Goal: Task Accomplishment & Management: Manage account settings

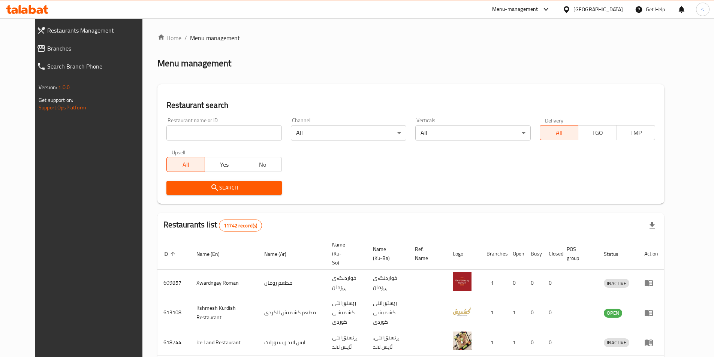
click at [27, 13] on icon at bounding box center [24, 10] width 6 height 6
type input "703944"
click button "Search" at bounding box center [223, 188] width 115 height 14
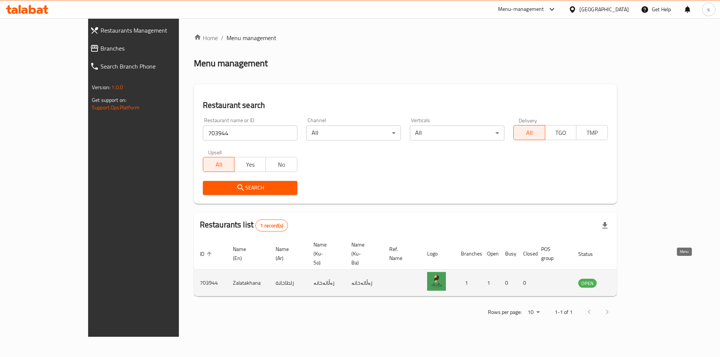
click at [626, 279] on icon "enhanced table" at bounding box center [621, 283] width 9 height 9
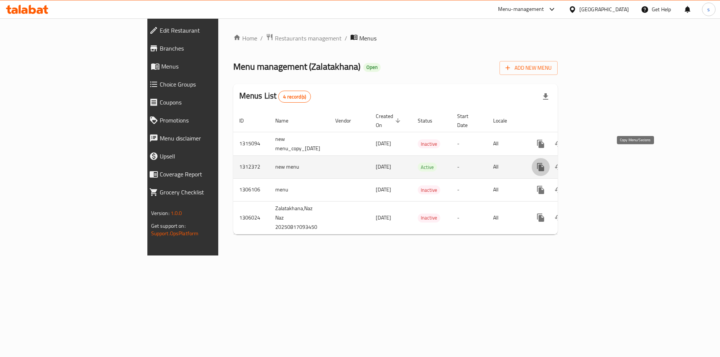
click at [545, 163] on icon "more" at bounding box center [540, 167] width 9 height 9
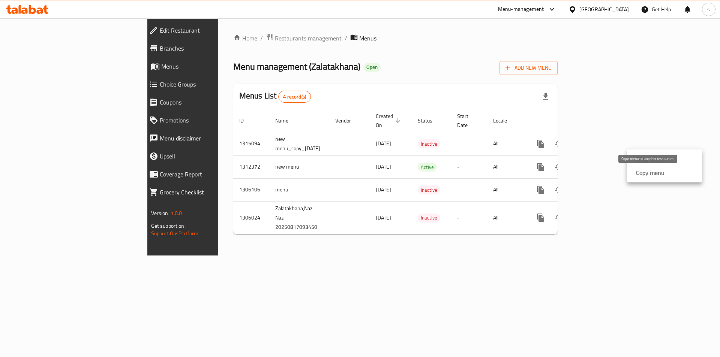
click at [649, 174] on strong "Copy menu" at bounding box center [650, 172] width 28 height 9
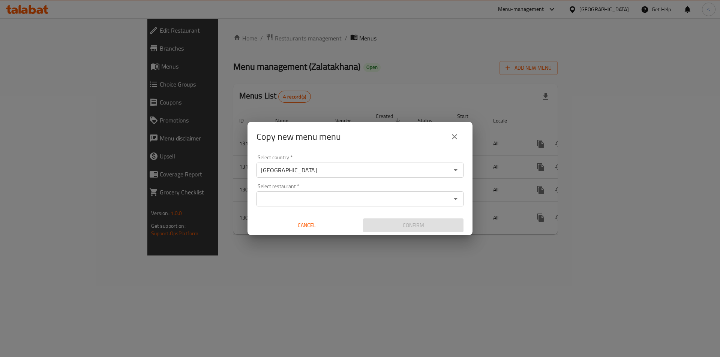
click at [387, 205] on div "Select restaurant *" at bounding box center [359, 199] width 207 height 15
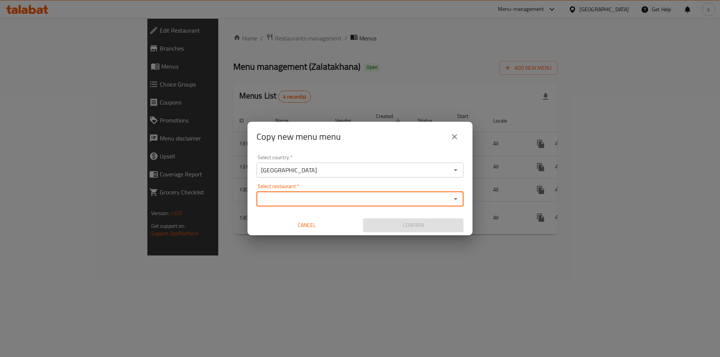
paste input "Zalatakhana"
type input "Zalatakhana"
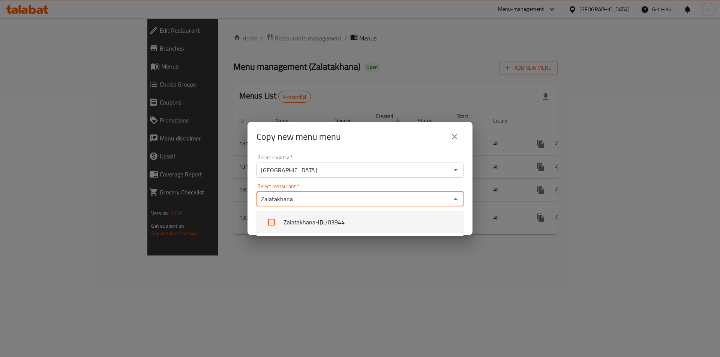
click at [280, 226] on li "Zalatakhana - ID: 703944" at bounding box center [359, 222] width 207 height 22
checkbox input "true"
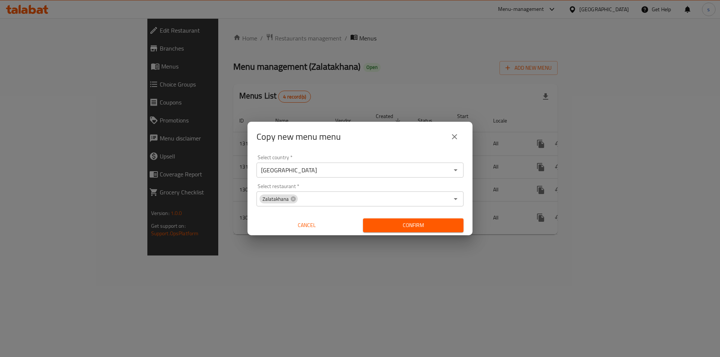
click at [420, 273] on div "Copy new menu menu Select country   * Iraq Select country * Select restaurant  …" at bounding box center [360, 178] width 720 height 357
click at [424, 225] on span "Confirm" at bounding box center [413, 225] width 88 height 9
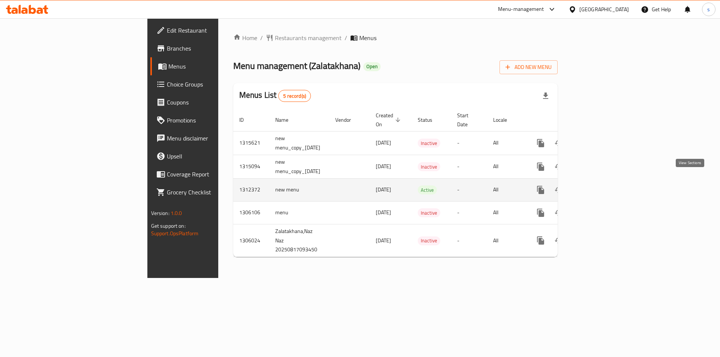
click at [599, 186] on icon "enhanced table" at bounding box center [594, 190] width 9 height 9
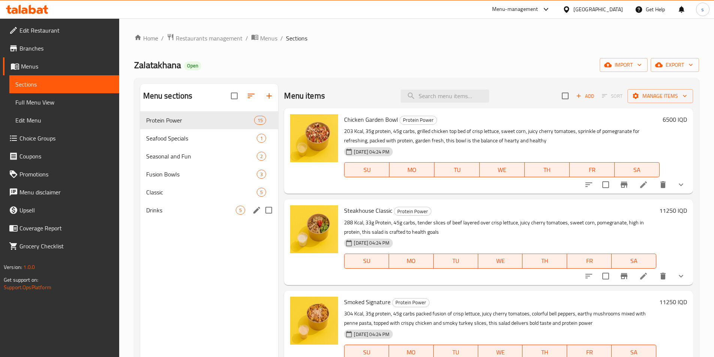
click at [178, 200] on div "Classic 5" at bounding box center [209, 192] width 138 height 18
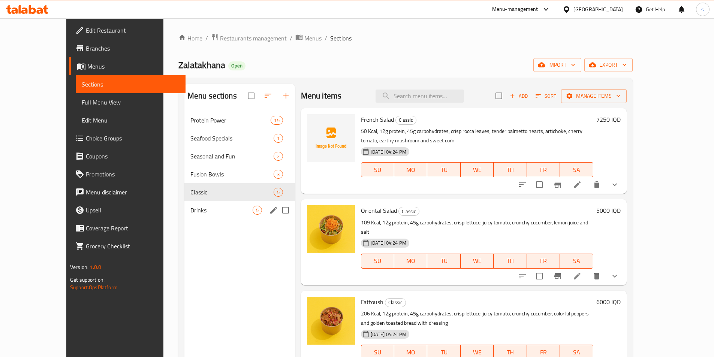
click at [190, 208] on span "Drinks" at bounding box center [221, 210] width 62 height 9
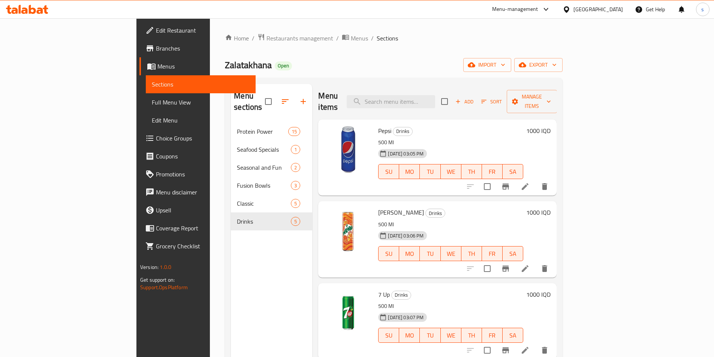
scroll to position [47, 0]
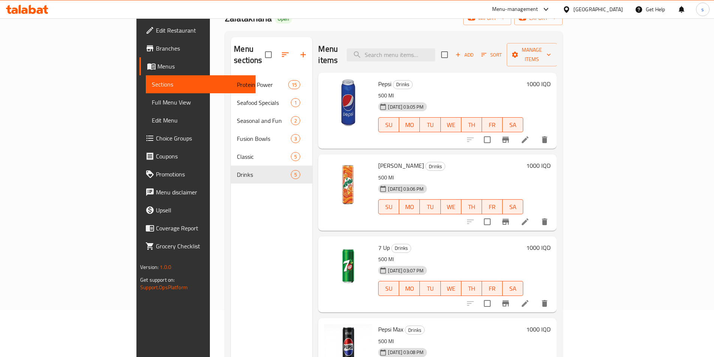
click at [515, 137] on button "Branch-specific-item" at bounding box center [506, 140] width 18 height 18
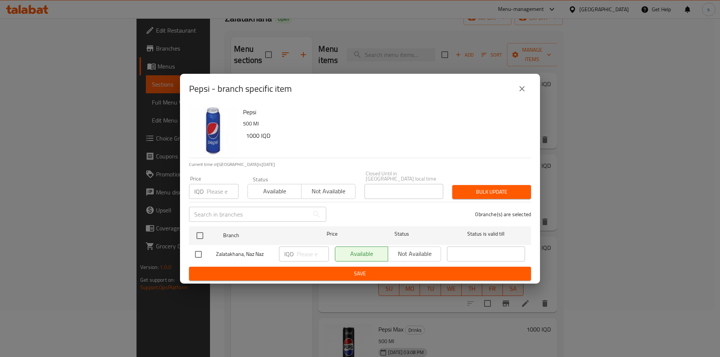
click at [516, 91] on button "close" at bounding box center [522, 89] width 18 height 18
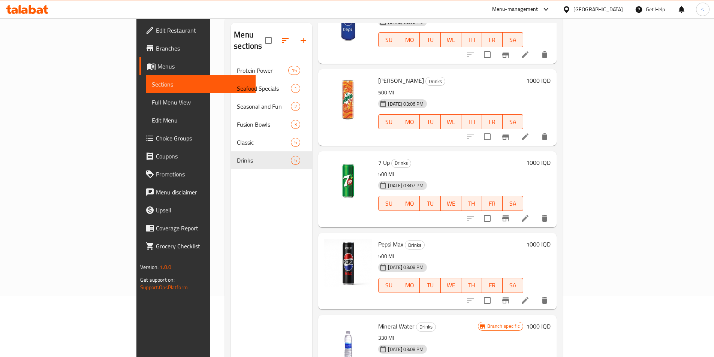
scroll to position [105, 0]
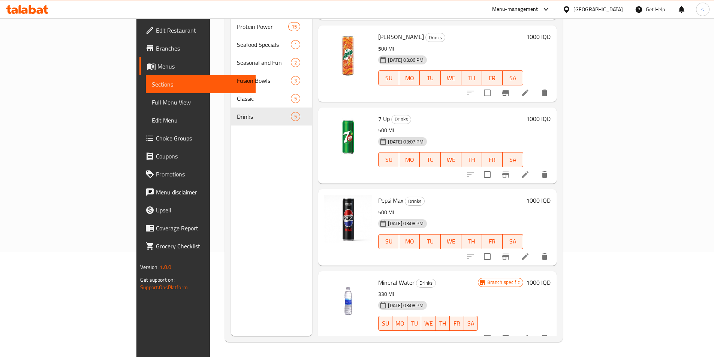
click at [515, 330] on button "Branch-specific-item" at bounding box center [506, 339] width 18 height 18
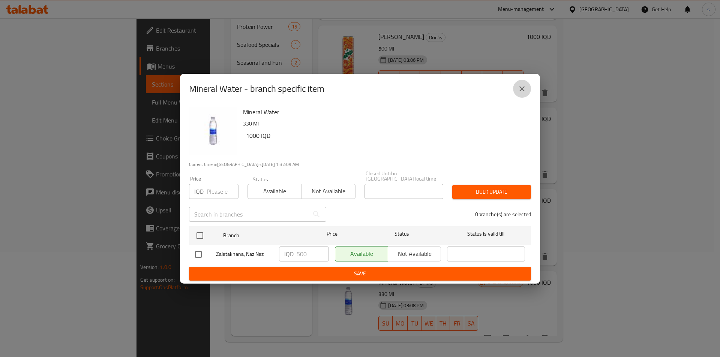
click at [524, 87] on icon "close" at bounding box center [521, 88] width 9 height 9
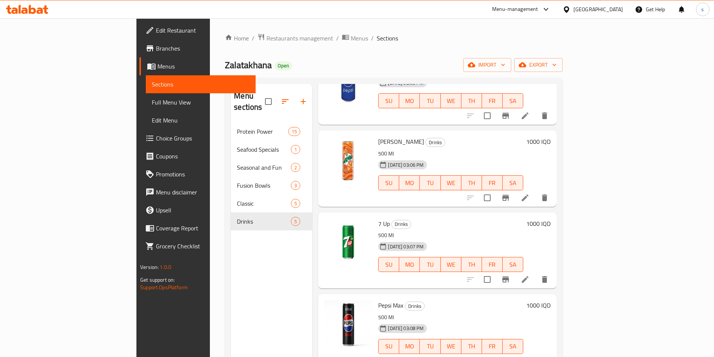
scroll to position [0, 0]
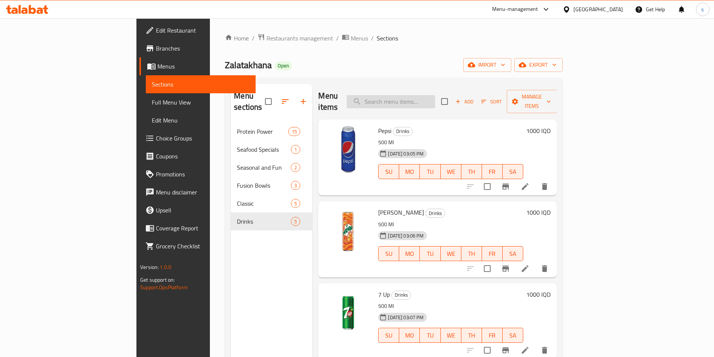
click at [435, 96] on input "search" at bounding box center [391, 101] width 88 height 13
paste input "Watermelon Signature"
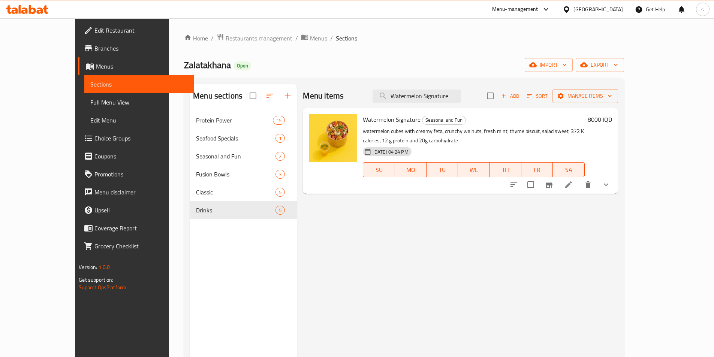
type input "Watermelon Signature"
click at [611, 180] on icon "show more" at bounding box center [606, 184] width 9 height 9
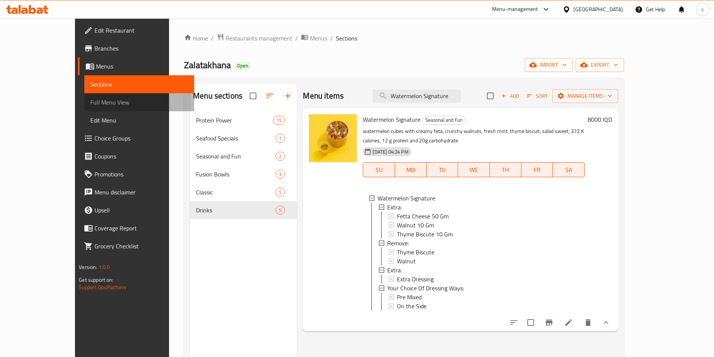
click at [90, 102] on span "Full Menu View" at bounding box center [139, 102] width 98 height 9
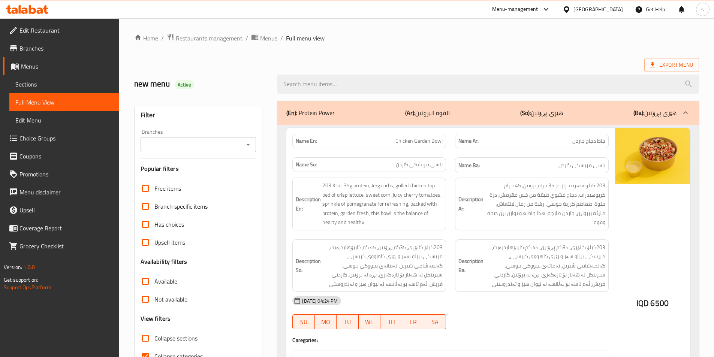
click at [46, 85] on span "Sections" at bounding box center [64, 84] width 98 height 9
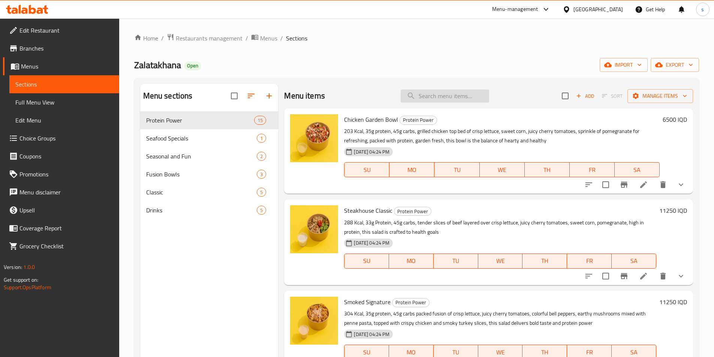
click at [419, 96] on input "search" at bounding box center [445, 96] width 88 height 13
paste input "Chinese Chicken Bowl"
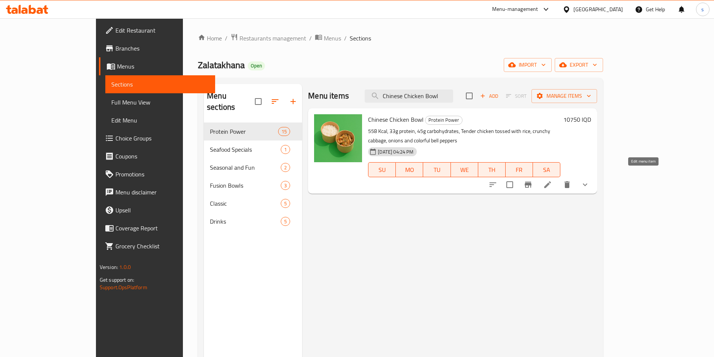
type input "Chinese Chicken Bowl"
click at [552, 180] on icon at bounding box center [547, 184] width 9 height 9
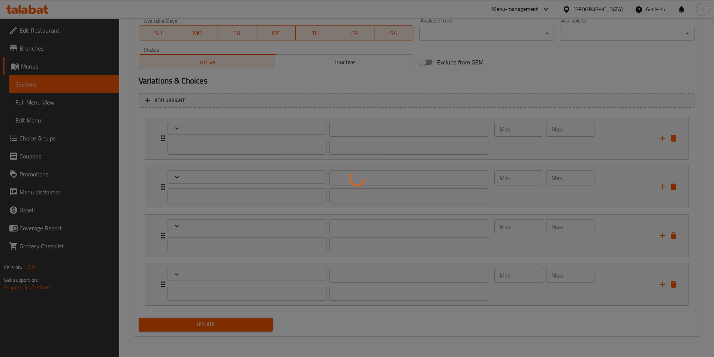
scroll to position [446, 0]
type input "يضيف:"
type input "زیادکردن :"
type input "0"
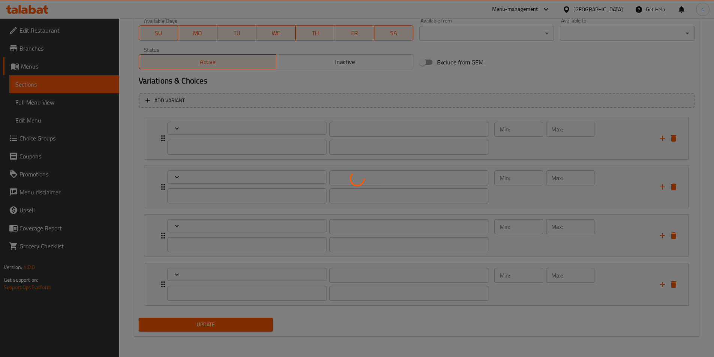
type input "0"
type input "يزيل:"
type input "لابردن:"
type input "0"
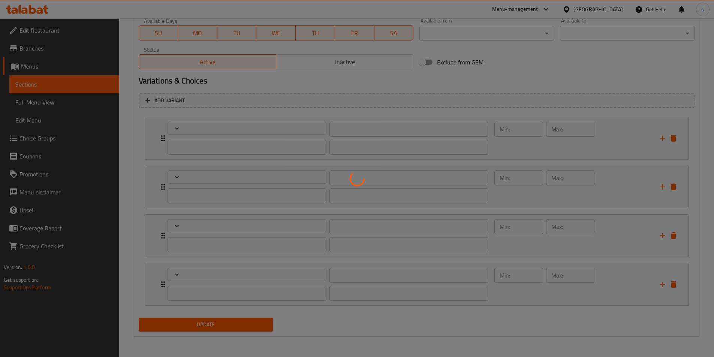
type input "0"
type input "إكسترا:"
type input "ئێکسترا:"
type input "0"
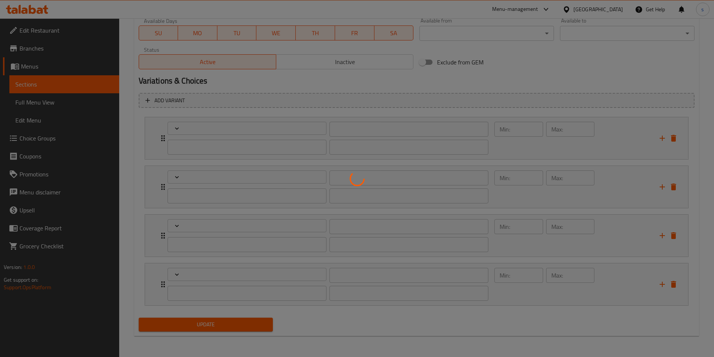
type input "0"
type input "يزيل:"
type input "لابردن:"
type input "0"
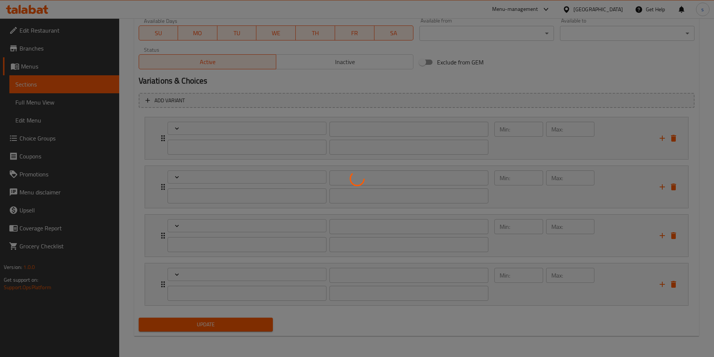
type input "0"
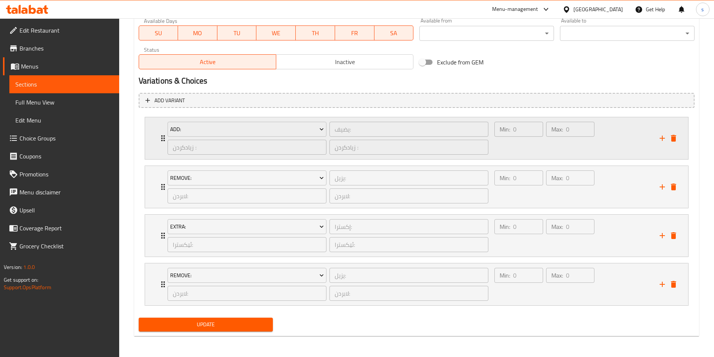
click at [527, 155] on div "Min: 0 ​" at bounding box center [518, 138] width 51 height 36
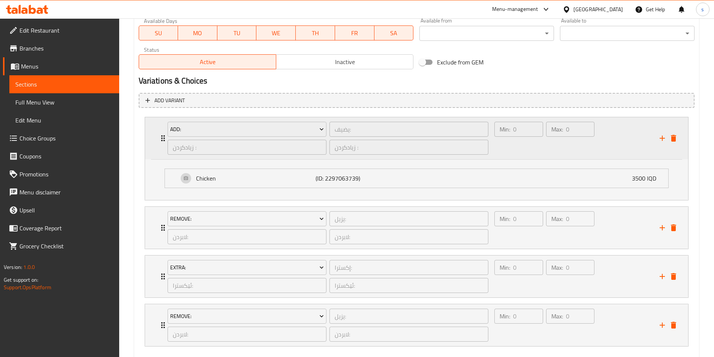
scroll to position [487, 0]
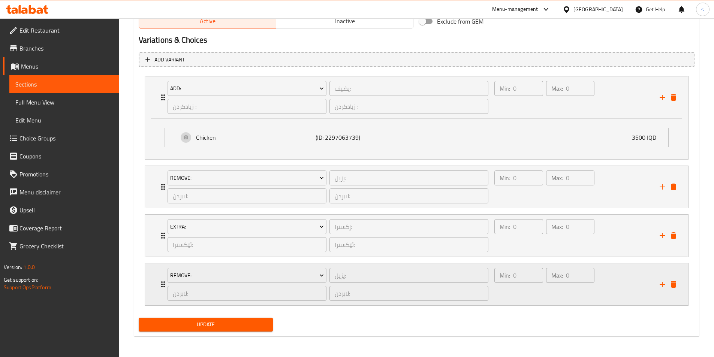
click at [624, 285] on div "Min: 0 ​ Max: 0 ​" at bounding box center [572, 285] width 165 height 42
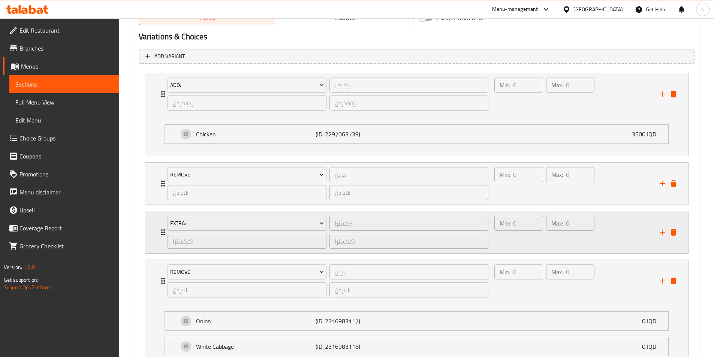
scroll to position [493, 0]
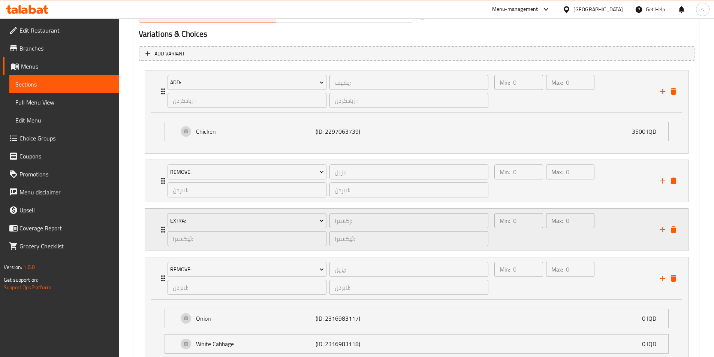
click at [637, 224] on div "Min: 0 ​ Max: 0 ​" at bounding box center [572, 230] width 165 height 42
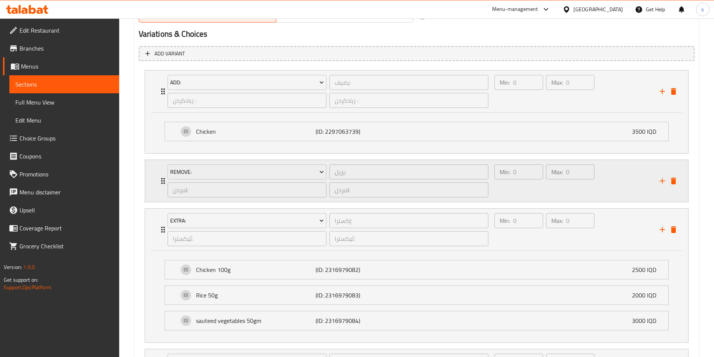
click at [618, 172] on div "Min: 0 ​ Max: 0 ​" at bounding box center [572, 181] width 165 height 42
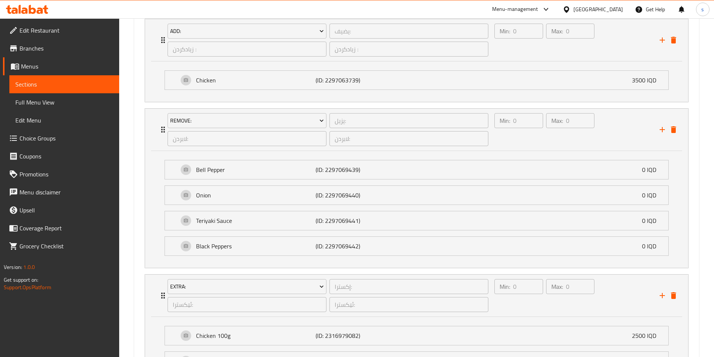
scroll to position [526, 0]
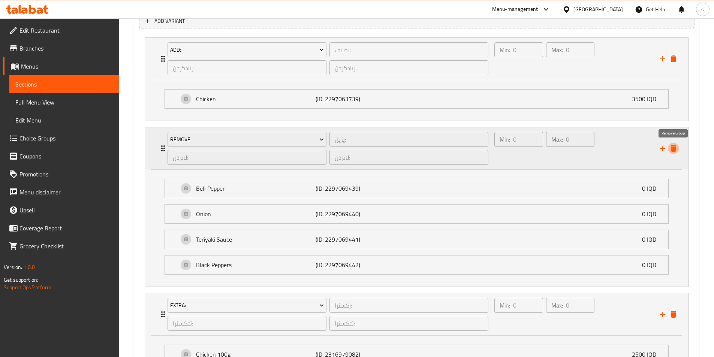
click at [674, 148] on icon "delete" at bounding box center [673, 148] width 5 height 7
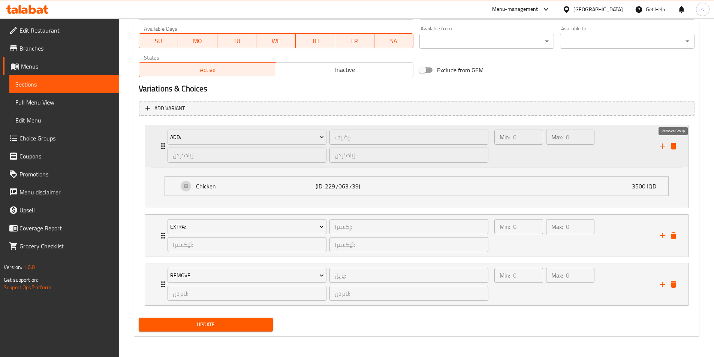
click at [674, 147] on icon "delete" at bounding box center [673, 146] width 5 height 7
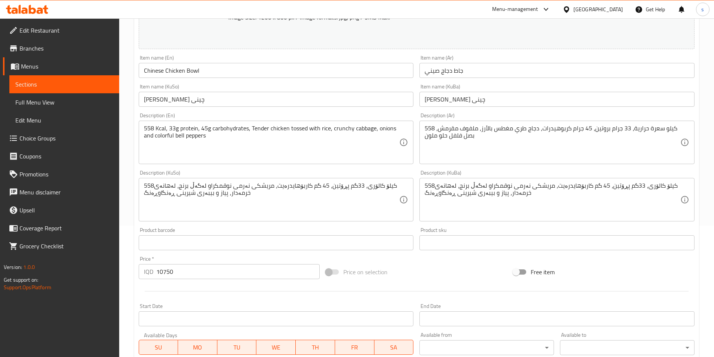
scroll to position [127, 0]
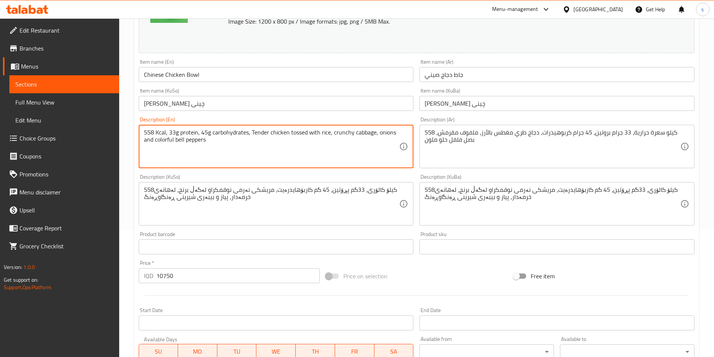
click at [266, 150] on textarea "558 Kcal, 33g protein, 45g carbohydrates, Tender chicken tossed with rice, crun…" at bounding box center [272, 147] width 256 height 36
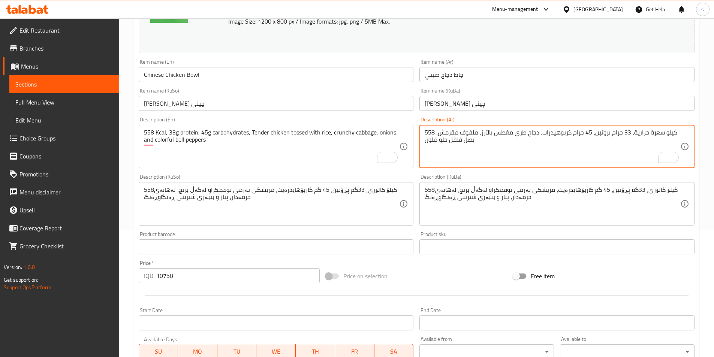
click at [520, 130] on textarea "558 كيلو سعرة حرارية، 33 جرام بروتين، 45 جرام كربوهيدرات، دجاج طري مغطس بالأرز،…" at bounding box center [553, 147] width 256 height 36
click at [516, 135] on textarea "558 كيلو سعرة حرارية، 33 جرام بروتين، 45 جرام كربوهيدرات، دجاج طري مغطس بالأرز،…" at bounding box center [553, 147] width 256 height 36
type textarea "558 كيلو سعرة حرارية، 33 جرام بروتين، 45 جرام كربوهيدرات، تيندر دجاج مغطس بالأر…"
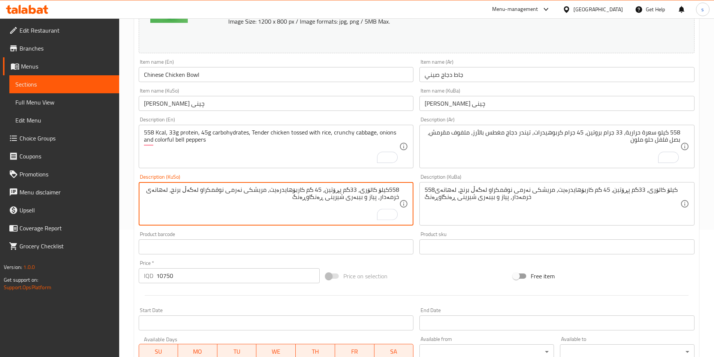
click at [389, 191] on textarea "558کیلۆ کالۆری، 33گم پڕۆتین، 45 گم کاربۆهایدرەیت، مریشکی نەرمی نوقمکراو لەگەڵ ب…" at bounding box center [272, 204] width 256 height 36
click at [350, 193] on textarea "558 کیلۆ کالۆری، 33گم پڕۆتین، 45 گم کاربۆهایدرەیت، مریشکی نەرمی نوقمکراو لەگەڵ …" at bounding box center [272, 204] width 256 height 36
click at [237, 193] on textarea "558 کیلۆ کالۆری، 33 گم پڕۆتین، 45 گم کاربۆهایدرەیت، مریشکی نەرمی نوقمکراو لەگەڵ…" at bounding box center [272, 204] width 256 height 36
click at [289, 207] on textarea "558 کیلۆ کالۆری، 33 گم پڕۆتین، 45 گم کاربۆهایدرەیت، تیدەنری مریشکی نوقمکراو لەگ…" at bounding box center [272, 204] width 256 height 36
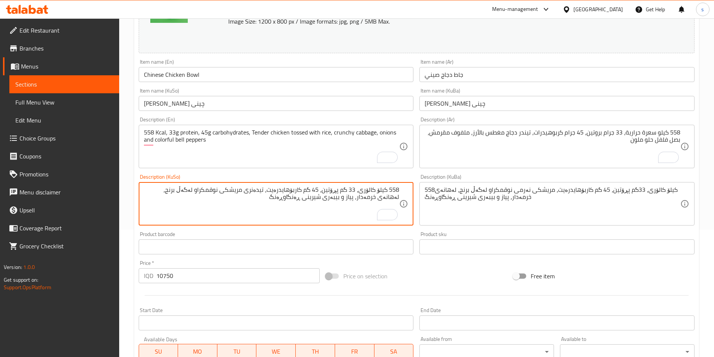
click at [266, 193] on textarea "558 کیلۆ کالۆری، 33 گم پڕۆتین، 45 گم کاربۆهایدرەیت، تیدەنری مریشکی نوقمکراو لەگ…" at bounding box center [272, 204] width 256 height 36
click at [219, 199] on textarea "558 کیلۆ کالۆری، 33 گم پڕۆتین، 45 گم کاربۆهایدرەیت، تیندەری مریشک نوقمکراو لەگە…" at bounding box center [272, 204] width 256 height 36
click at [217, 197] on textarea "558 کیلۆ کالۆری، 33 گم پڕۆتین، 45 گم کاربۆهایدرەیت، تیندەری مریشک نوقمکراو لەگە…" at bounding box center [272, 204] width 256 height 36
click at [217, 196] on textarea "558 کیلۆ کالۆری، 33 گم پڕۆتین، 45 گم کاربۆهایدرەیت، تیندەری مریشک نوقمکراو لەگە…" at bounding box center [272, 204] width 256 height 36
click at [216, 190] on textarea "558 کیلۆ کالۆری، 33 گم پڕۆتین، 45 گم کاربۆهایدرەیت، تیندەری مریشک نوقمکراو لەگە…" at bounding box center [272, 204] width 256 height 36
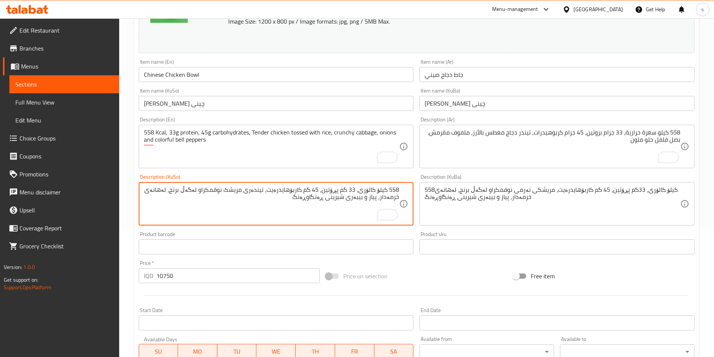
click at [216, 190] on textarea "558 کیلۆ کالۆری، 33 گم پڕۆتین، 45 گم کاربۆهایدرەیت، تیندەری مریشک نوقمکراو لەگە…" at bounding box center [272, 204] width 256 height 36
type textarea "558 کیلۆ کالۆری، 33 گم پڕۆتین، 45 گم کاربۆهایدرەیت، تیندەری مریشک نوقمکراو لەگە…"
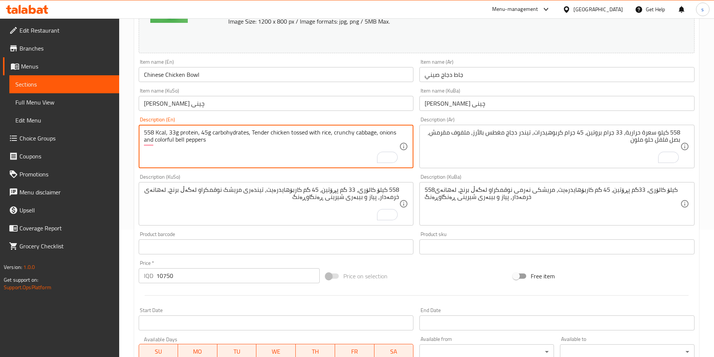
click at [296, 135] on textarea "558 Kcal, 33g protein, 45g carbohydrates, Tender chicken tossed with rice, crun…" at bounding box center [272, 147] width 256 height 36
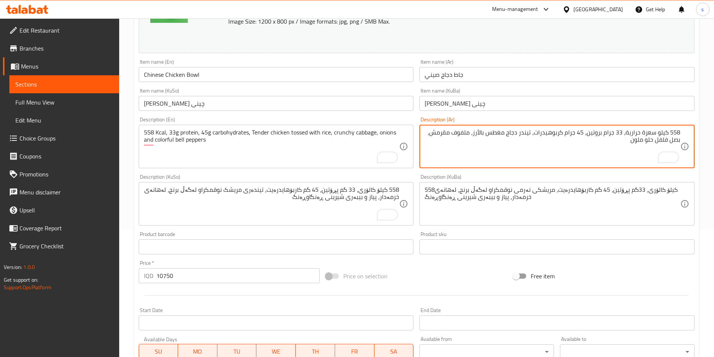
click at [496, 137] on textarea "558 كيلو سعرة حرارية، 33 جرام بروتين، 45 جرام كربوهيدرات، تيندر دجاج مغطس بالأر…" at bounding box center [553, 147] width 256 height 36
type textarea "558 كيلو سعرة حرارية، 33 جرام بروتين، 45 جرام كربوهيدرات، تيندر دجاج محمس بالأر…"
click at [220, 189] on textarea "558 کیلۆ کالۆری، 33 گم پڕۆتین، 45 گم کاربۆهایدرەیت، تیندەری مریشک نوقمکراو لەگە…" at bounding box center [272, 204] width 256 height 36
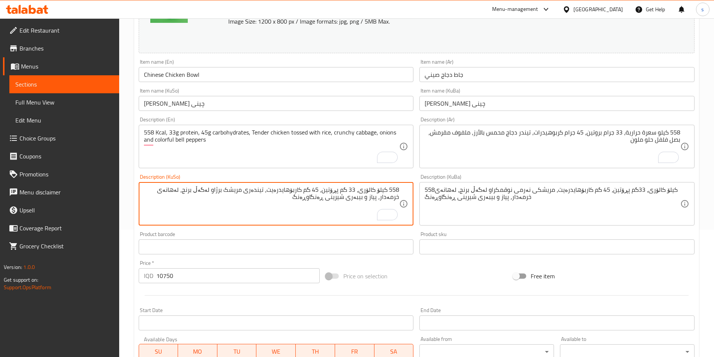
click at [158, 194] on textarea "558 کیلۆ کالۆری، 33 گم پڕۆتین، 45 گم کاربۆهایدرەیت، تیندەری مریشک برژاو لەگەڵ ب…" at bounding box center [272, 204] width 256 height 36
type textarea "558 کیلۆ کالۆری، 33 گم پڕۆتین، 45 گم کاربۆهایدرەیت، تیندەری مریشک برژاو لەگەڵ ب…"
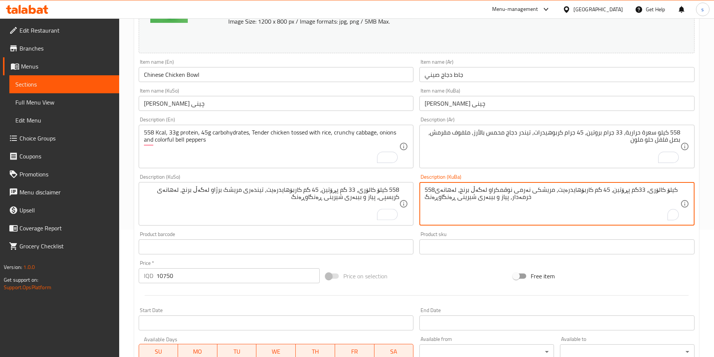
click at [508, 189] on textarea "558کیلۆ کالۆری، 33گم پڕۆتین، 45 گم کاربۆهایدرەیت، مریشکی نەرمی نوقمکراو لەگەڵ ب…" at bounding box center [553, 204] width 256 height 36
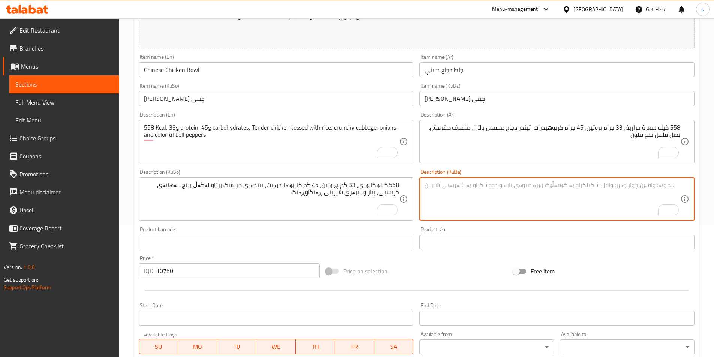
scroll to position [102, 0]
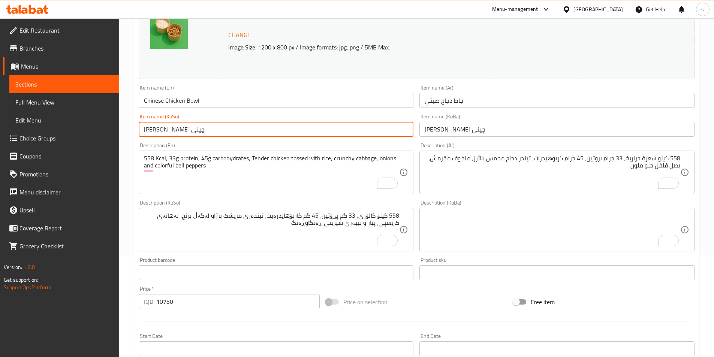
click at [353, 132] on input "[PERSON_NAME] چینی" at bounding box center [276, 129] width 275 height 15
click at [405, 132] on input "[PERSON_NAME] چینی" at bounding box center [276, 129] width 275 height 15
click at [401, 134] on input "[PERSON_NAME] چینی" at bounding box center [276, 129] width 275 height 15
drag, startPoint x: 398, startPoint y: 132, endPoint x: 413, endPoint y: 129, distance: 14.9
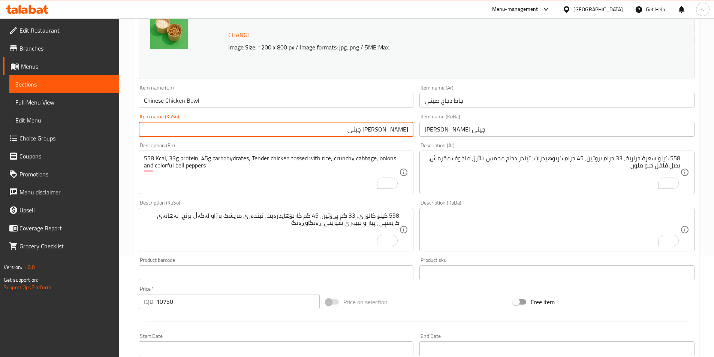
click at [413, 129] on input "[PERSON_NAME] چینی" at bounding box center [276, 129] width 275 height 15
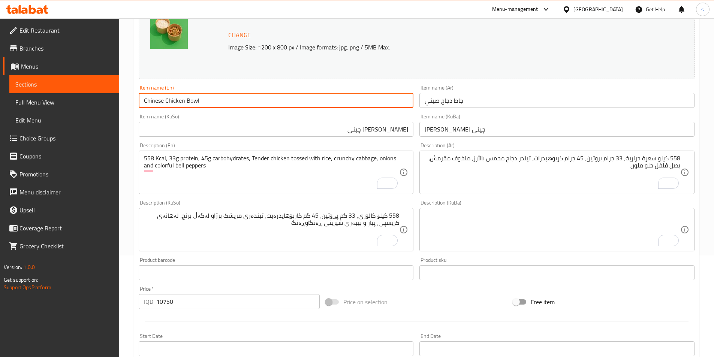
click at [192, 103] on input "Chinese Chicken Bowl" at bounding box center [276, 100] width 275 height 15
click at [322, 128] on input "[PERSON_NAME] چینی" at bounding box center [276, 129] width 275 height 15
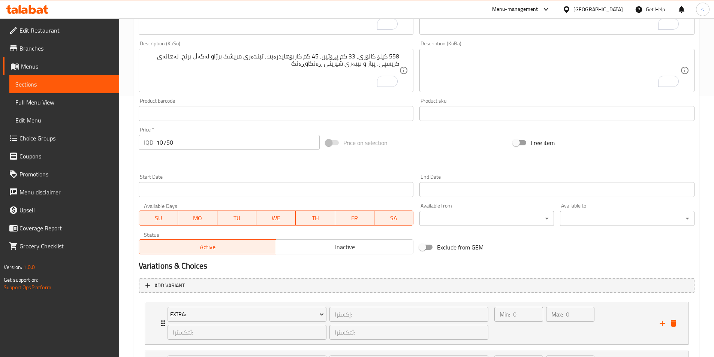
scroll to position [349, 0]
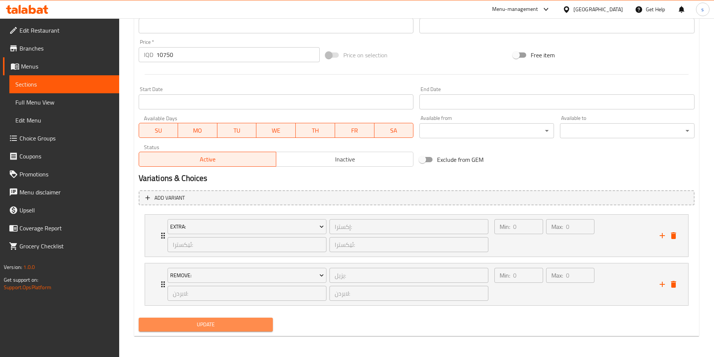
click at [203, 321] on span "Update" at bounding box center [206, 324] width 123 height 9
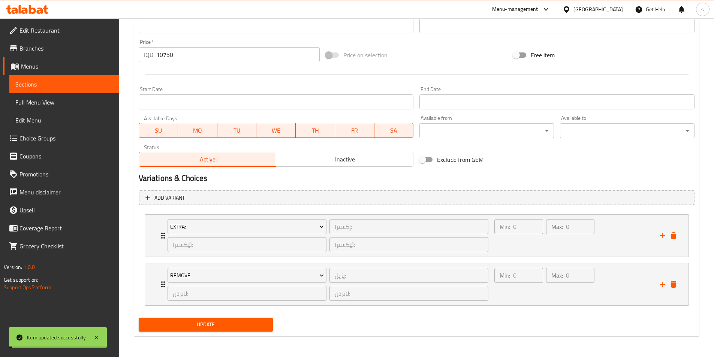
click at [52, 84] on span "Sections" at bounding box center [64, 84] width 98 height 9
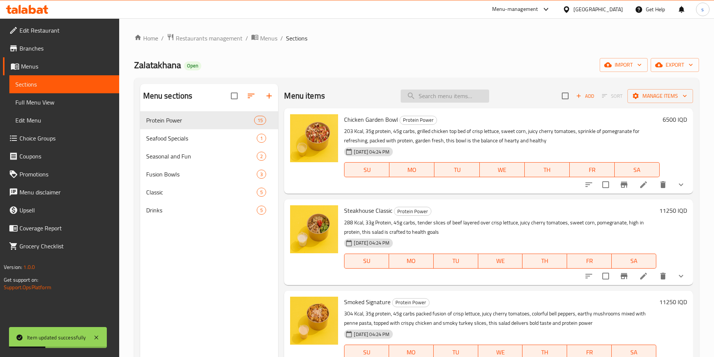
click at [455, 100] on input "search" at bounding box center [445, 96] width 88 height 13
paste input "Beef Fajita Sizzler"
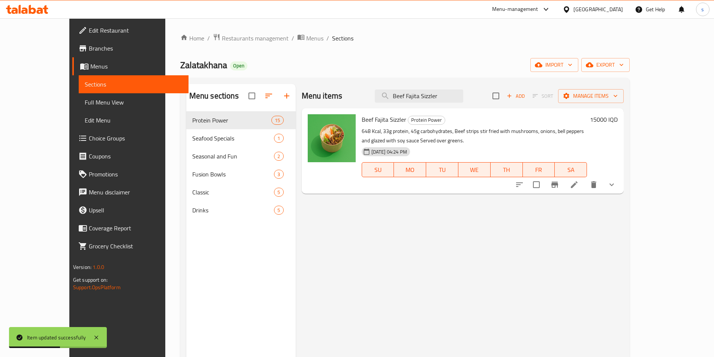
type input "Beef Fajita Sizzler"
drag, startPoint x: 458, startPoint y: 96, endPoint x: 392, endPoint y: 98, distance: 65.6
click at [392, 98] on div "Menu items Beef Fajita Sizzler Add Sort Manage items" at bounding box center [463, 96] width 322 height 24
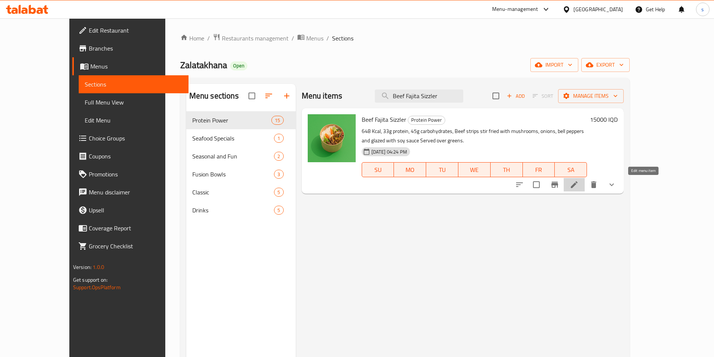
click at [579, 185] on icon at bounding box center [574, 184] width 9 height 9
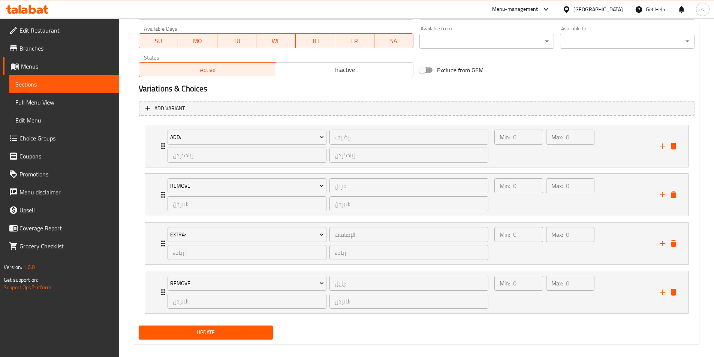
scroll to position [446, 0]
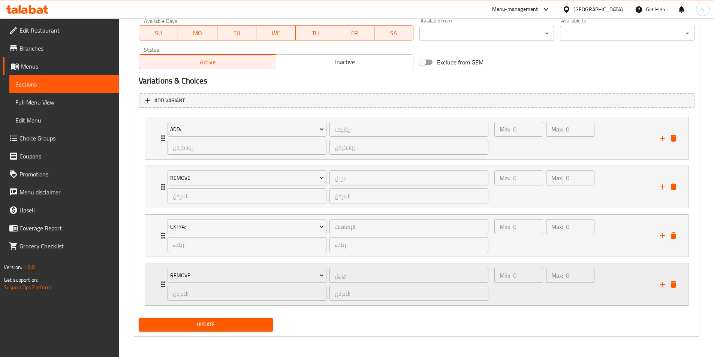
click at [609, 280] on div "Min: 0 ​ Max: 0 ​" at bounding box center [572, 285] width 165 height 42
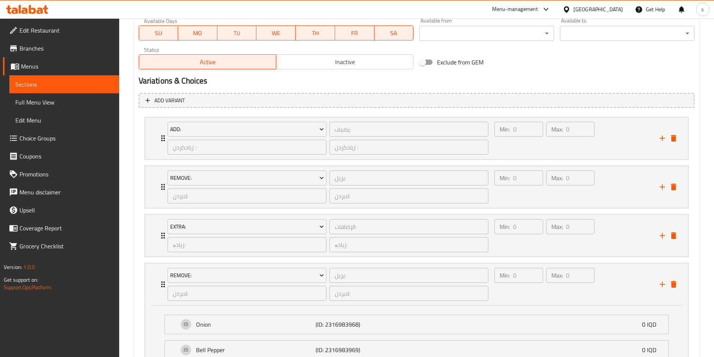
scroll to position [513, 0]
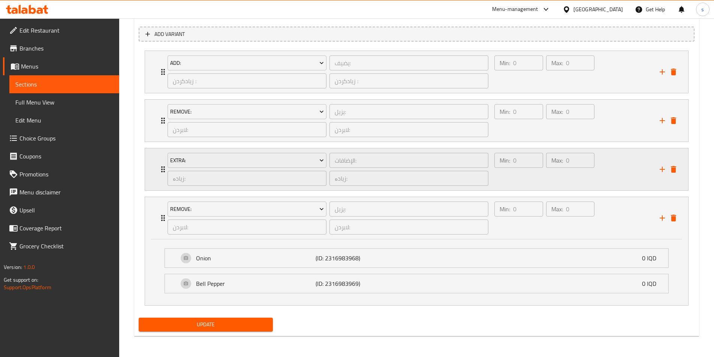
click at [625, 179] on div "Min: 0 ​ Max: 0 ​" at bounding box center [572, 169] width 165 height 42
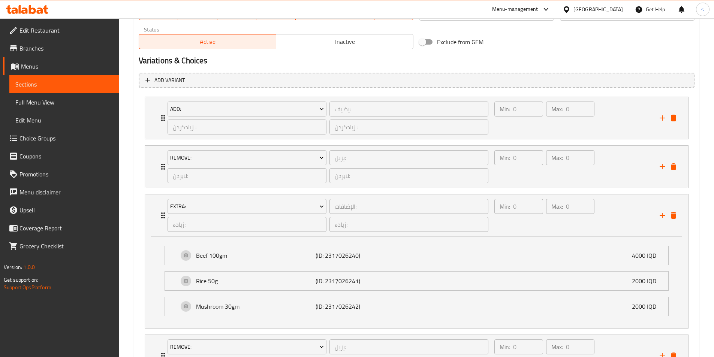
scroll to position [451, 0]
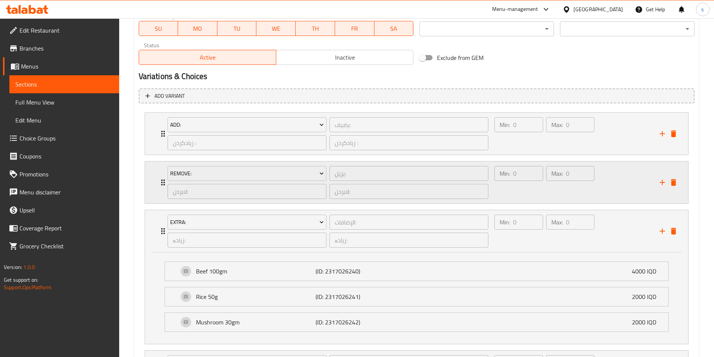
click at [626, 168] on div "Min: 0 ​ Max: 0 ​" at bounding box center [572, 183] width 165 height 42
click at [621, 136] on div "Min: 0 ​ Max: 0 ​" at bounding box center [572, 134] width 165 height 42
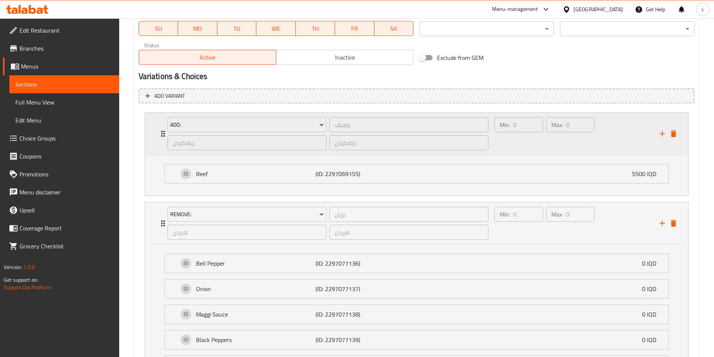
click at [679, 137] on div "Expand" at bounding box center [668, 133] width 22 height 11
click at [673, 138] on icon "delete" at bounding box center [673, 133] width 9 height 9
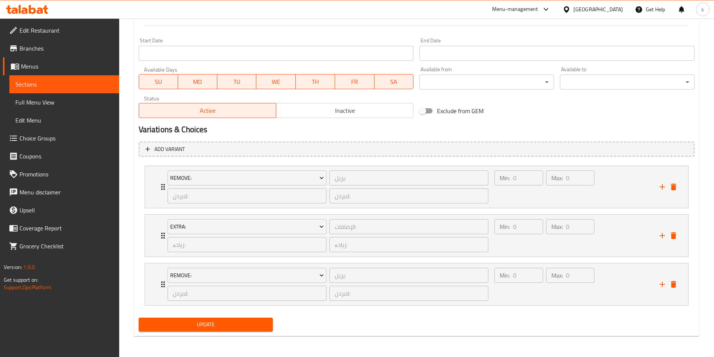
scroll to position [397, 0]
click at [626, 194] on div "Min: 0 ​ Max: 0 ​" at bounding box center [572, 187] width 165 height 42
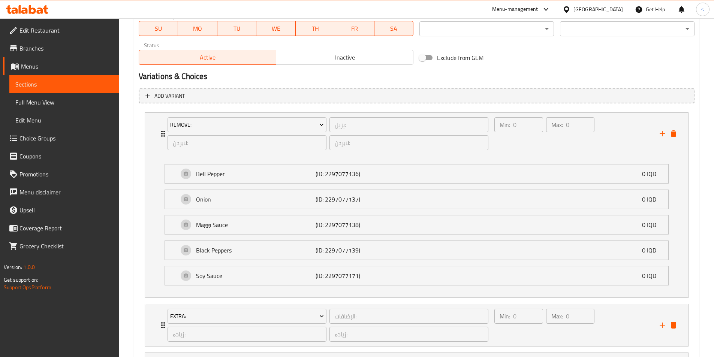
scroll to position [540, 0]
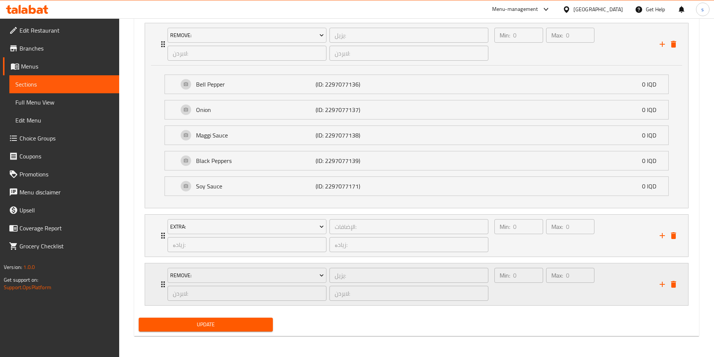
click at [625, 295] on div "Min: 0 ​ Max: 0 ​" at bounding box center [572, 285] width 165 height 42
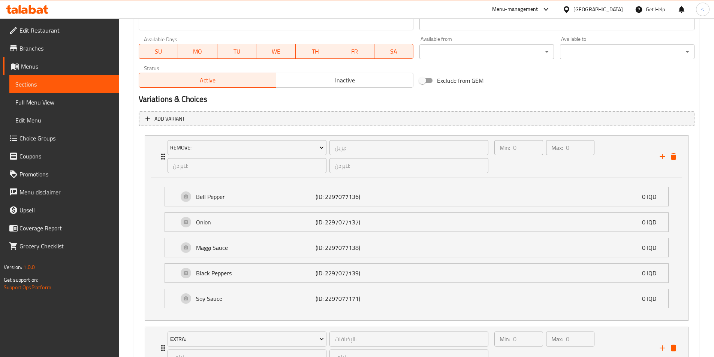
scroll to position [420, 0]
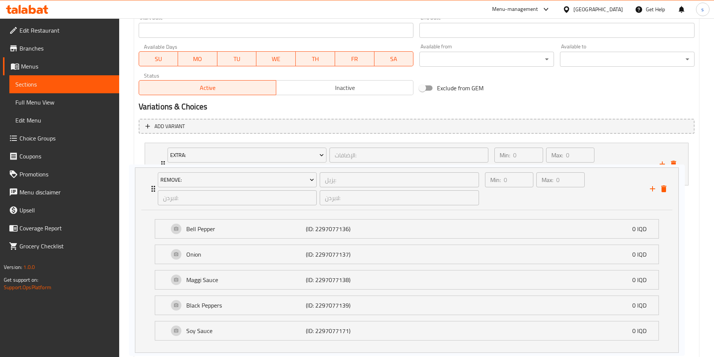
drag, startPoint x: 672, startPoint y: 167, endPoint x: 663, endPoint y: 195, distance: 29.3
click at [663, 196] on div "Remove: يزيل: ​ لابردن: ​ لابردن: ​ Min: 0 ​ Max: 0 ​ Bell Pepper (ID: 22970771…" at bounding box center [417, 317] width 556 height 355
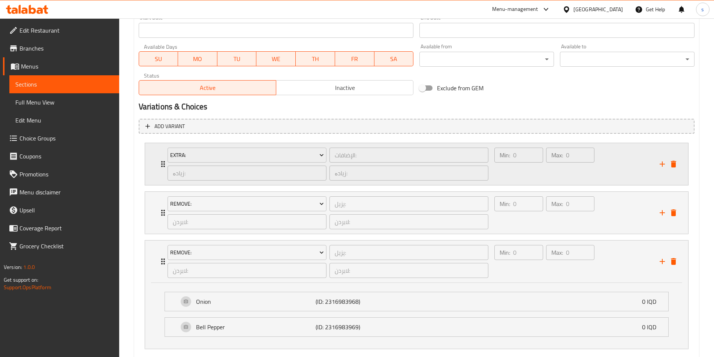
click at [622, 162] on div "Min: 0 ​ Max: 0 ​" at bounding box center [572, 164] width 165 height 42
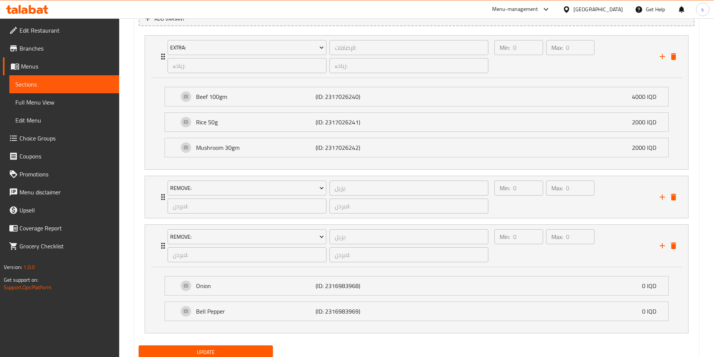
scroll to position [533, 0]
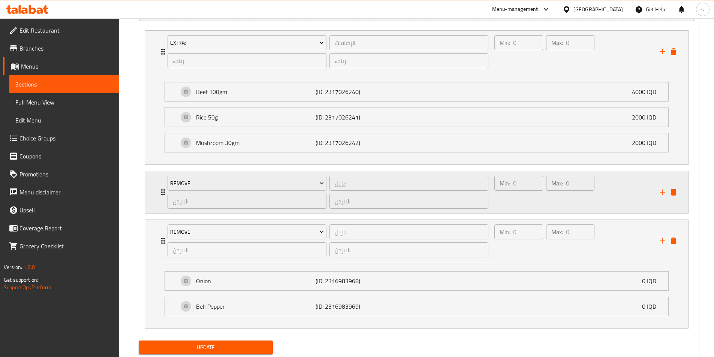
click at [619, 202] on div "Min: 0 ​ Max: 0 ​" at bounding box center [572, 192] width 165 height 42
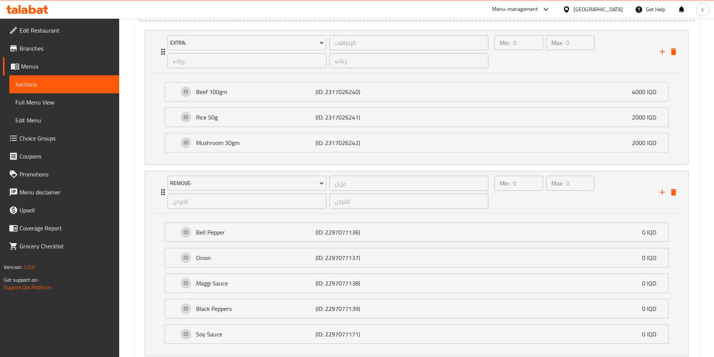
click at [671, 193] on icon "delete" at bounding box center [673, 192] width 9 height 9
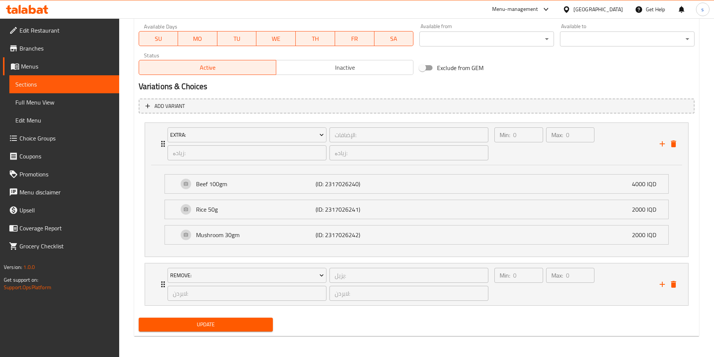
scroll to position [441, 0]
click at [214, 322] on span "Update" at bounding box center [206, 324] width 123 height 9
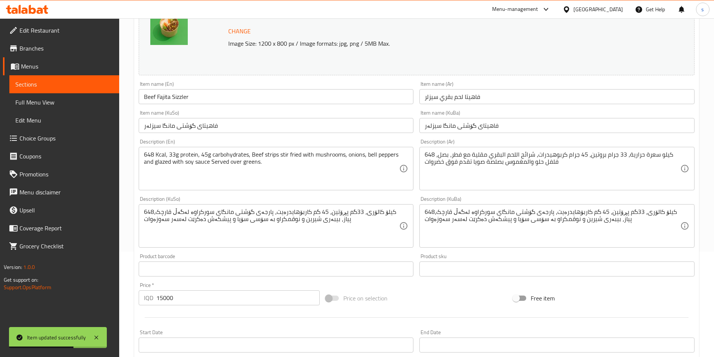
scroll to position [81, 0]
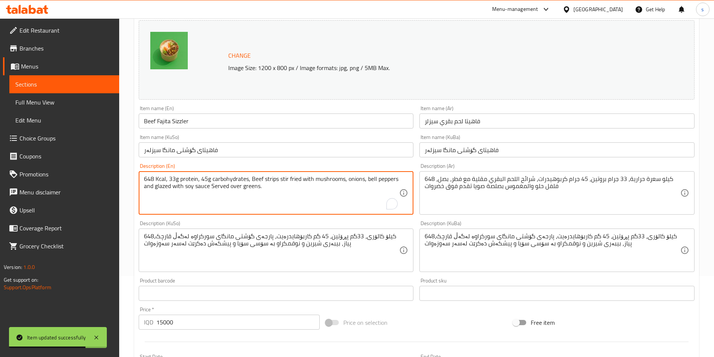
drag, startPoint x: 302, startPoint y: 196, endPoint x: 114, endPoint y: 182, distance: 188.7
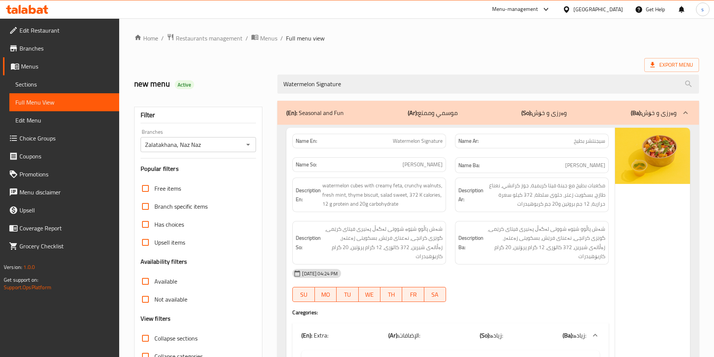
drag, startPoint x: 382, startPoint y: 86, endPoint x: 250, endPoint y: 88, distance: 131.6
click at [250, 88] on div "new menu Active Watermelon Signature" at bounding box center [417, 83] width 574 height 33
paste input "Chinese Chicken Bowl"
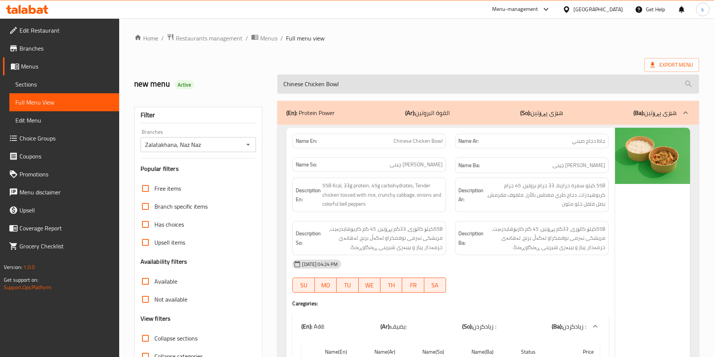
click at [390, 83] on input "Chinese Chicken Bowl" at bounding box center [488, 84] width 422 height 19
paste input "Beef Fajita Sizzler"
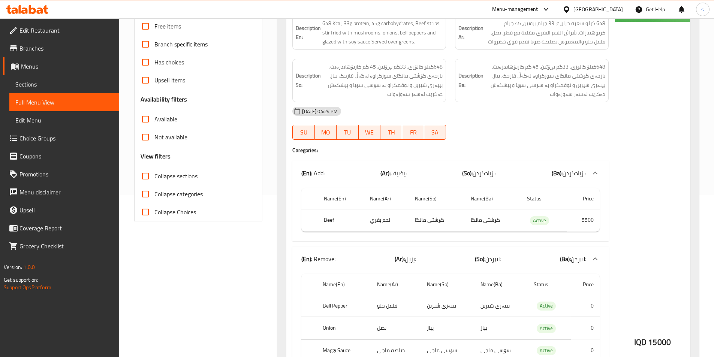
scroll to position [160, 0]
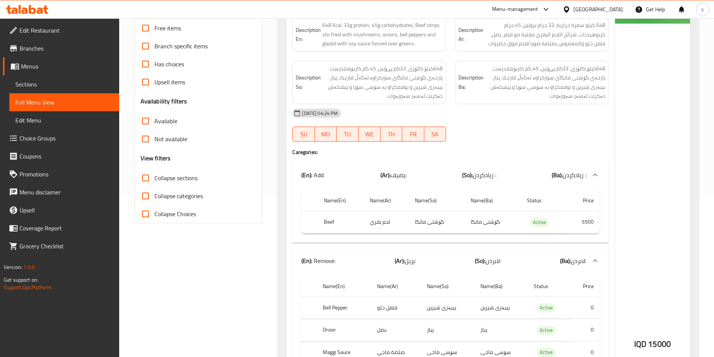
type input "Beef Fajita Sizzler"
click at [52, 88] on span "Sections" at bounding box center [64, 84] width 98 height 9
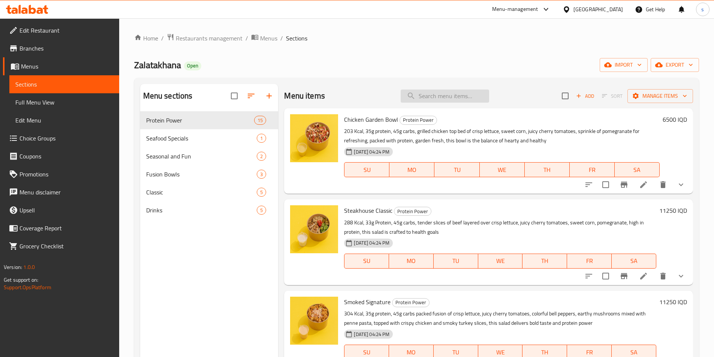
click at [460, 94] on input "search" at bounding box center [445, 96] width 88 height 13
click at [79, 101] on span "Full Menu View" at bounding box center [64, 102] width 98 height 9
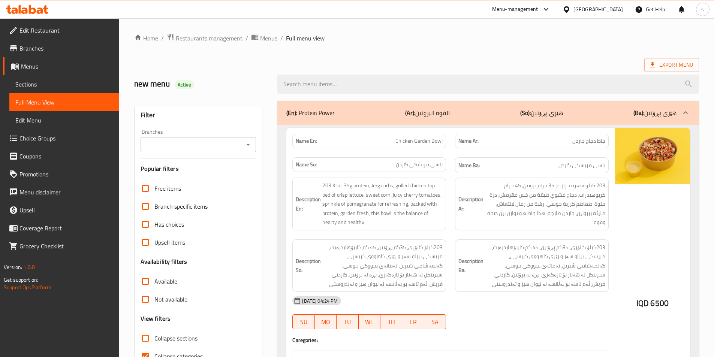
click at [252, 145] on icon "Open" at bounding box center [248, 144] width 9 height 9
click at [246, 144] on icon "Open" at bounding box center [248, 144] width 9 height 9
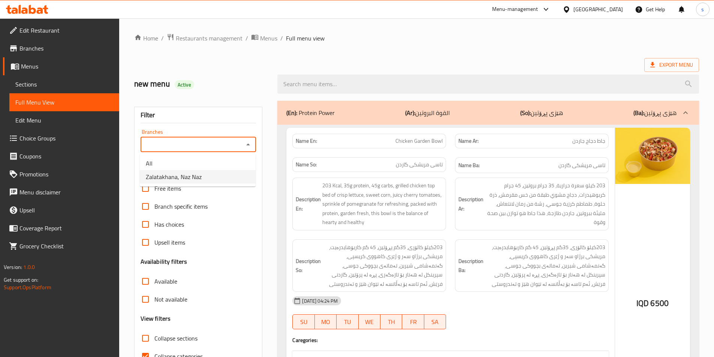
click at [241, 172] on li "Zalatakhana, Naz Naz" at bounding box center [198, 176] width 116 height 13
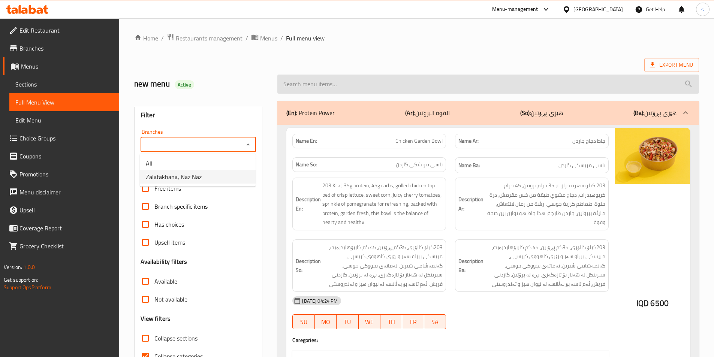
type input "Zalatakhana, Naz Naz"
click at [311, 88] on input "search" at bounding box center [488, 84] width 422 height 19
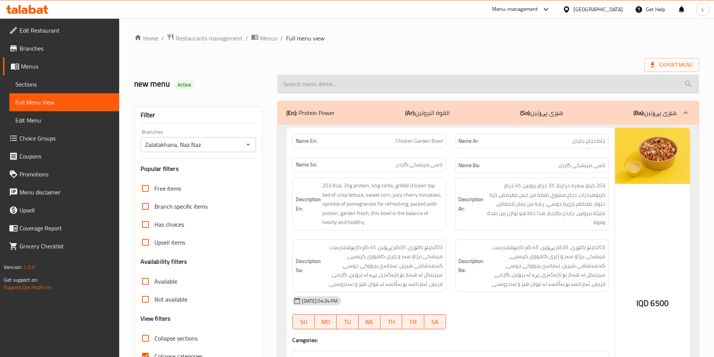
paste input "Chicken Fajita Bowl"
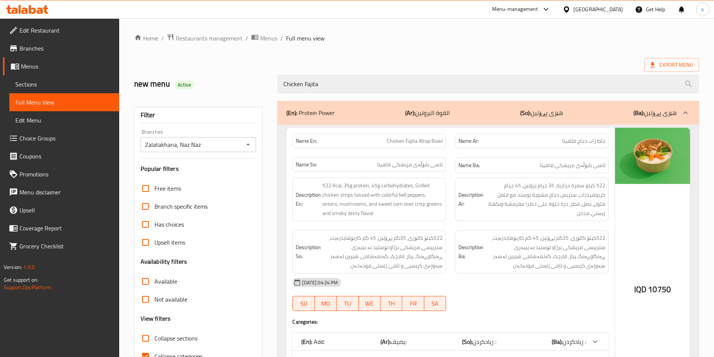
click at [417, 142] on span "Chicken Fajita Wrap Bowl" at bounding box center [415, 141] width 56 height 8
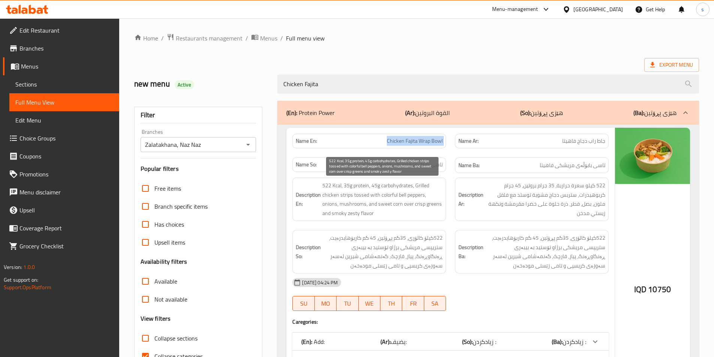
copy span "Chicken Fajita Wrap Bowl"
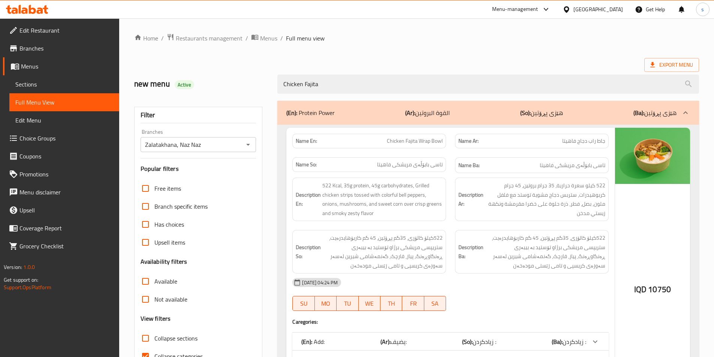
drag, startPoint x: 301, startPoint y: 84, endPoint x: 276, endPoint y: 84, distance: 24.4
click at [276, 84] on div "Chicken Fajita" at bounding box center [488, 84] width 431 height 28
paste input "Greek Salad"
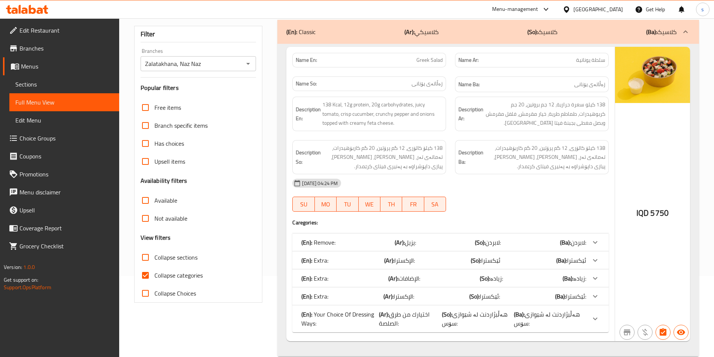
scroll to position [95, 0]
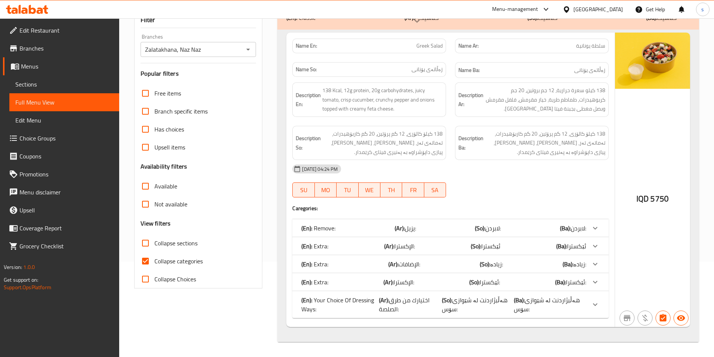
type input "Greek Salad"
click at [148, 262] on input "Collapse categories" at bounding box center [145, 261] width 18 height 18
checkbox input "false"
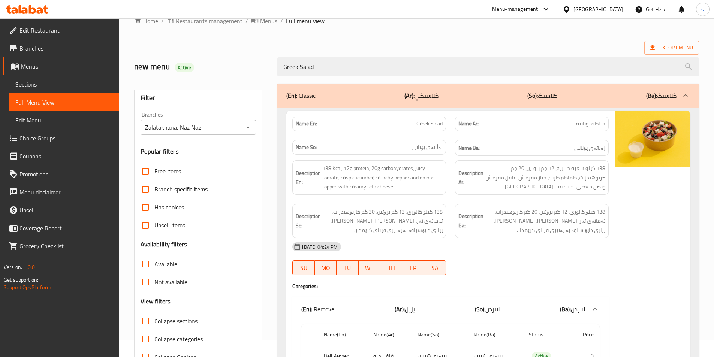
scroll to position [0, 0]
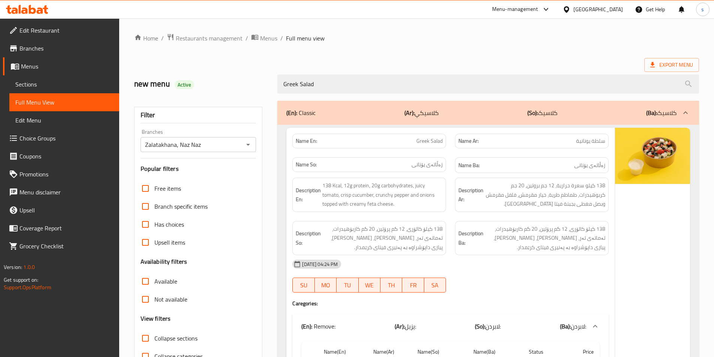
paste input "[PERSON_NAME]"
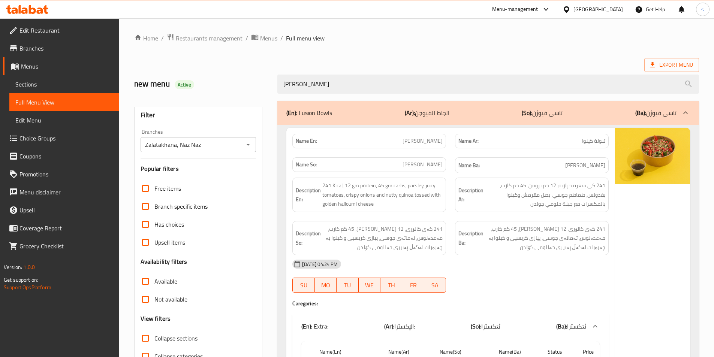
drag, startPoint x: 360, startPoint y: 86, endPoint x: 277, endPoint y: 87, distance: 82.9
click at [277, 87] on div "[PERSON_NAME]" at bounding box center [488, 84] width 431 height 28
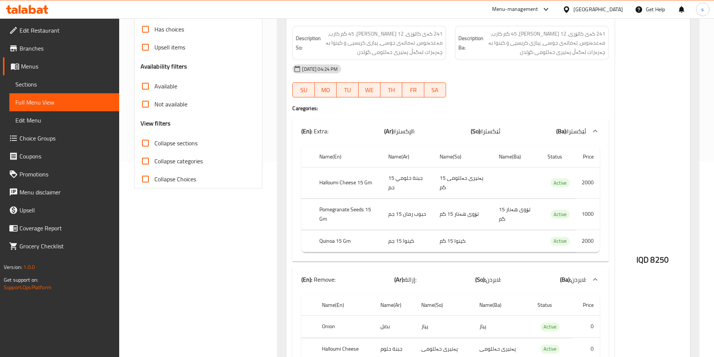
scroll to position [201, 0]
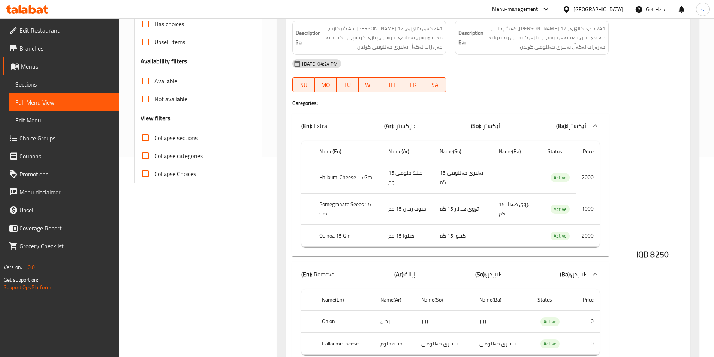
type input "[PERSON_NAME]"
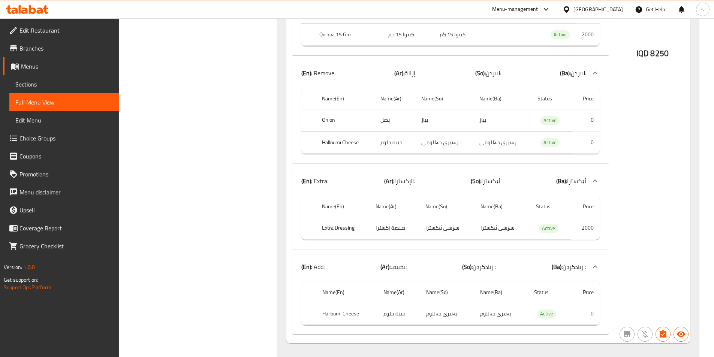
scroll to position [418, 0]
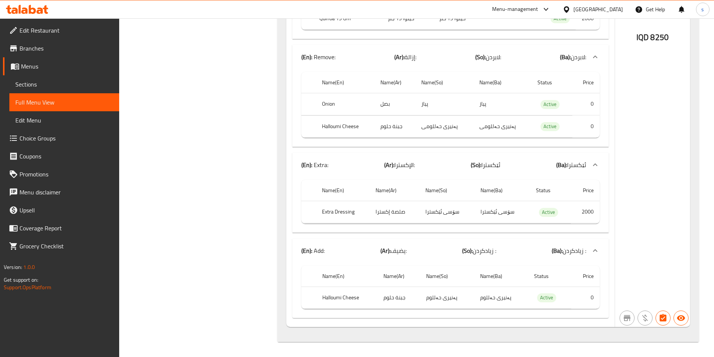
click at [318, 164] on p "(En): Extra:" at bounding box center [314, 164] width 27 height 9
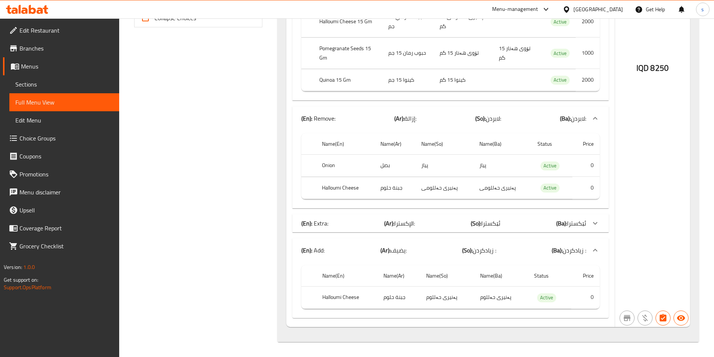
scroll to position [357, 0]
click at [318, 164] on div "Name(En) Name(Ar) Name(So) Name(Ba) Status Price Onion بصل پیاز پیاز Active 0 H…" at bounding box center [450, 169] width 316 height 78
drag, startPoint x: 332, startPoint y: 226, endPoint x: 303, endPoint y: 226, distance: 28.9
click at [303, 226] on div "(En): Extra: (Ar): الإكسترا: (So): ئێکسترا (Ba): ئێکسترا" at bounding box center [443, 223] width 285 height 9
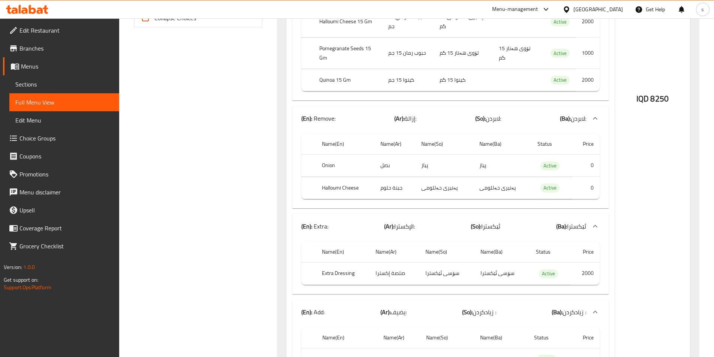
drag, startPoint x: 325, startPoint y: 226, endPoint x: 311, endPoint y: 235, distance: 16.2
click at [311, 235] on div "(En): Extra: (Ar): الإكسترا: (So): ئێکسترا (Ba): ئێکسترا" at bounding box center [450, 226] width 316 height 24
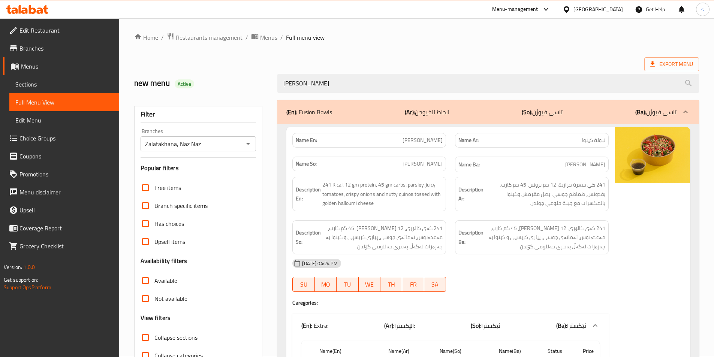
scroll to position [0, 0]
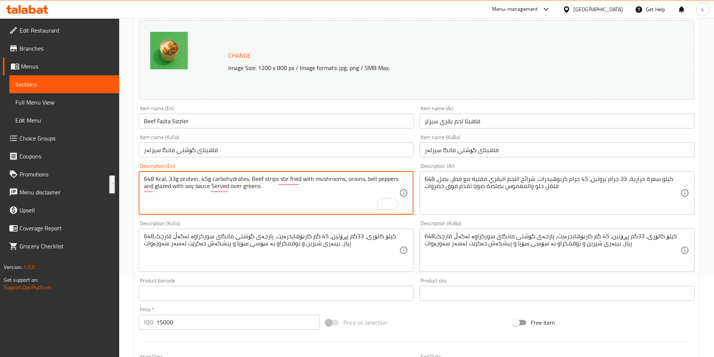
scroll to position [81, 0]
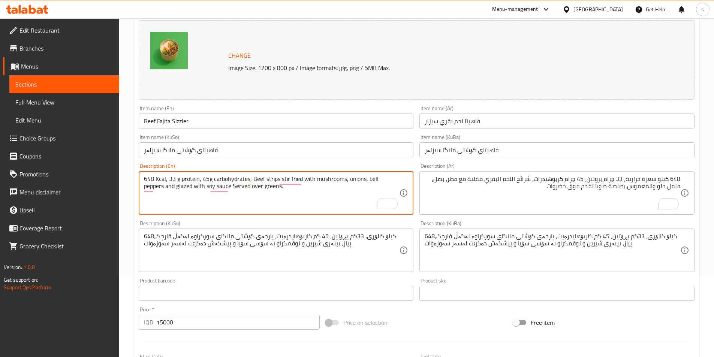
click at [209, 175] on textarea "648 Kcal, 33 g protein, 45g carbohydrates, Beef strips stir fried with mushroom…" at bounding box center [272, 193] width 256 height 36
click at [358, 200] on textarea "648 Kcal, 33 g protein, 45 g carbohydrates, Beef strips stir fried with mushroo…" at bounding box center [272, 193] width 256 height 36
click at [364, 199] on textarea "648 Kcal, 33 g protein, 45 g carbohydrates, Beef strips stir fried with mushroo…" at bounding box center [272, 193] width 256 height 36
type textarea "648 Kcal, 33 g protein, 45 g carbohydrates, Beef strips stir fried with mushroo…"
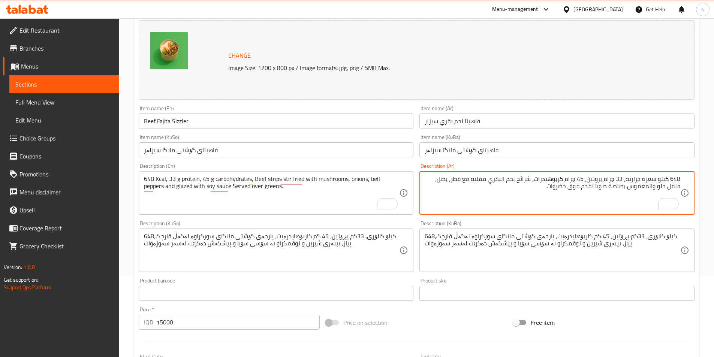
click at [507, 180] on textarea "648 كيلو سعرة حرارية، 33 جرام بروتين، 45 جرام كربوهيدرات، شرائح لحم البقري مقلي…" at bounding box center [553, 193] width 256 height 36
click at [526, 180] on textarea "648 كيلو سعرة حرارية، 33 جرام بروتين، 45 جرام كربوهيدرات، شرائح لحم بقري مقلية …" at bounding box center [553, 193] width 256 height 36
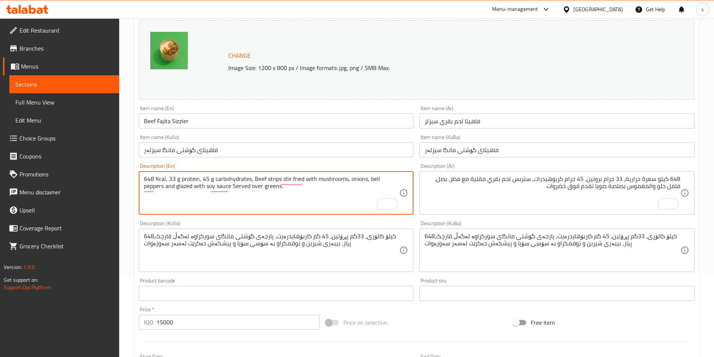
click at [166, 187] on textarea "648 Kcal, 33 g protein, 45 g carbohydrates, Beef strips stir fried with mushroo…" at bounding box center [272, 193] width 256 height 36
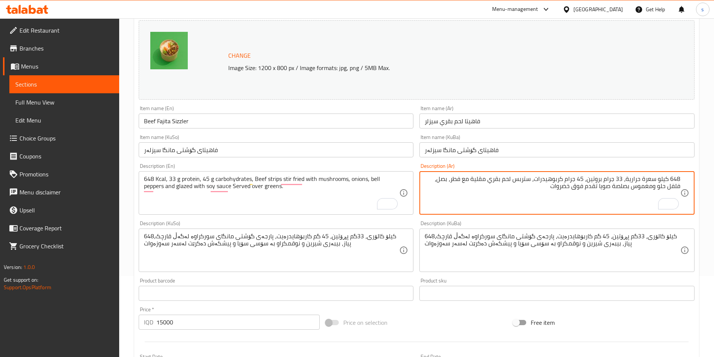
type textarea "648 كيلو سعرة حرارية، 33 جرام بروتين، 45 جرام كربوهيدرات، ستربس لحم بقري مقلية …"
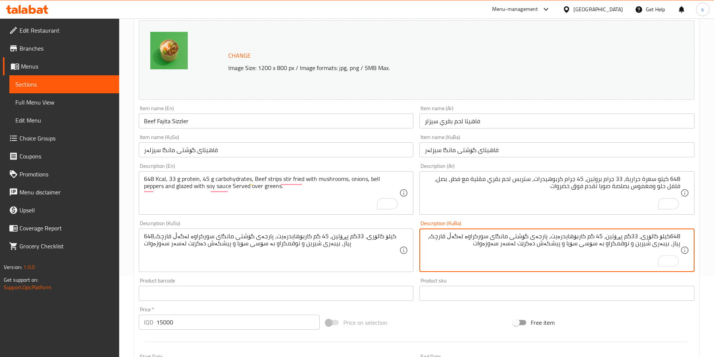
click at [670, 237] on textarea "648کیلۆ کالۆری، 33گم پڕۆتین، 45 گم کاربۆهایدرەیت، پارجەی گۆشتی مانگای سورکراوە …" at bounding box center [553, 251] width 256 height 36
click at [633, 240] on textarea "648 کیلۆ کالۆری، 33گم پڕۆتین، 45 گم کاربۆهایدرەیت، پارجەی گۆشتی مانگای سورکراوە…" at bounding box center [553, 251] width 256 height 36
click at [544, 234] on textarea "648 کیلۆ کالۆری، 33 گم پڕۆتین، 45 گم کاربۆهایدرەیت، پارجەی گۆشتی مانگای سورکراو…" at bounding box center [553, 251] width 256 height 36
click at [541, 237] on textarea "648 کیلۆ کالۆری، 33 گم پڕۆتین، 45 گم کاربۆهایدرەیت، پارچەی گۆشتی مانگای سورکراو…" at bounding box center [553, 251] width 256 height 36
drag, startPoint x: 539, startPoint y: 237, endPoint x: 550, endPoint y: 236, distance: 11.6
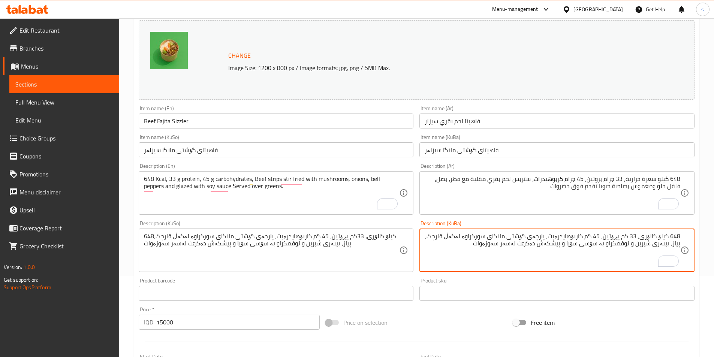
click at [550, 236] on textarea "648 کیلۆ کالۆری، 33 گم پڕۆتین، 45 گم کاربۆهایدرەیت، پارچەی گۆشتی مانگای سورکراو…" at bounding box center [553, 251] width 256 height 36
click at [476, 245] on textarea "648 کیلۆ کالۆری، 33 گم پڕۆتین، 45 گم کاربۆهایدرەیت، سترێپسی گۆشتی مانگای سورکرا…" at bounding box center [553, 251] width 256 height 36
type textarea "648 کیلۆ کالۆری، 33 گم پڕۆتین، 45 گم کاربۆهایدرەیت، سترێپسی گۆشتی مانگای سورکرا…"
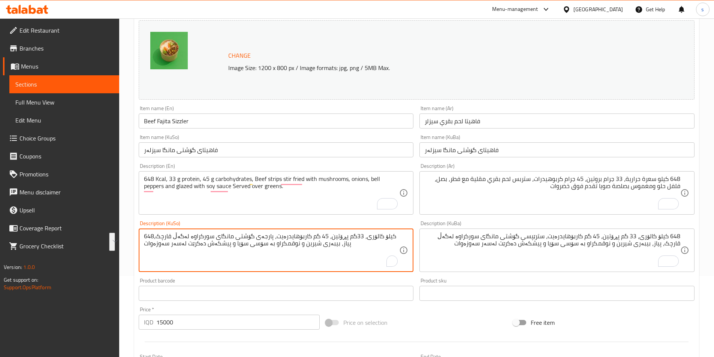
click at [354, 252] on textarea "648کیلۆ کالۆری، 33گم پڕۆتین، 45 گم کاربۆهایدرەیت، پارجەی گۆشتی مانگای سورکراوە …" at bounding box center [272, 251] width 256 height 36
paste textarea "کیلۆ کالۆری، 33 گم پڕۆتین، 45 گم کاربۆهایدرەیت، سترێپس"
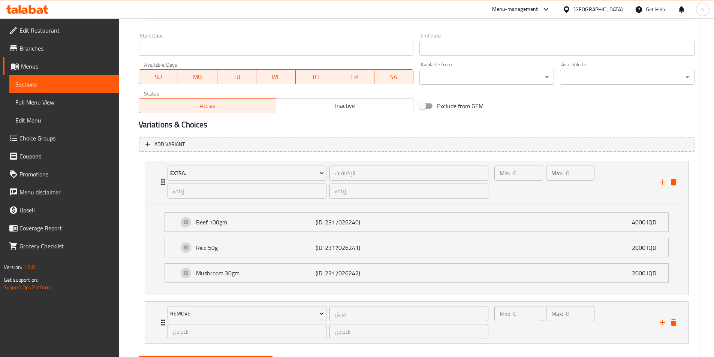
scroll to position [441, 0]
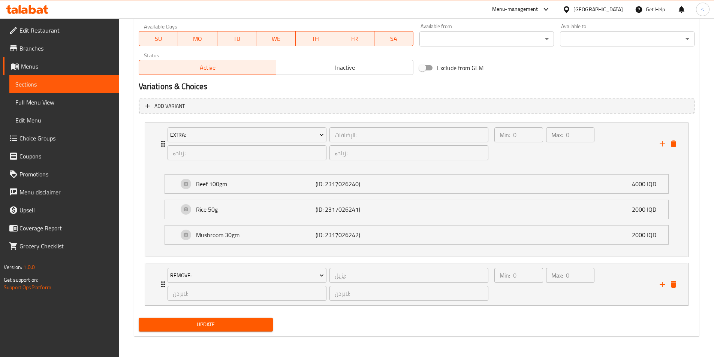
type textarea "648 کیلۆ کالۆری، 33 گم پڕۆتین، 45 گم کاربۆهایدرەیت، سترێپسی گۆشتی مانگای سورکرا…"
click at [236, 328] on span "Update" at bounding box center [206, 324] width 123 height 9
click at [35, 86] on span "Sections" at bounding box center [64, 84] width 98 height 9
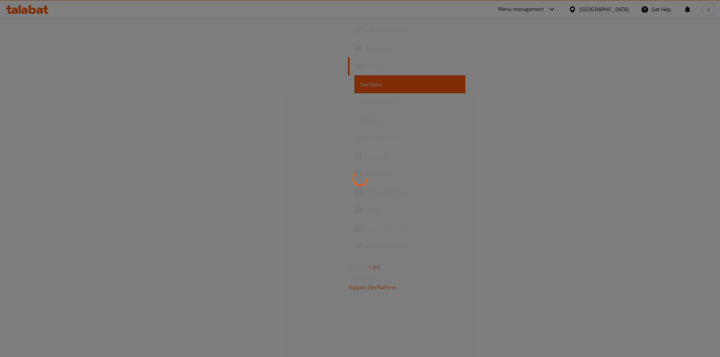
drag, startPoint x: 719, startPoint y: 218, endPoint x: 719, endPoint y: 206, distance: 12.0
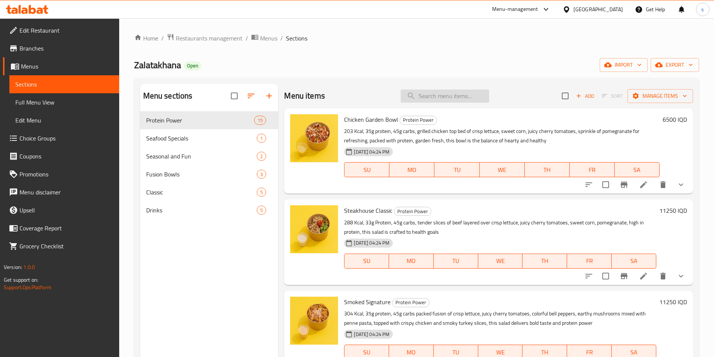
click at [450, 96] on input "search" at bounding box center [445, 96] width 88 height 13
click at [443, 100] on input "search" at bounding box center [445, 96] width 88 height 13
paste input "Greek Salad"
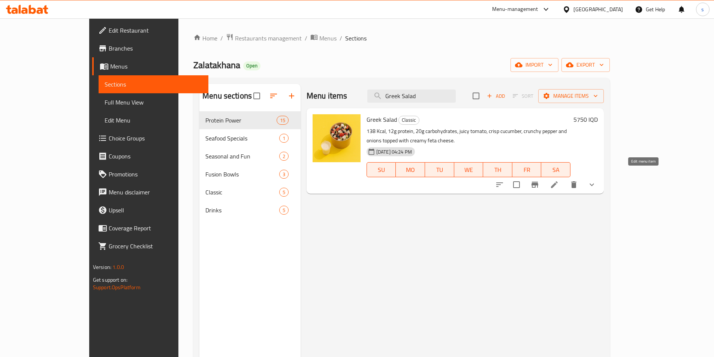
type input "Greek Salad"
click at [558, 181] on icon at bounding box center [554, 184] width 7 height 7
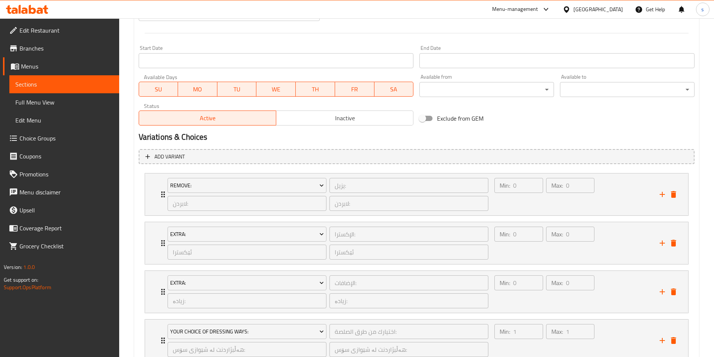
scroll to position [446, 0]
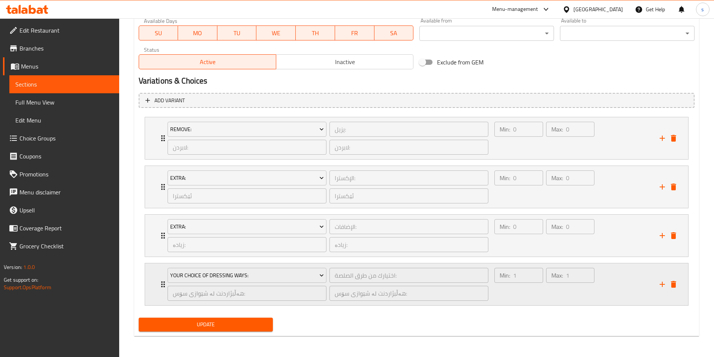
click at [631, 294] on div "Min: 1 ​ Max: 1 ​" at bounding box center [572, 285] width 165 height 42
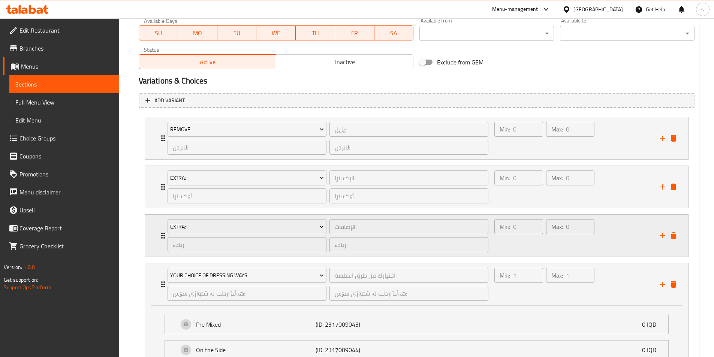
click at [599, 241] on div "Min: 0 ​ Max: 0 ​" at bounding box center [572, 236] width 165 height 42
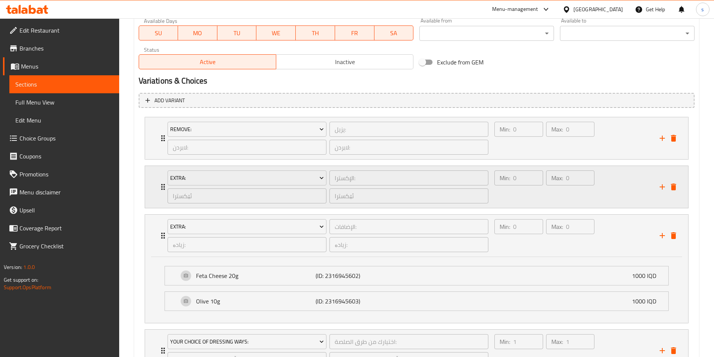
click at [625, 187] on div "Min: 0 ​ Max: 0 ​" at bounding box center [572, 187] width 165 height 42
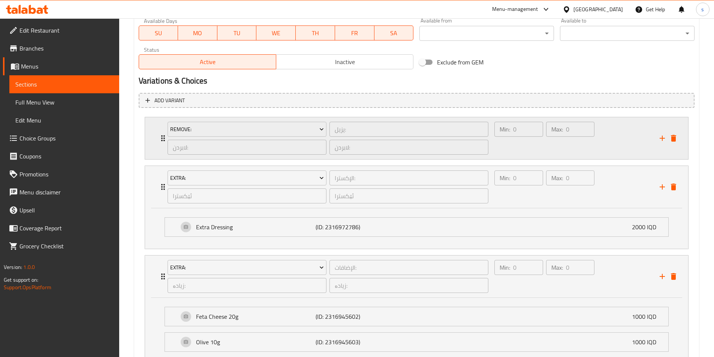
click at [610, 135] on div "Min: 0 ​ Max: 0 ​" at bounding box center [572, 138] width 165 height 42
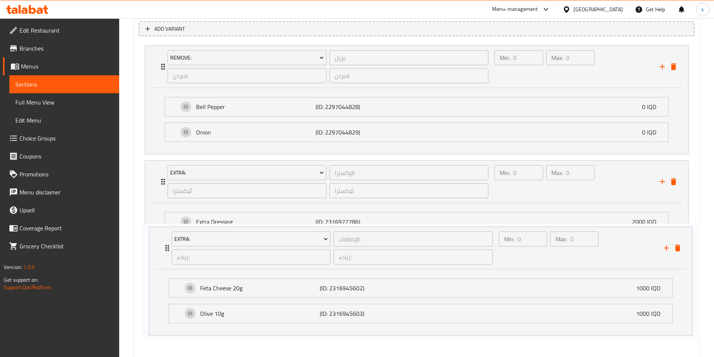
scroll to position [519, 0]
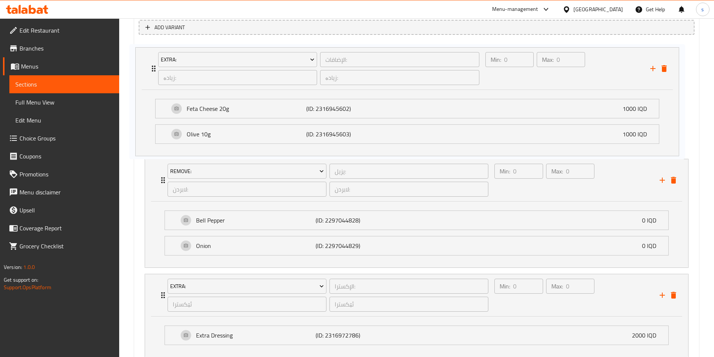
drag, startPoint x: 160, startPoint y: 275, endPoint x: 151, endPoint y: 66, distance: 209.4
click at [151, 66] on div "Remove: يزيل: ​ لابردن: ​ لابردن: ​ Min: 0 ​ Max: 0 ​ Bell Pepper (ID: 22970448…" at bounding box center [417, 258] width 556 height 435
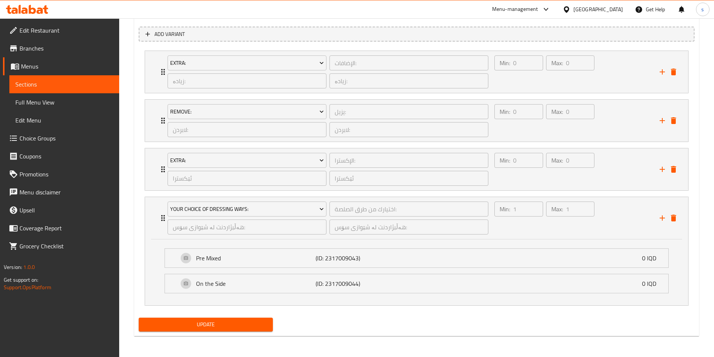
scroll to position [513, 0]
click at [609, 173] on div "Min: 0 ​ Max: 0 ​" at bounding box center [572, 169] width 165 height 42
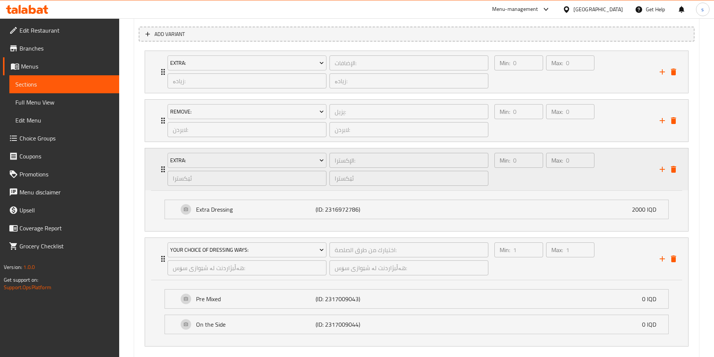
scroll to position [519, 0]
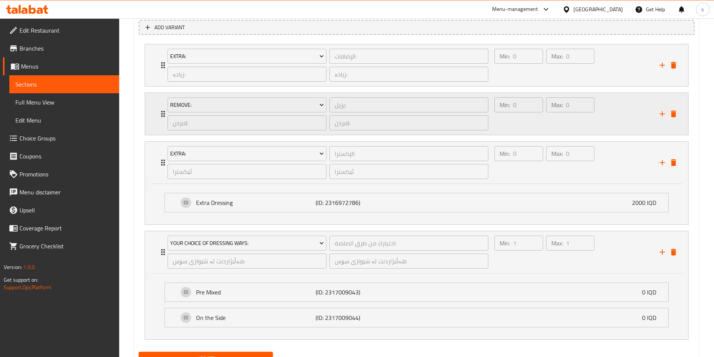
click at [586, 124] on div "Max: 0 ​" at bounding box center [570, 114] width 51 height 36
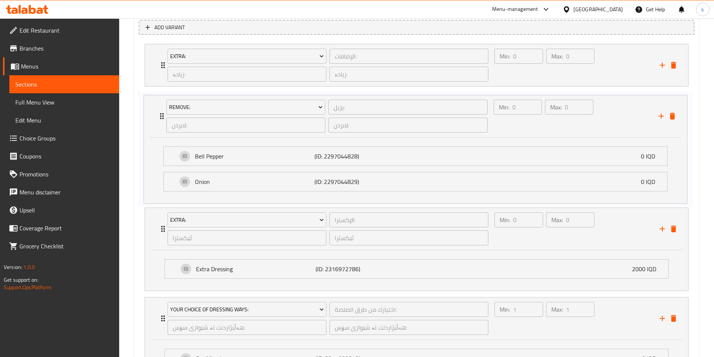
click at [159, 114] on div "Extra: الإضافات: ​ زیادە: ​ زیادە: ​ Min: 0 ​ Max: 0 ​ Feta Cheese 20g (ID: 231…" at bounding box center [417, 225] width 556 height 369
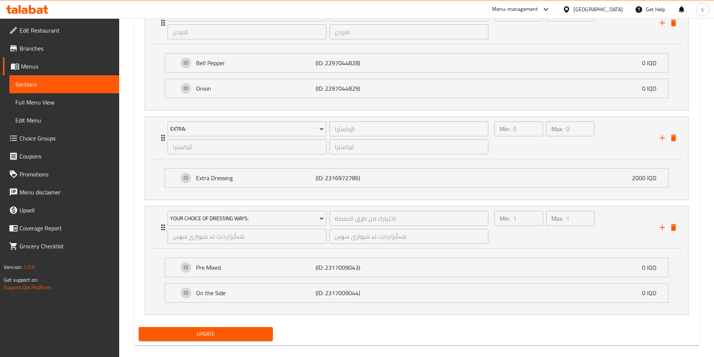
scroll to position [620, 0]
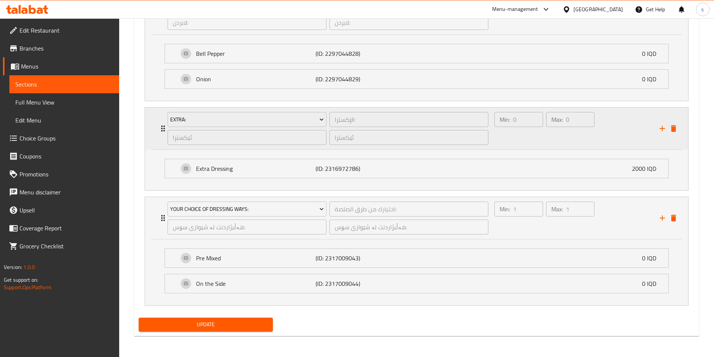
click at [675, 129] on icon "delete" at bounding box center [673, 128] width 5 height 7
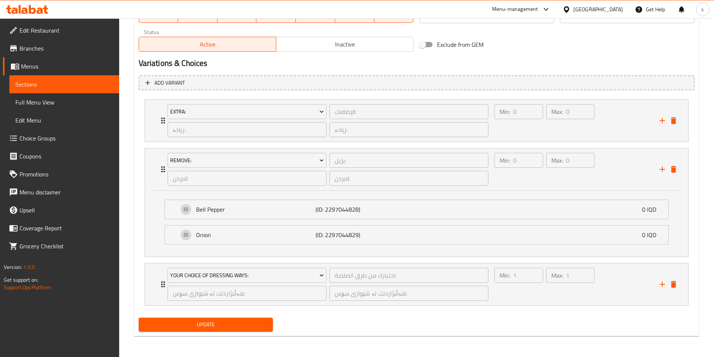
scroll to position [464, 0]
click at [217, 326] on span "Update" at bounding box center [206, 324] width 123 height 9
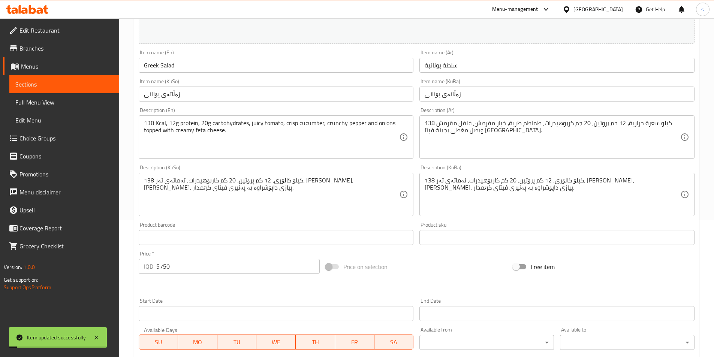
scroll to position [132, 0]
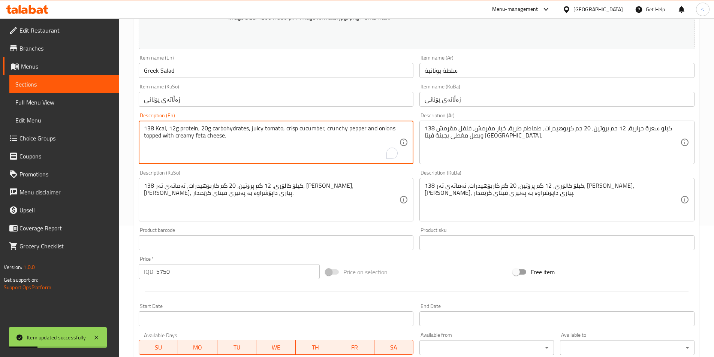
click at [240, 145] on textarea "138 Kcal, 12g protein, 20g carbohydrates, juicy tomato, crisp cucumber, crunchy…" at bounding box center [272, 143] width 256 height 36
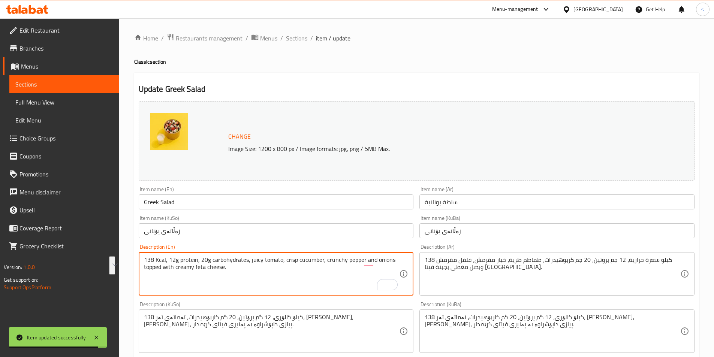
scroll to position [132, 0]
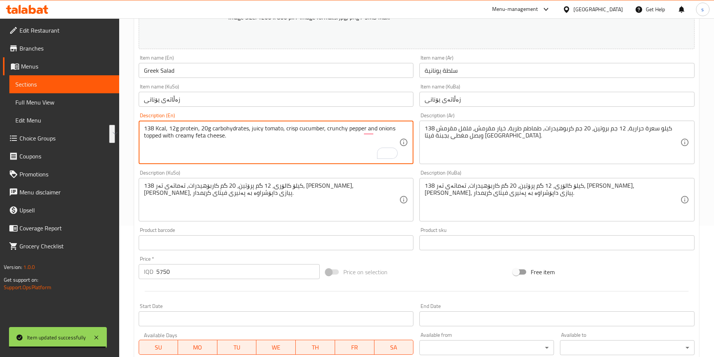
click at [235, 148] on textarea "138 Kcal, 12g protein, 20g carbohydrates, juicy tomato, crisp cucumber, crunchy…" at bounding box center [272, 143] width 256 height 36
drag, startPoint x: 375, startPoint y: 128, endPoint x: 244, endPoint y: 146, distance: 132.5
click at [244, 146] on textarea "138 Kcal, 12g protein, 20g carbohydrates, juicy tomato, crisp cucumber, crunchy…" at bounding box center [272, 143] width 256 height 36
paste textarea "tangy onions topped with creamy feta cheese. Refreshing, colorful"
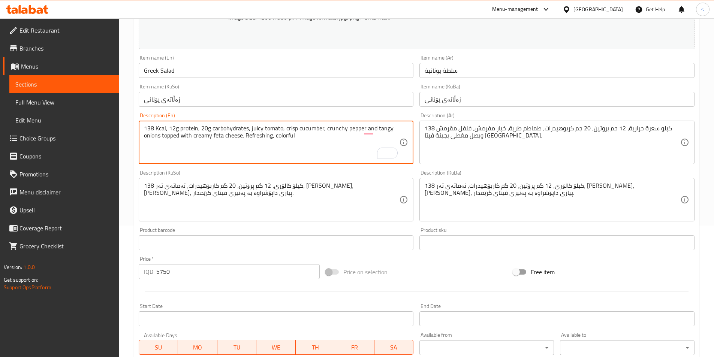
click at [246, 138] on textarea "138 Kcal, 12g protein, 20g carbohydrates, juicy tomato, crisp cucumber, crunchy…" at bounding box center [272, 143] width 256 height 36
click at [374, 129] on textarea "138 Kcal, 12g protein, 20g carbohydrates, juicy tomato, crisp cucumber, crunchy…" at bounding box center [272, 143] width 256 height 36
click at [234, 135] on textarea "138 Kcal, 12g protein, 20g carbohydrates, juicy tomato, crisp cucumber, crunchy…" at bounding box center [272, 143] width 256 height 36
click at [254, 141] on textarea "138 Kcal, 12g protein, 20g carbohydrates, juicy tomato, crisp cucumber, crunchy…" at bounding box center [272, 143] width 256 height 36
type textarea "138 Kcal, 12g protein, 20g carbohydrates, juicy tomato, crisp cucumber, crunchy…"
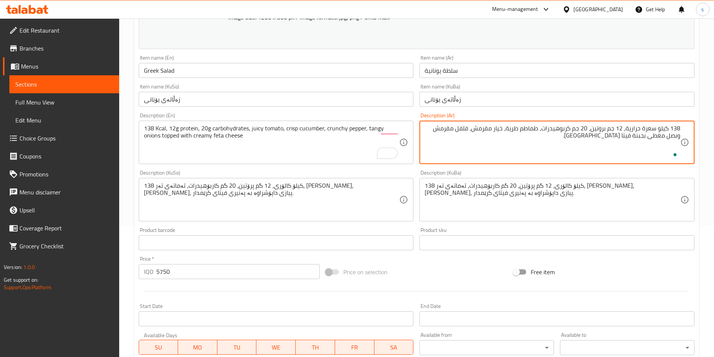
click at [667, 146] on textarea "138 كيلو سعرة حرارية، 12 جم بروتين، 20 جم كربوهيدرات، طماطم طرية، خيار مقرمش، ف…" at bounding box center [553, 143] width 256 height 36
click at [576, 145] on textarea "138 كيلو سعرة حرارية، 12 جم بروتين، 20 جم كربوهيدرات، طماطم طرية، خيار مقرمش، ف…" at bounding box center [553, 143] width 256 height 36
type textarea "138 كيلو سعرة حرارية، 12 جم بروتين، 20 جم كربوهيدرات، طماطم طرية، خيار مقرمش، ف…"
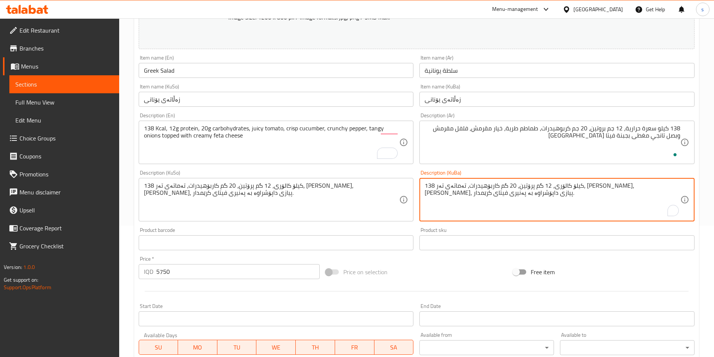
click at [531, 202] on textarea "138 کیلۆ کالۆری، 12 گم پرۆتین، 20 گم کاربۆهیدرات، تەماتەی تەر، خەیاری کریسپی، ب…" at bounding box center [553, 200] width 256 height 36
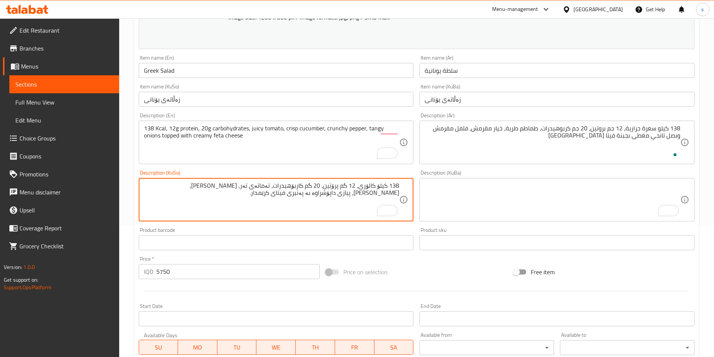
click at [147, 192] on textarea "138 کیلۆ کالۆری، 12 گم پرۆتین، 20 گم کاربۆهیدرات، تەماتەی تەر، خەیاری کریسپی، ب…" at bounding box center [272, 200] width 256 height 36
click at [149, 190] on textarea "138 کیلۆ کالۆری، 12 گم پرۆتین، 20 گم کاربۆهیدرات، تەماتەی تەر، خەیاری کریسپی، ب…" at bounding box center [272, 200] width 256 height 36
click at [152, 184] on textarea "138 کیلۆ کالۆری، 12 گم پرۆتین، 20 گم کاربۆهیدرات، تەماتەی تەر، خەیاری کریسپی، ب…" at bounding box center [272, 200] width 256 height 36
click at [264, 194] on textarea "138 کیلۆ کالۆری، 12 گم پرۆتین، 20 گم کاربۆهیدرات، تەماتەی تەر، خەیاری کریسپی، ب…" at bounding box center [272, 200] width 256 height 36
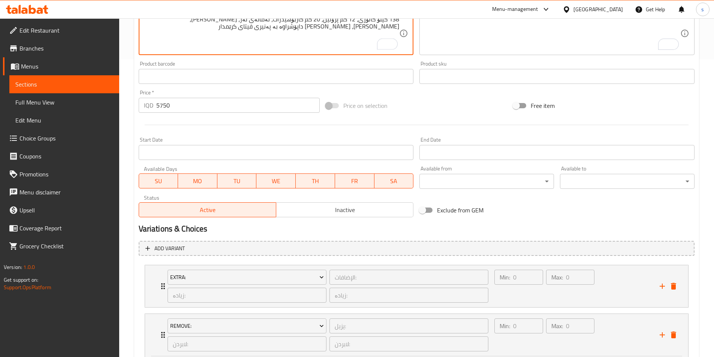
scroll to position [464, 0]
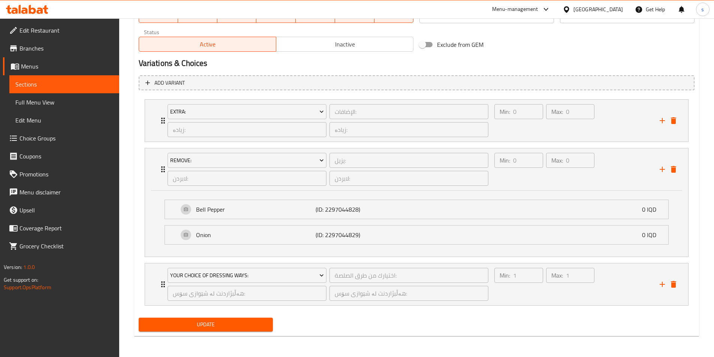
type textarea "138 کیلۆ کالۆری، 12 گم پرۆتین، 20 گم کاربۆهیدرات، تەماتەی تەر، [PERSON_NAME]، […"
click at [255, 328] on span "Update" at bounding box center [206, 324] width 123 height 9
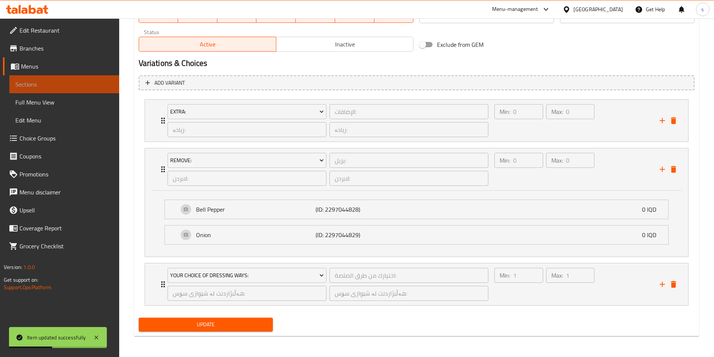
click at [45, 84] on span "Sections" at bounding box center [64, 84] width 98 height 9
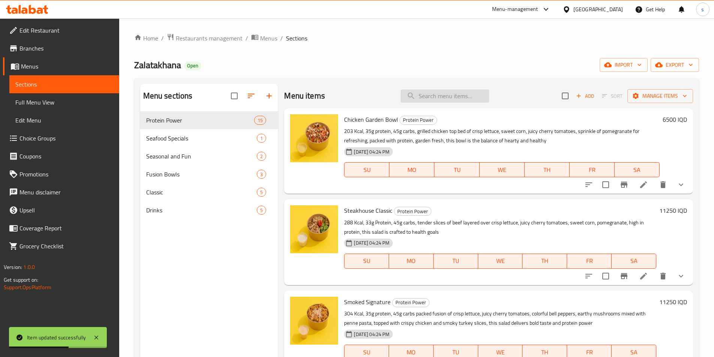
click at [433, 96] on input "search" at bounding box center [445, 96] width 88 height 13
paste input "[PERSON_NAME]"
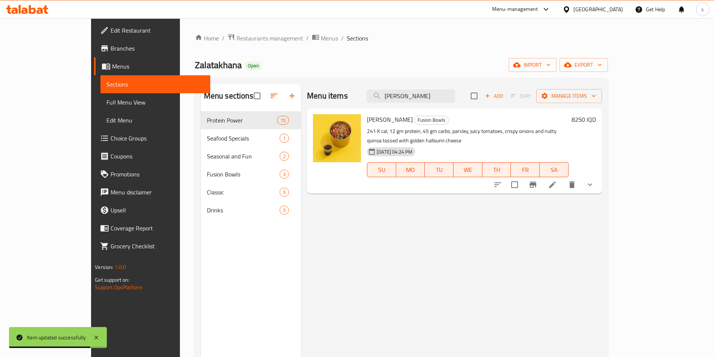
type input "[PERSON_NAME]"
click at [563, 181] on li at bounding box center [552, 184] width 21 height 13
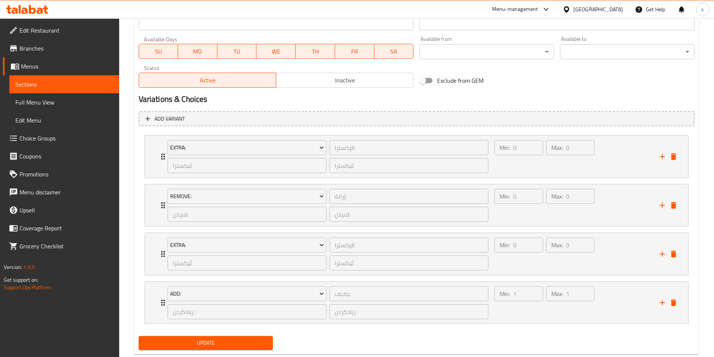
scroll to position [446, 0]
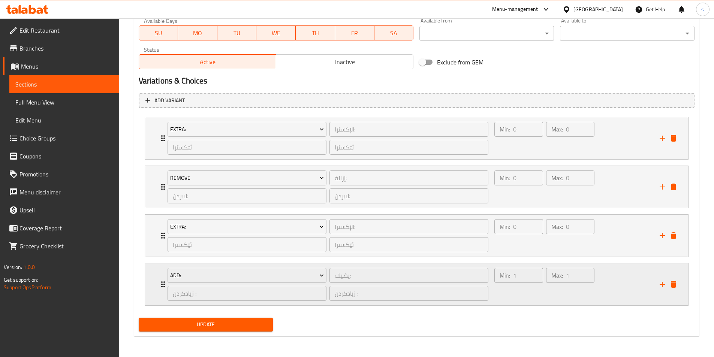
click at [600, 289] on div "Min: 1 ​ Max: 1 ​" at bounding box center [572, 285] width 165 height 42
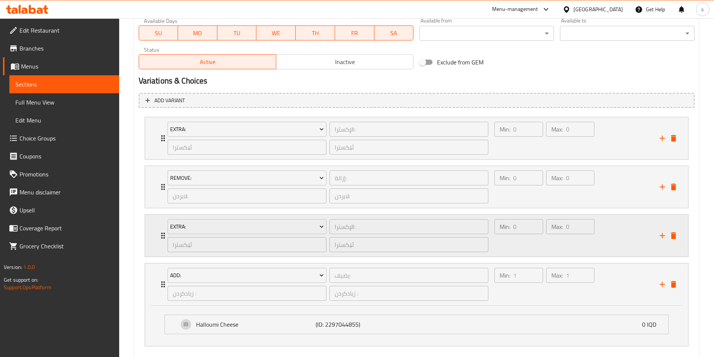
click at [572, 247] on div "Max: 0 ​" at bounding box center [570, 236] width 51 height 36
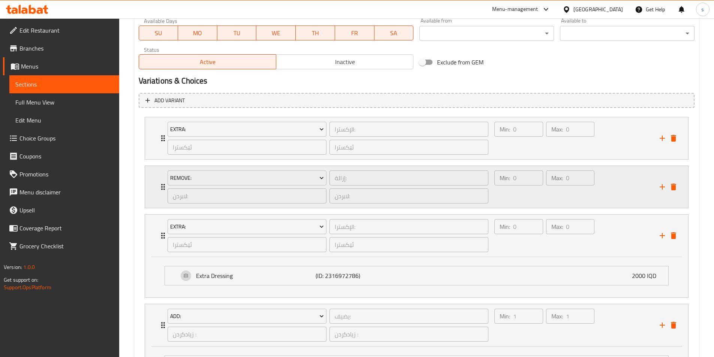
click at [608, 187] on div "Min: 0 ​ Max: 0 ​" at bounding box center [572, 187] width 165 height 42
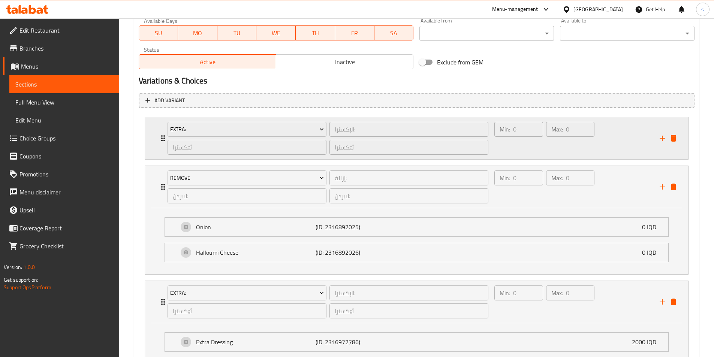
click at [605, 148] on div "Min: 0 ​ Max: 0 ​" at bounding box center [572, 138] width 165 height 42
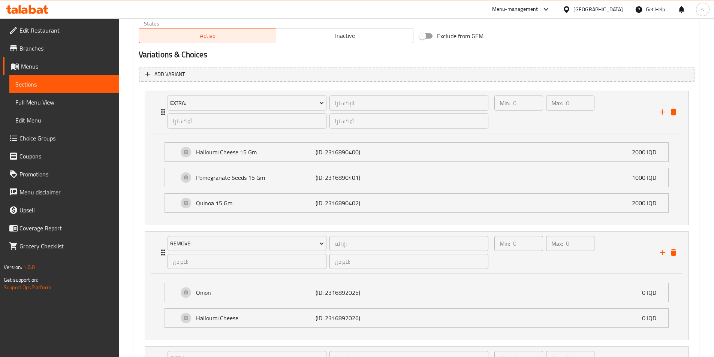
scroll to position [474, 0]
click at [576, 261] on div "Max: 0 ​" at bounding box center [570, 252] width 51 height 36
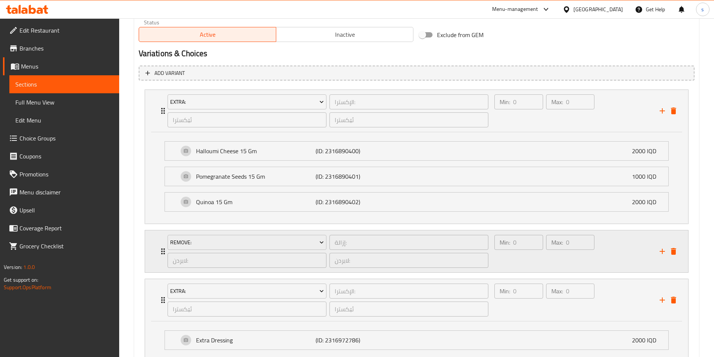
click at [576, 261] on div "Max: 0 ​" at bounding box center [570, 252] width 51 height 36
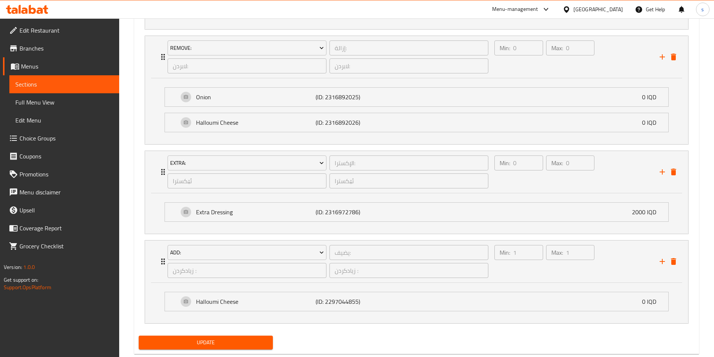
scroll to position [686, 0]
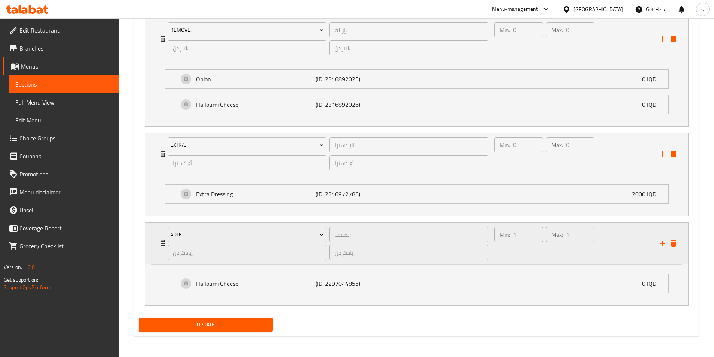
click at [623, 247] on div "Min: 1 ​ Max: 1 ​" at bounding box center [572, 244] width 165 height 42
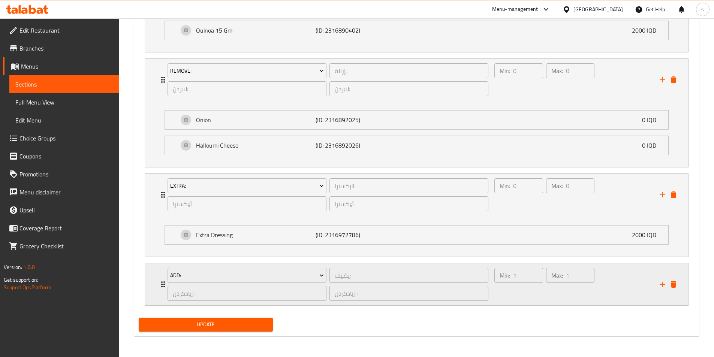
click at [623, 286] on div "Min: 1 ​ Max: 1 ​" at bounding box center [572, 285] width 165 height 42
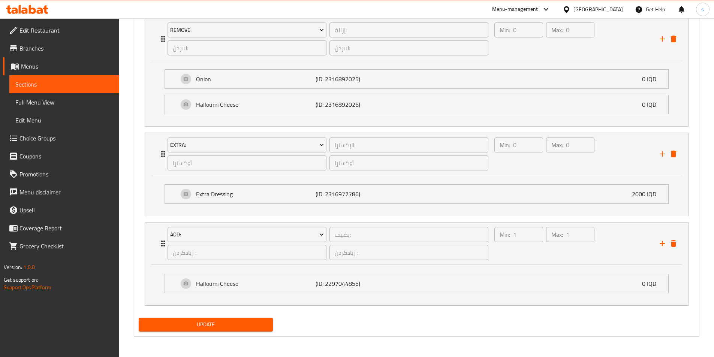
scroll to position [669, 0]
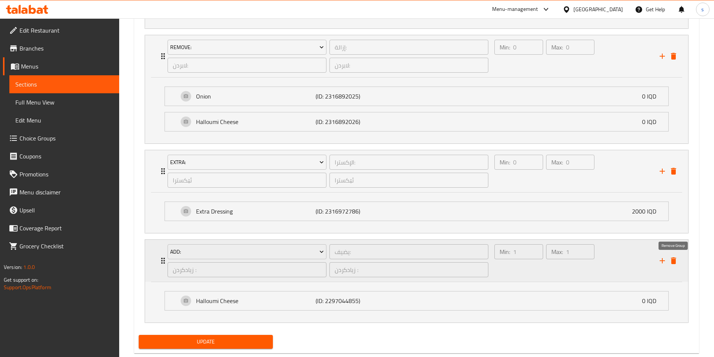
click at [673, 260] on icon "delete" at bounding box center [673, 261] width 5 height 7
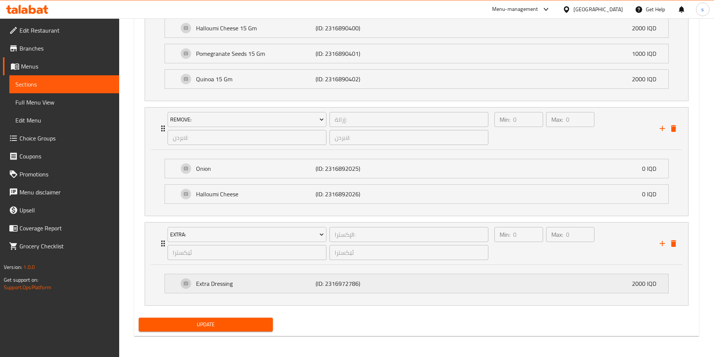
scroll to position [597, 0]
click at [640, 241] on div "Min: 0 ​ Max: 0 ​" at bounding box center [572, 244] width 165 height 42
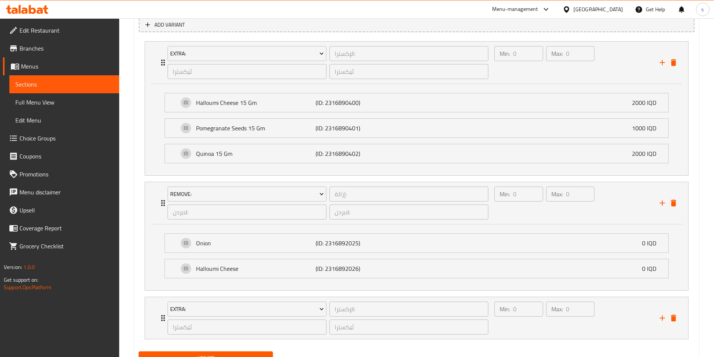
scroll to position [556, 0]
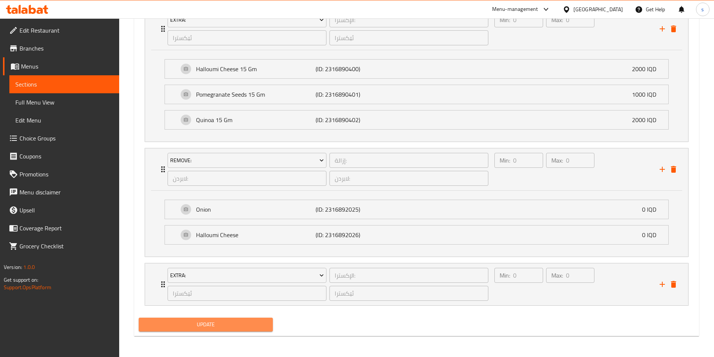
click at [218, 324] on span "Update" at bounding box center [206, 324] width 123 height 9
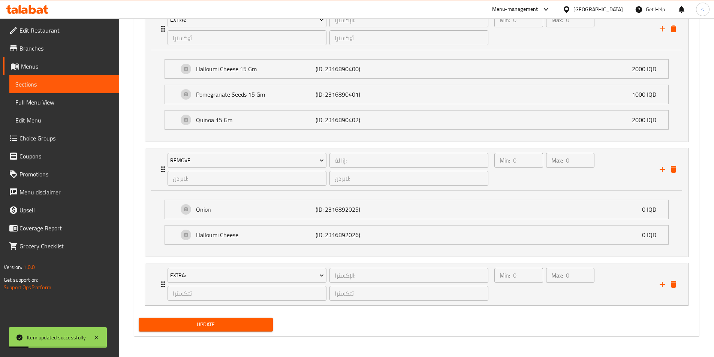
drag, startPoint x: 719, startPoint y: 227, endPoint x: 719, endPoint y: 207, distance: 19.5
click at [662, 287] on icon "add" at bounding box center [662, 284] width 5 height 5
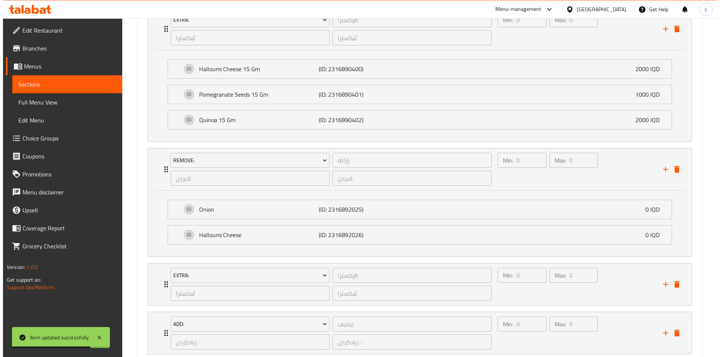
scroll to position [604, 0]
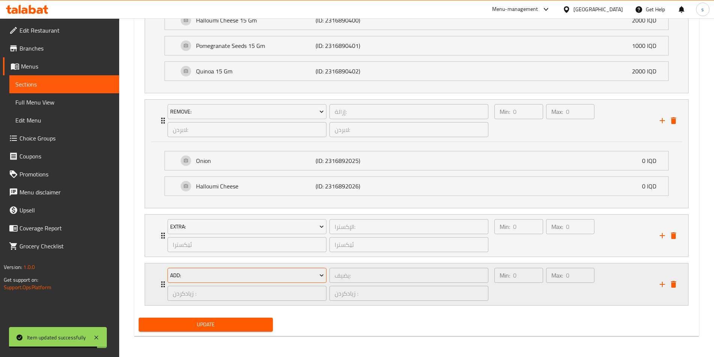
click at [289, 275] on span "Add:" at bounding box center [247, 275] width 154 height 9
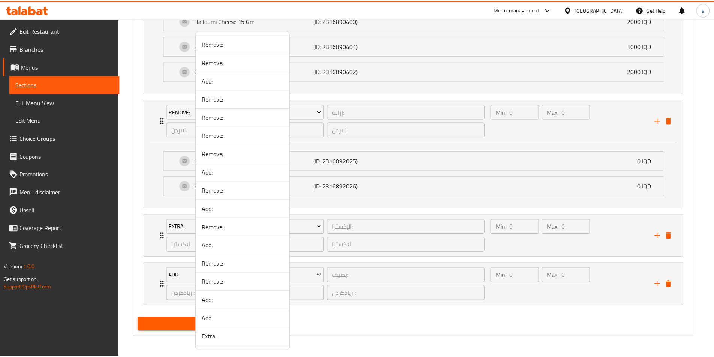
scroll to position [165, 0]
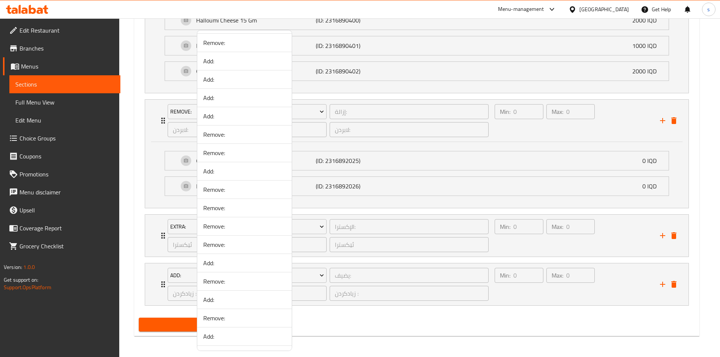
click at [317, 325] on div at bounding box center [360, 178] width 720 height 357
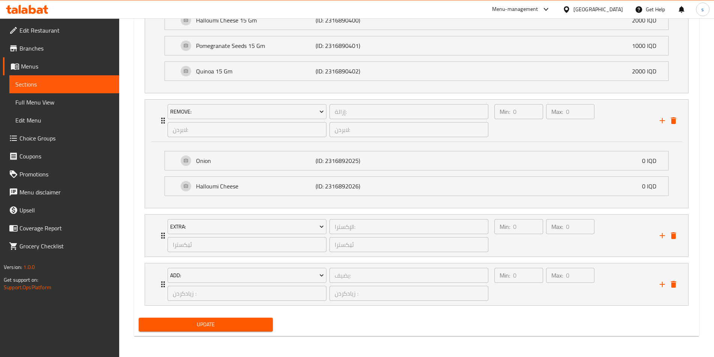
click at [55, 84] on span "Sections" at bounding box center [64, 84] width 98 height 9
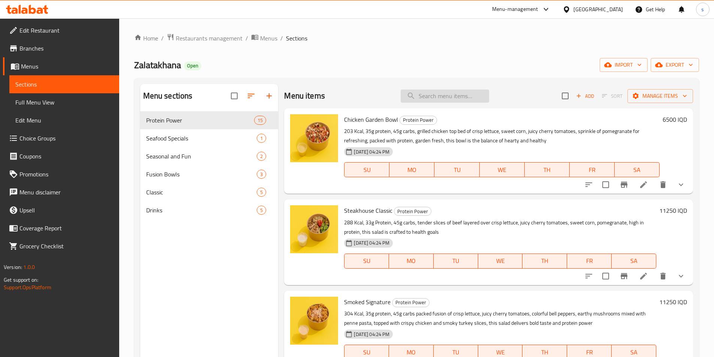
click at [436, 102] on input "search" at bounding box center [445, 96] width 88 height 13
paste input "Greek Salad"
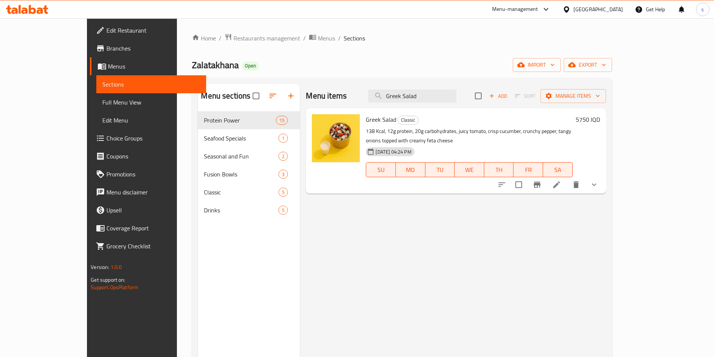
type input "Greek Salad"
click at [560, 181] on icon at bounding box center [556, 184] width 7 height 7
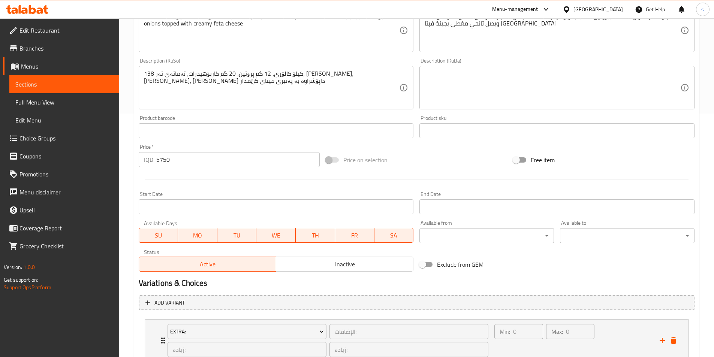
scroll to position [397, 0]
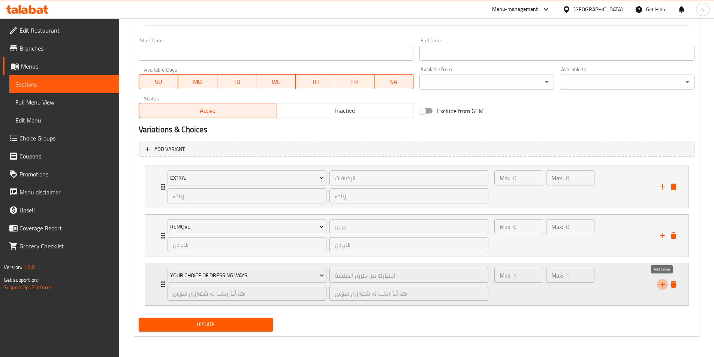
click at [665, 286] on icon "add" at bounding box center [662, 284] width 9 height 9
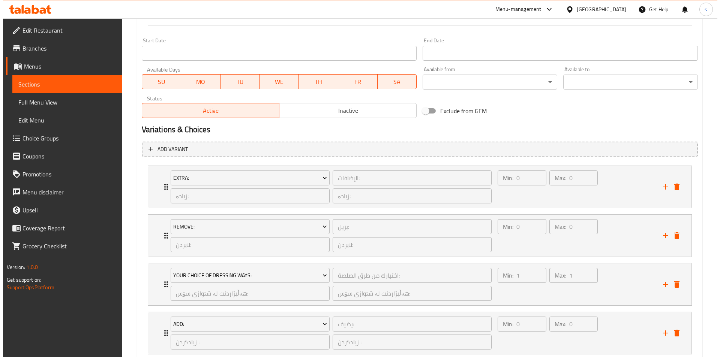
scroll to position [446, 0]
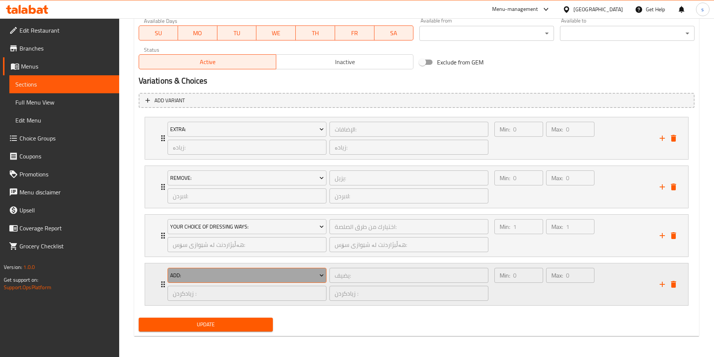
click at [242, 282] on button "Add:" at bounding box center [247, 275] width 159 height 15
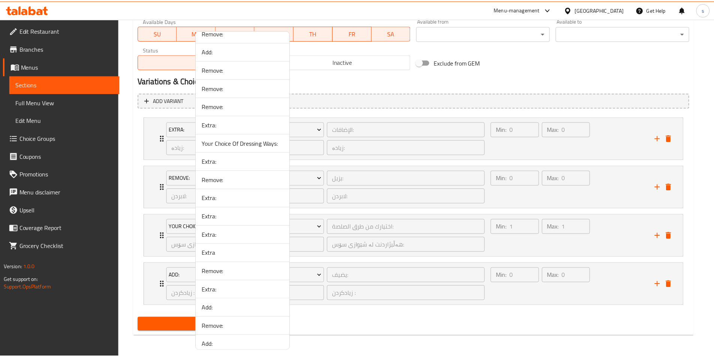
scroll to position [1053, 0]
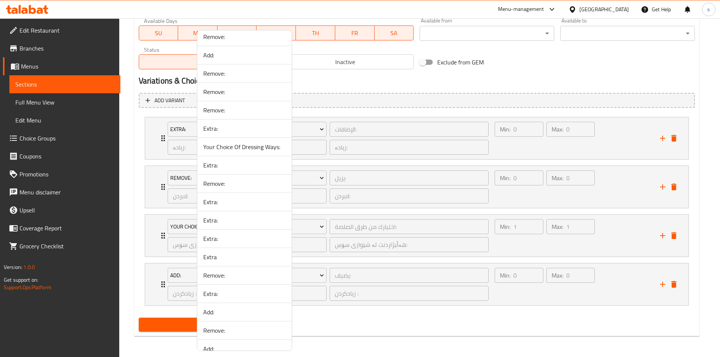
click at [246, 292] on span "Extra:" at bounding box center [244, 293] width 82 height 9
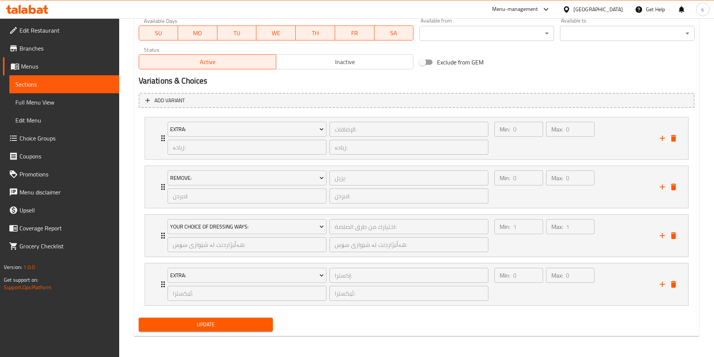
click at [506, 307] on li "Extra: إكسترا: ​ ئێکسترا: ​ ئێکسترا: ​ Min: 0 ​ Max: 0 ​ Beef 100 Gm (ID: 23170…" at bounding box center [417, 284] width 556 height 49
click at [518, 301] on div "Min: 0 ​" at bounding box center [518, 285] width 51 height 36
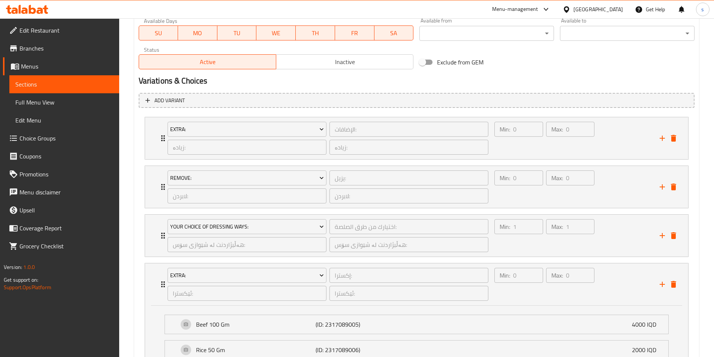
scroll to position [538, 0]
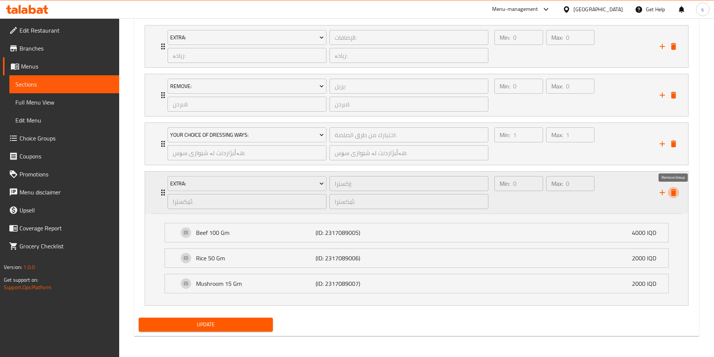
click at [673, 194] on icon "delete" at bounding box center [673, 192] width 5 height 7
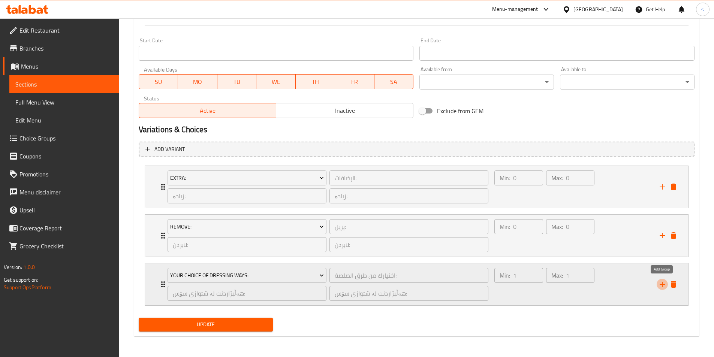
click at [662, 283] on icon "add" at bounding box center [662, 284] width 9 height 9
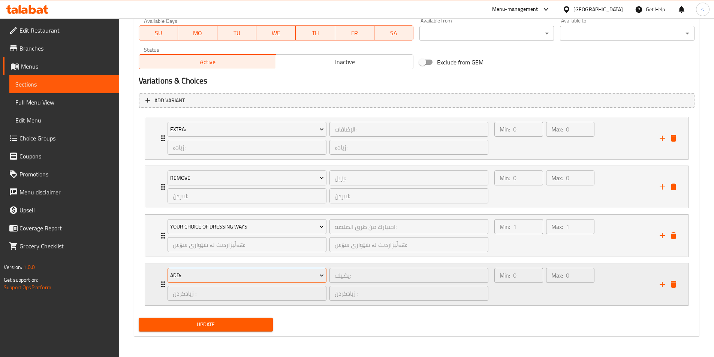
click at [215, 281] on button "Add:" at bounding box center [247, 275] width 159 height 15
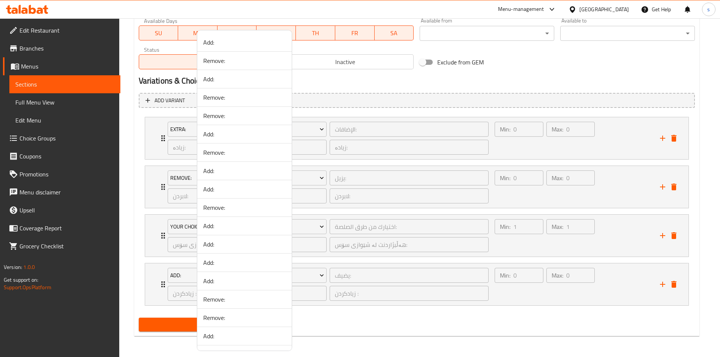
click at [674, 285] on div at bounding box center [360, 178] width 720 height 357
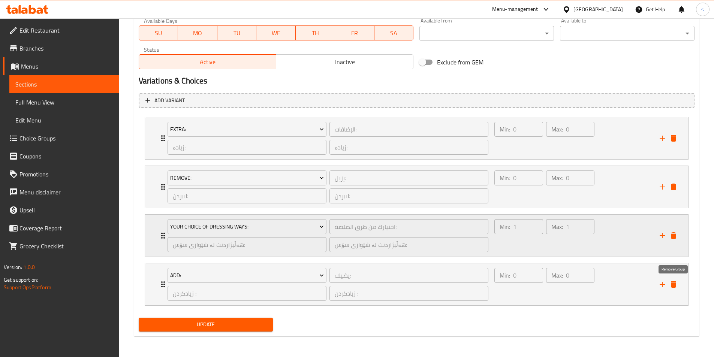
click at [674, 284] on icon "delete" at bounding box center [673, 284] width 5 height 7
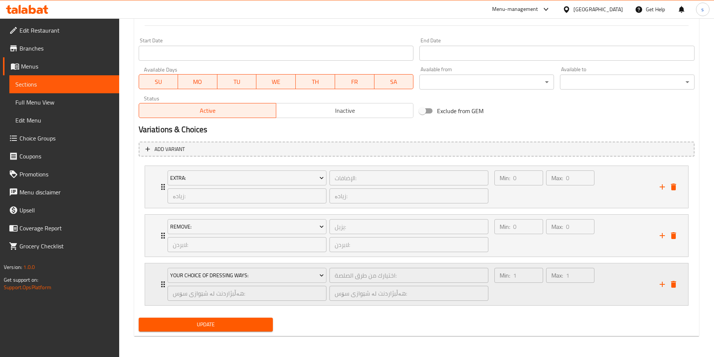
click at [529, 294] on div "Min: 1 ​" at bounding box center [518, 285] width 51 height 36
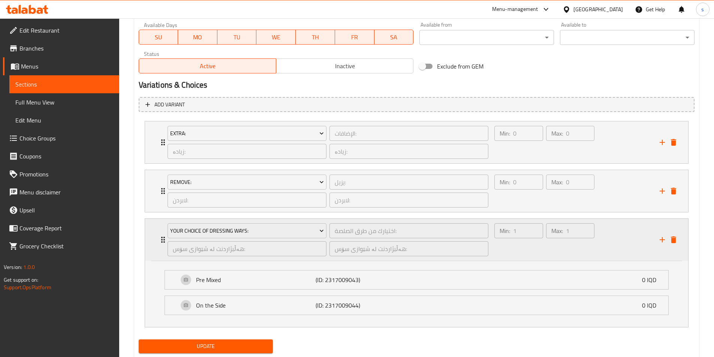
scroll to position [446, 0]
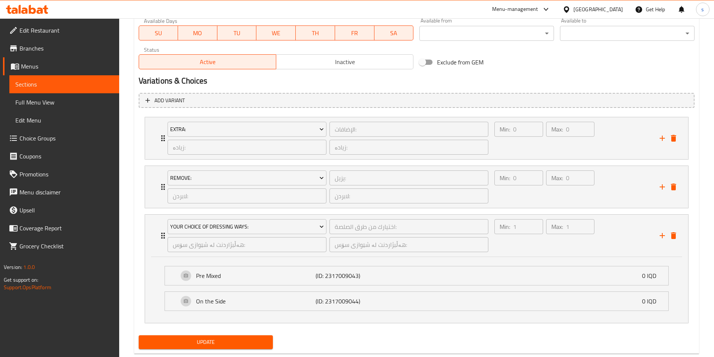
click at [215, 336] on button "Update" at bounding box center [206, 343] width 135 height 14
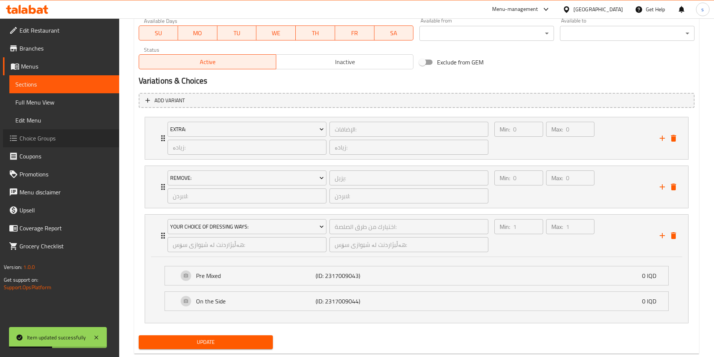
click at [43, 138] on span "Choice Groups" at bounding box center [66, 138] width 94 height 9
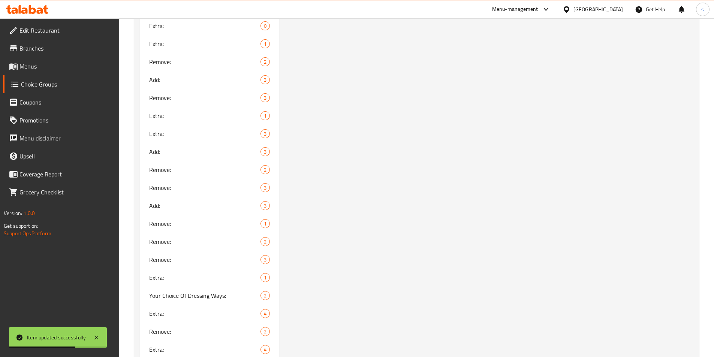
scroll to position [1220, 0]
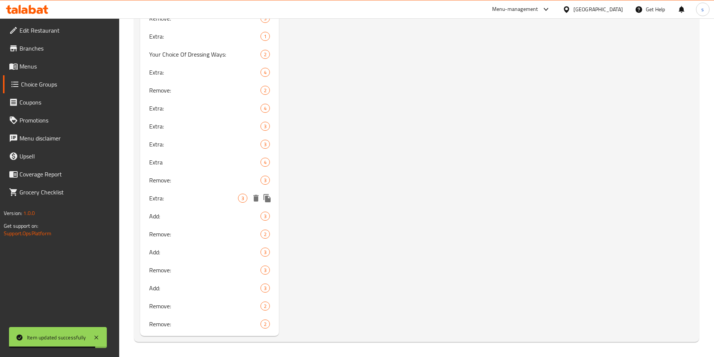
click at [184, 203] on div "Extra: 3" at bounding box center [209, 198] width 139 height 18
type input "Extra:"
type input "إكسترا:"
type input "ئێکسترا:"
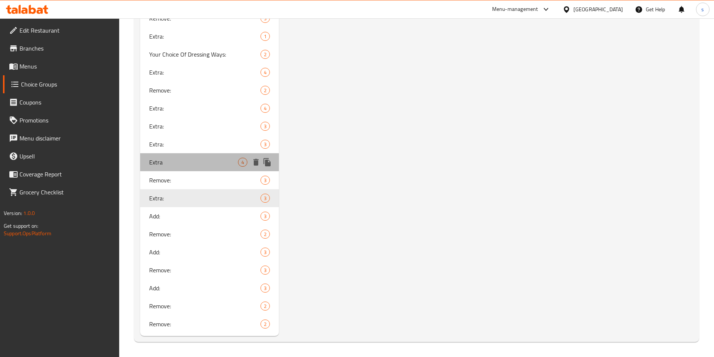
click at [184, 168] on div "Extra 4" at bounding box center [209, 162] width 139 height 18
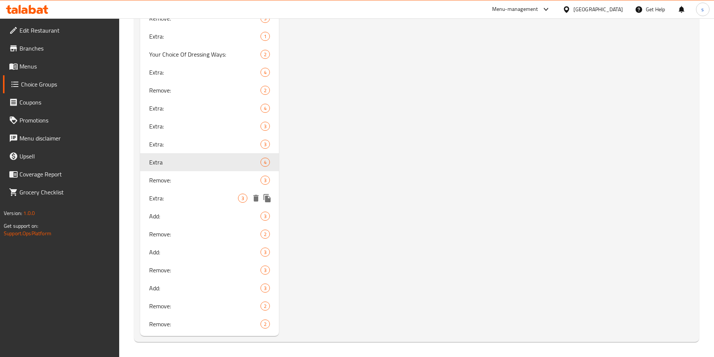
click at [178, 195] on span "Extra:" at bounding box center [193, 198] width 89 height 9
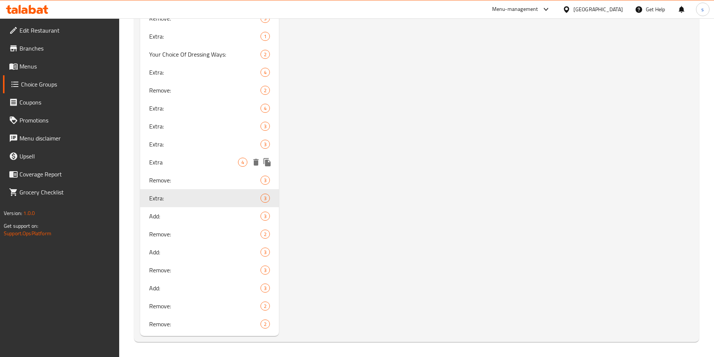
click at [154, 166] on span "Extra" at bounding box center [193, 162] width 89 height 9
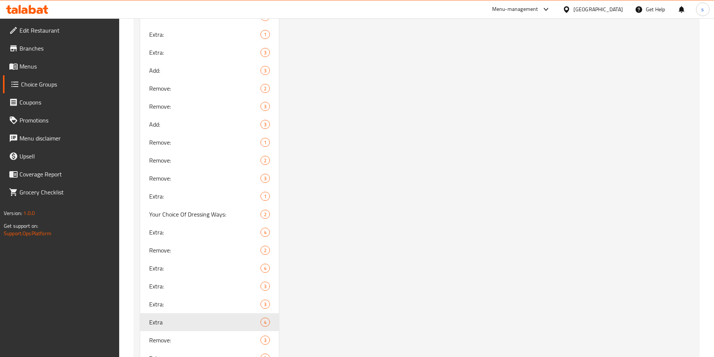
scroll to position [1062, 0]
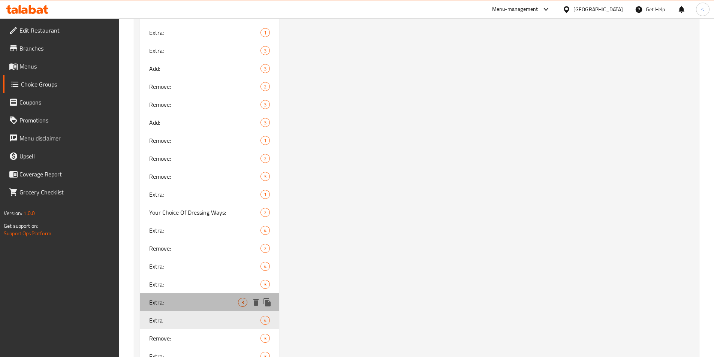
click at [163, 304] on span "Extra:" at bounding box center [193, 302] width 89 height 9
type input "Extra:"
type input "الإضافات:"
type input "زیادە:"
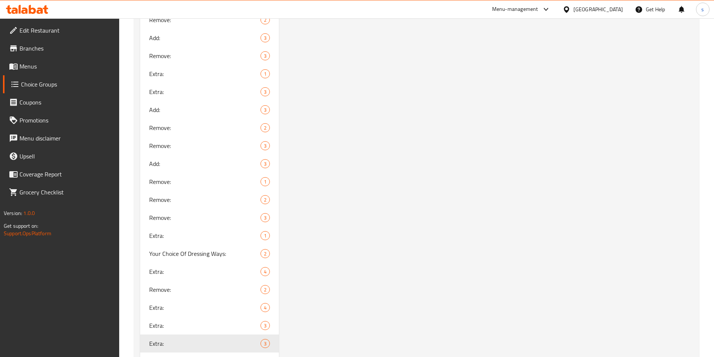
scroll to position [1127, 0]
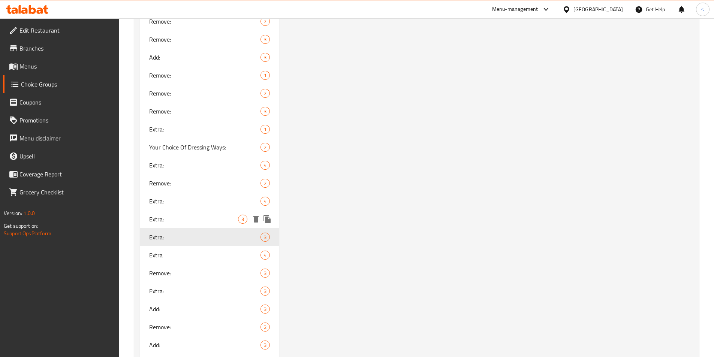
click at [171, 222] on span "Extra:" at bounding box center [193, 219] width 89 height 9
type input "Extra:"
type input "الإضافات:"
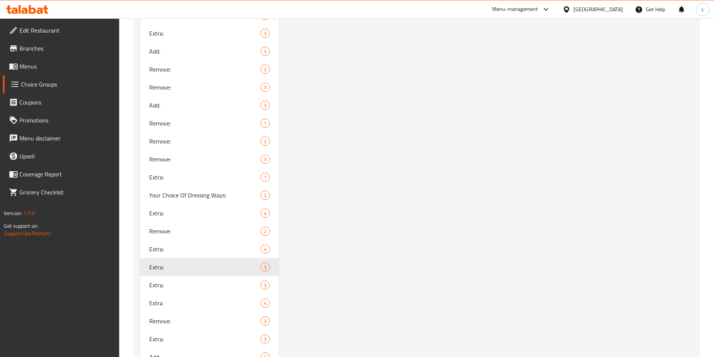
scroll to position [1089, 0]
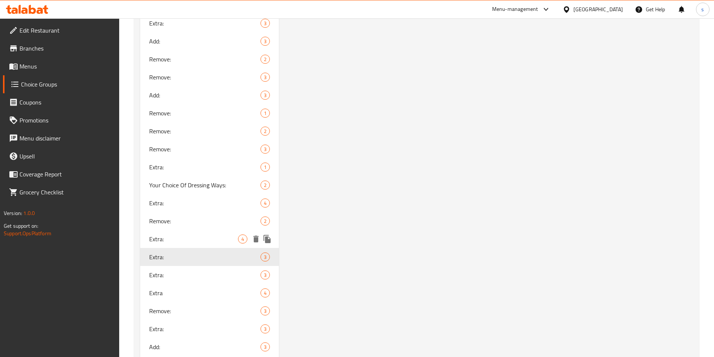
click at [196, 239] on span "Extra:" at bounding box center [193, 239] width 89 height 9
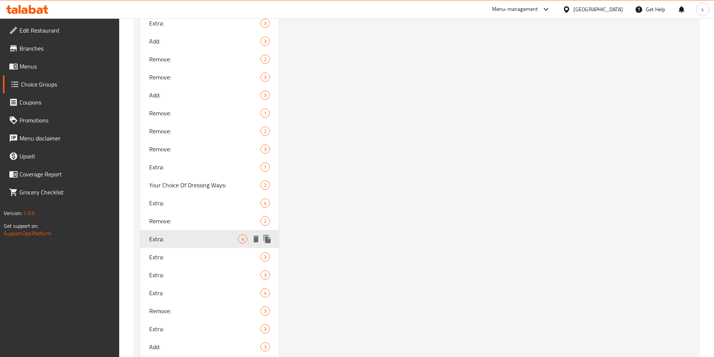
type input "Extra:"
type input "إكسترا:"
type input "ئێکسترا:"
click at [192, 201] on span "Extra:" at bounding box center [193, 203] width 89 height 9
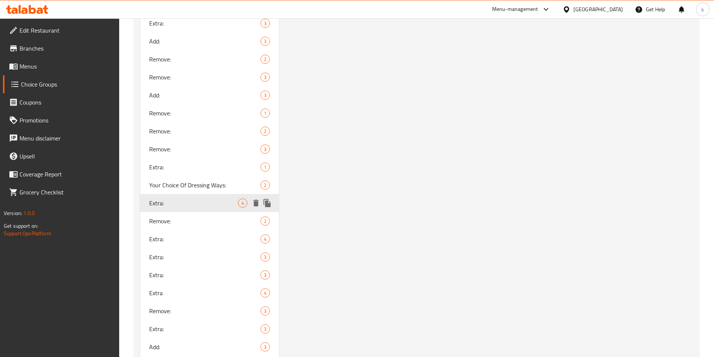
type input "Extra:"
type input "إكسترا:"
type input "ئێکسترا:"
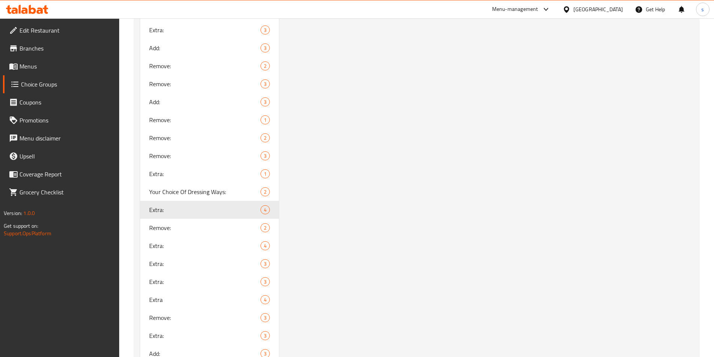
scroll to position [1127, 0]
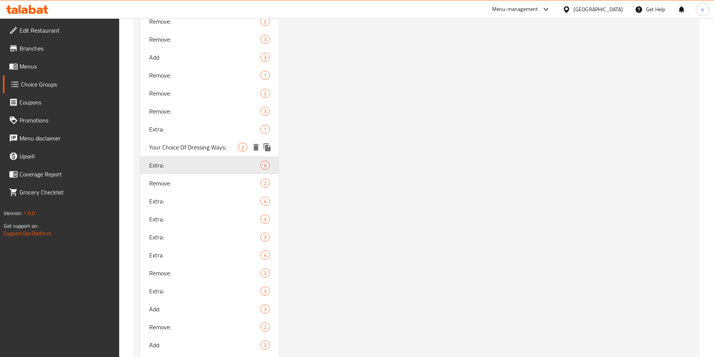
click at [185, 144] on span "Your Choice Of Dressing Ways:" at bounding box center [193, 147] width 89 height 9
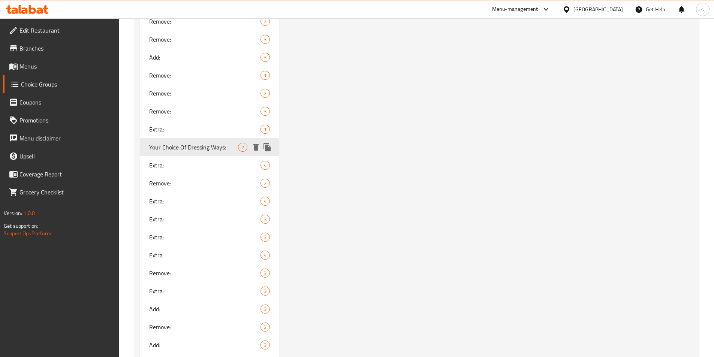
type input "Your Choice Of Dressing Ways:"
type input "اختيارك من طرق الصلصة:"
type input "هەڵبژاردنت لە شێوازی سۆس:"
type input "1"
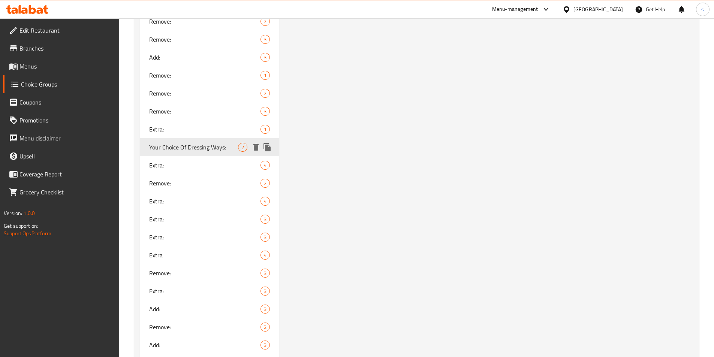
type input "1"
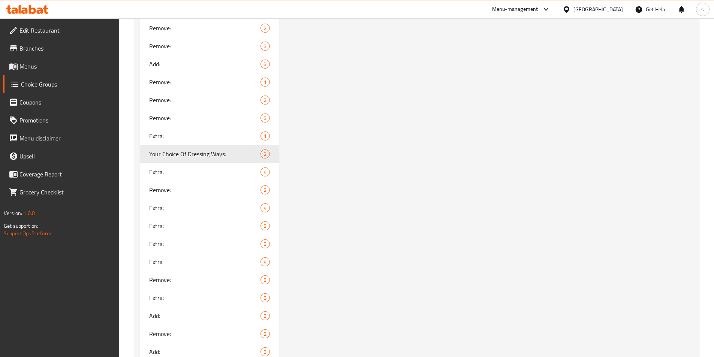
scroll to position [1170, 0]
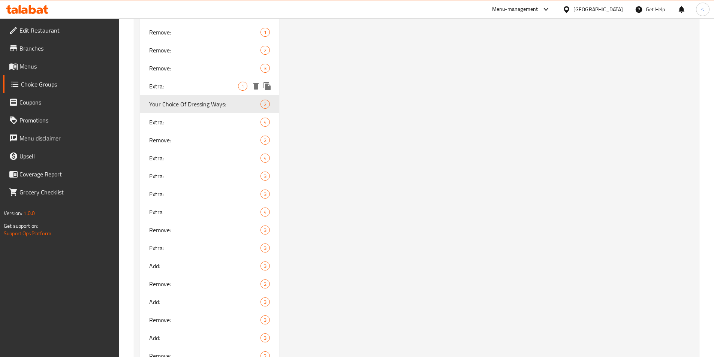
click at [199, 82] on span "Extra:" at bounding box center [193, 86] width 89 height 9
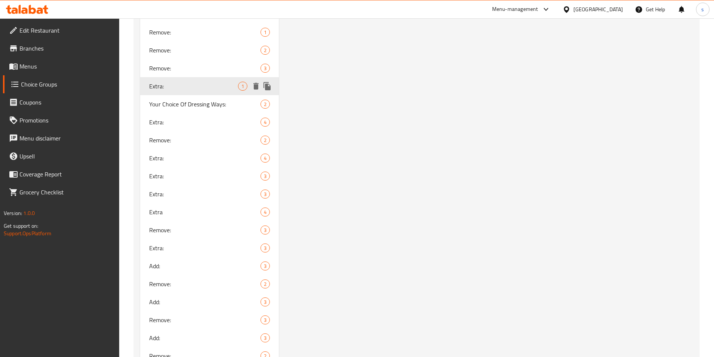
type input "Extra:"
type input "الإكسترا:"
type input "ئێکسترا:"
type input "0"
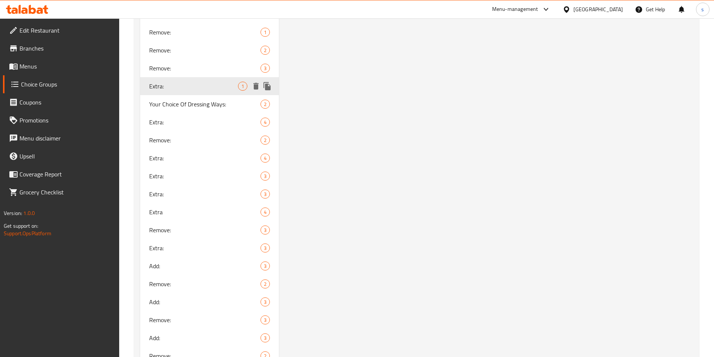
type input "0"
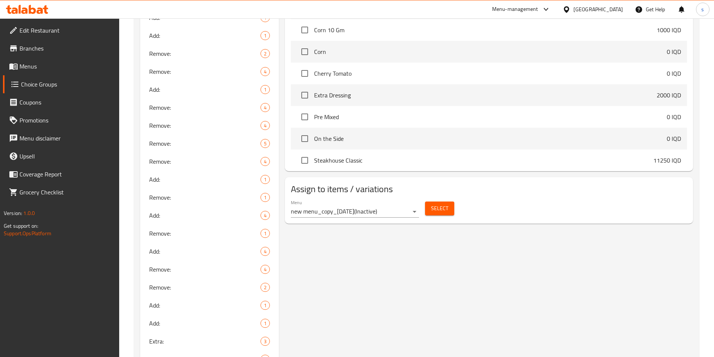
scroll to position [249, 0]
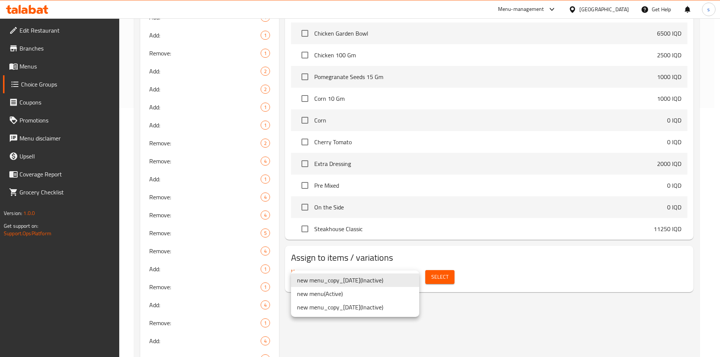
click at [393, 293] on li "new menu ( Active )" at bounding box center [355, 293] width 128 height 13
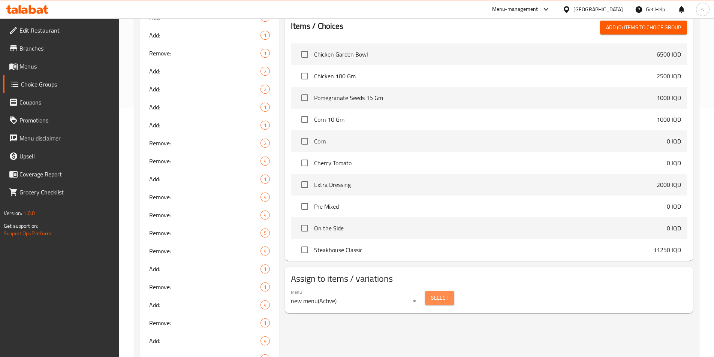
click at [441, 294] on span "Select" at bounding box center [439, 298] width 17 height 9
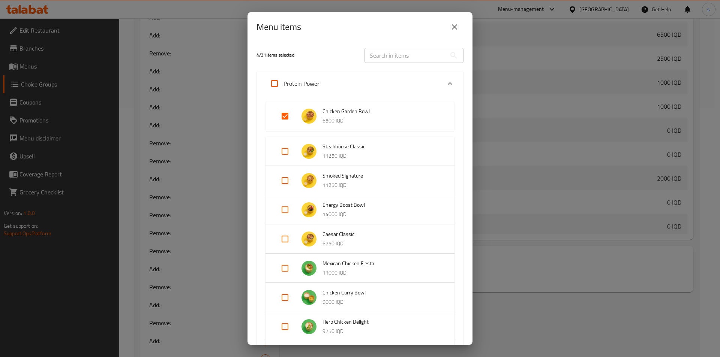
click at [391, 55] on input "text" at bounding box center [405, 55] width 82 height 15
paste input "Greek Salad"
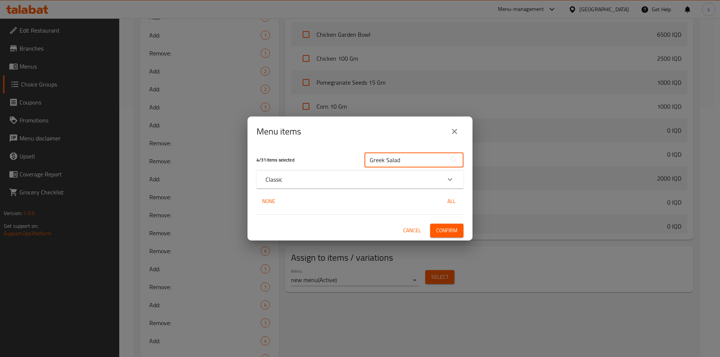
type input "Greek Salad"
click at [319, 177] on div "Classic" at bounding box center [352, 179] width 175 height 9
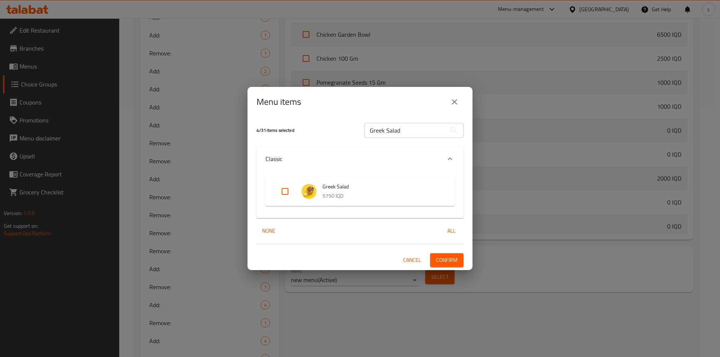
click at [286, 192] on input "Expand" at bounding box center [285, 192] width 18 height 18
checkbox input "true"
click at [439, 263] on span "Confirm" at bounding box center [446, 260] width 21 height 9
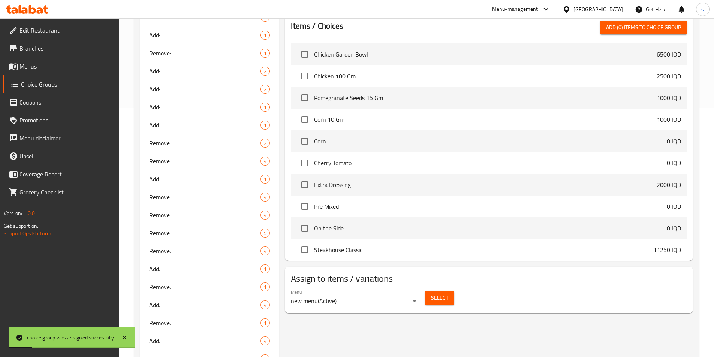
click at [44, 67] on span "Menus" at bounding box center [66, 66] width 94 height 9
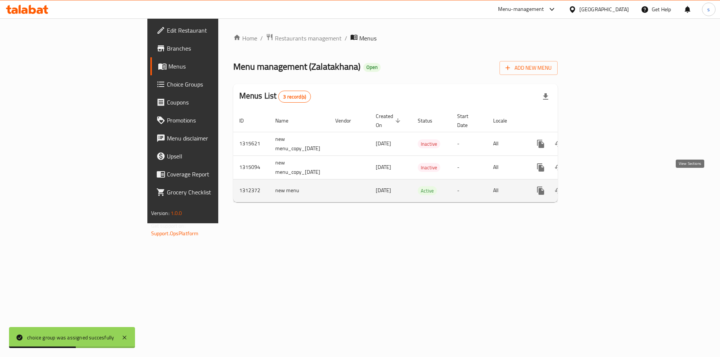
click at [604, 184] on link "enhanced table" at bounding box center [595, 191] width 18 height 18
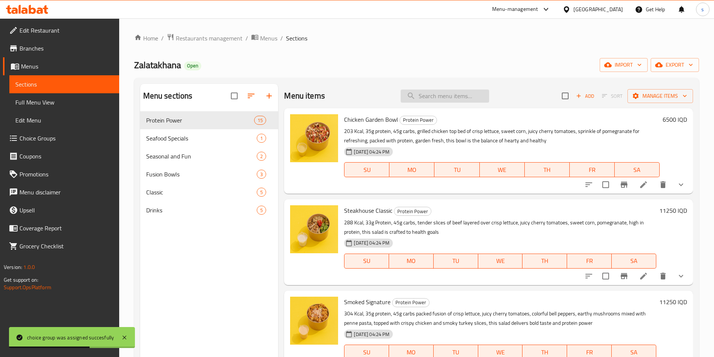
click at [449, 100] on input "search" at bounding box center [445, 96] width 88 height 13
paste input "[PERSON_NAME]"
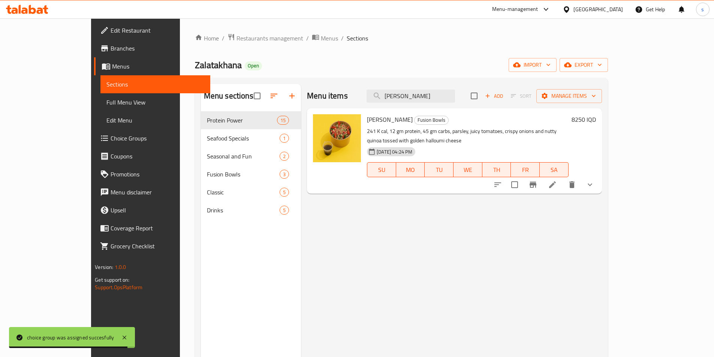
type input "[PERSON_NAME]"
click at [542, 178] on button "Branch-specific-item" at bounding box center [533, 185] width 18 height 18
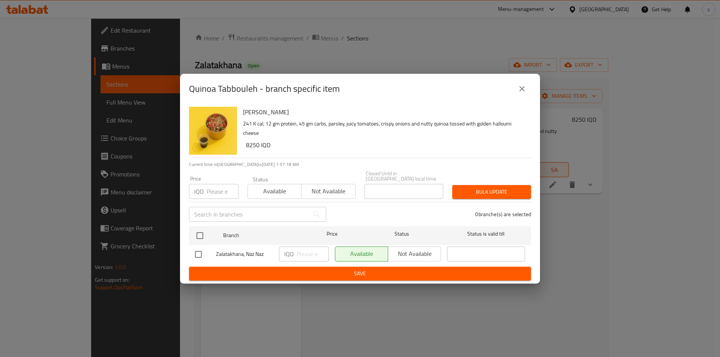
click at [510, 91] on div "Quinoa Tabbouleh - branch specific item" at bounding box center [360, 89] width 342 height 18
click at [520, 91] on icon "close" at bounding box center [521, 88] width 9 height 9
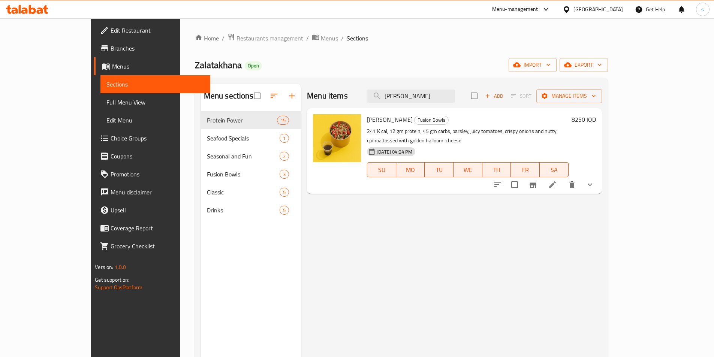
click at [556, 181] on icon at bounding box center [552, 184] width 7 height 7
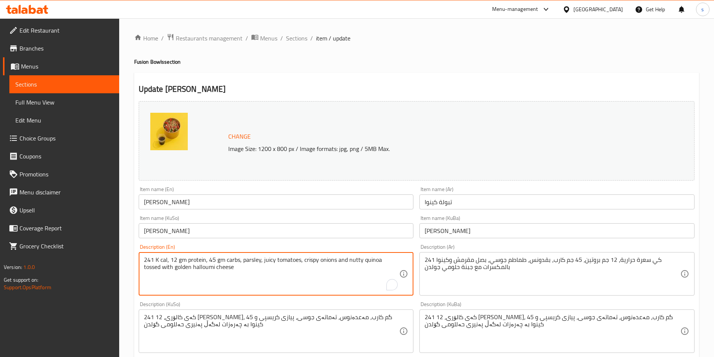
click at [261, 279] on textarea "241 K cal, 12 gm protein, 45 gm carbs, parsley, juicy tomatoes, crispy onions a…" at bounding box center [272, 274] width 256 height 36
click at [234, 280] on textarea "241 K cal, 12 gm protein, 45 gm carbs, parsley, juicy tomatoes, crispy onions a…" at bounding box center [272, 274] width 256 height 36
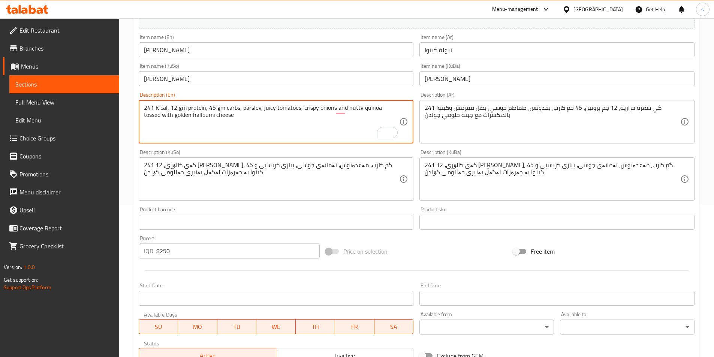
scroll to position [155, 0]
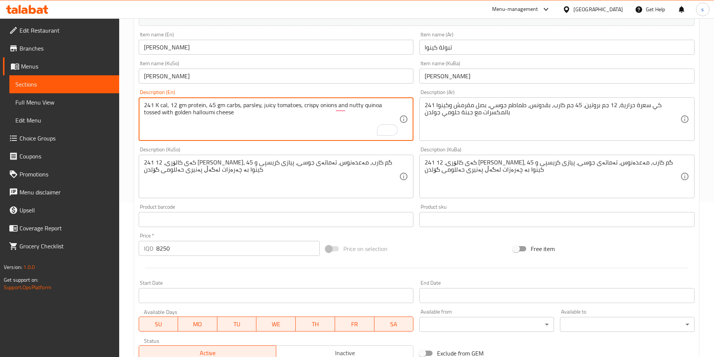
click at [601, 199] on div "Description (KuBa) 241 کەی کالۆری، 12 جم پرۆتین، 45 گم کارب، مەعدەنوس، تەماتەی …" at bounding box center [557, 172] width 281 height 57
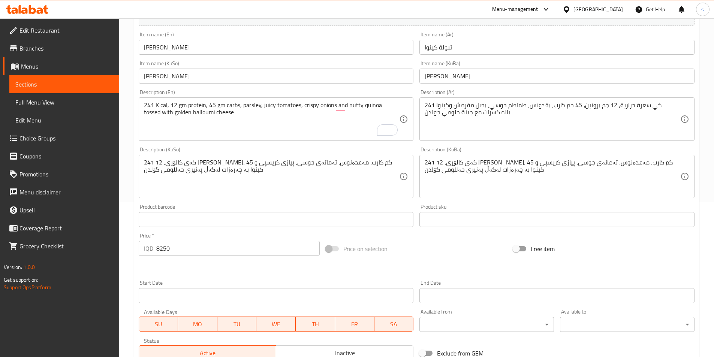
click at [626, 141] on div "Description (Ar) 241 كي سعرة حرارية، 12 جم بروتين، 45 جم كارب، بقدونس، طماطم جو…" at bounding box center [557, 115] width 281 height 57
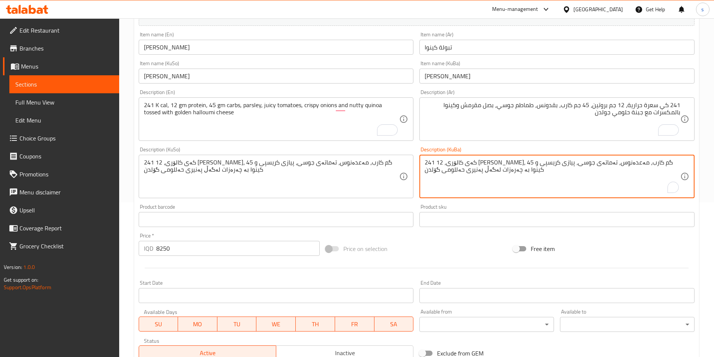
click at [648, 183] on textarea "241 کەی کالۆری، 12 [PERSON_NAME]، 45 گم کارب، مەعدەنوس، تەماتەی جوسی، پیازی کری…" at bounding box center [553, 177] width 256 height 36
click at [616, 192] on textarea "241 کەی کالۆری، 12 [PERSON_NAME]، 45 گم کارب، مەعدەنوس، تەماتەی جوسی، پیازی کری…" at bounding box center [553, 177] width 256 height 36
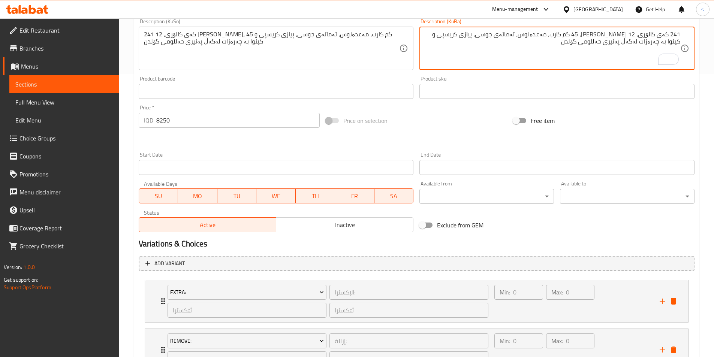
scroll to position [397, 0]
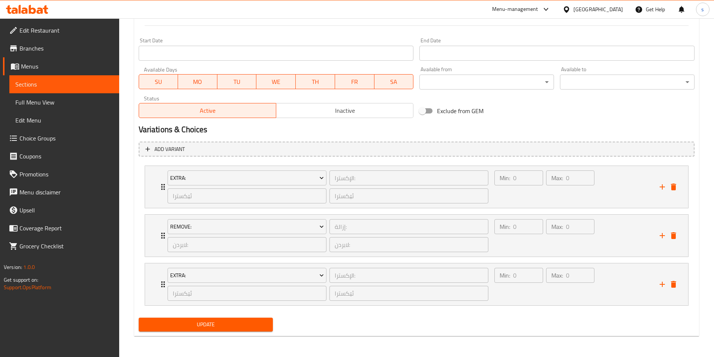
click at [204, 321] on button "Update" at bounding box center [206, 325] width 135 height 14
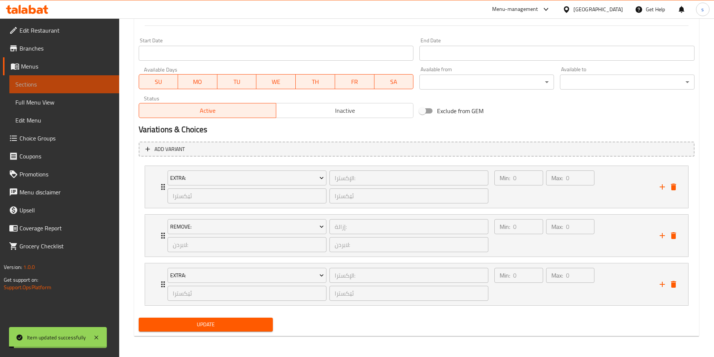
click at [71, 86] on span "Sections" at bounding box center [64, 84] width 98 height 9
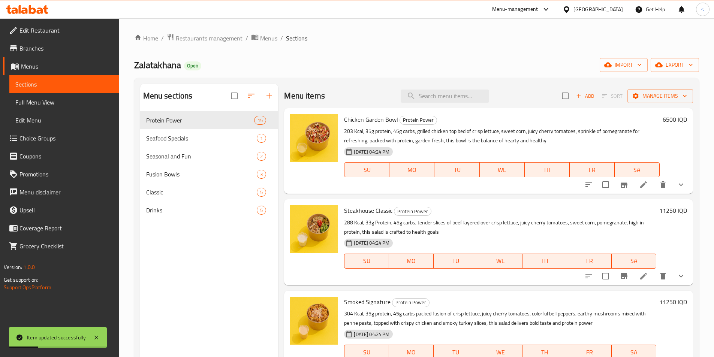
scroll to position [105, 0]
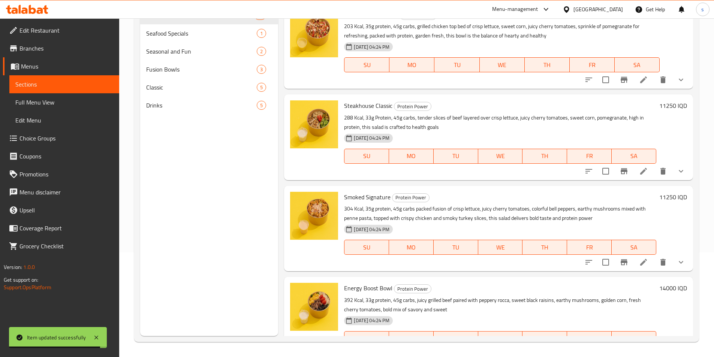
click at [68, 111] on link "Edit Menu" at bounding box center [64, 120] width 110 height 18
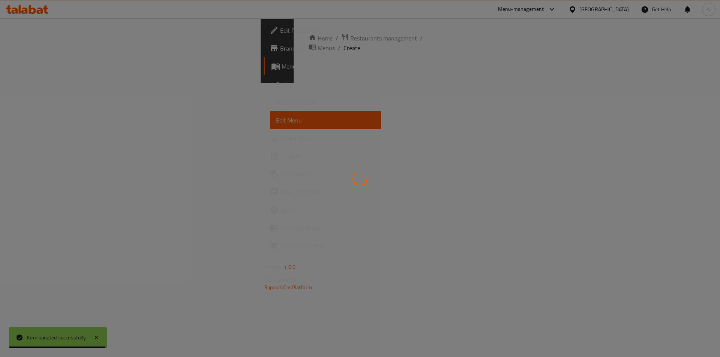
click at [68, 104] on div at bounding box center [360, 178] width 720 height 357
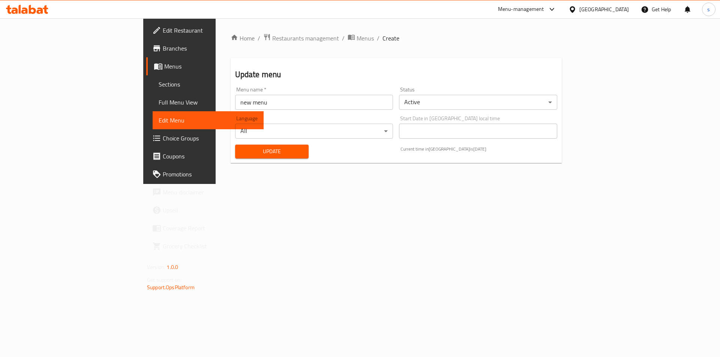
click at [159, 100] on span "Full Menu View" at bounding box center [208, 102] width 99 height 9
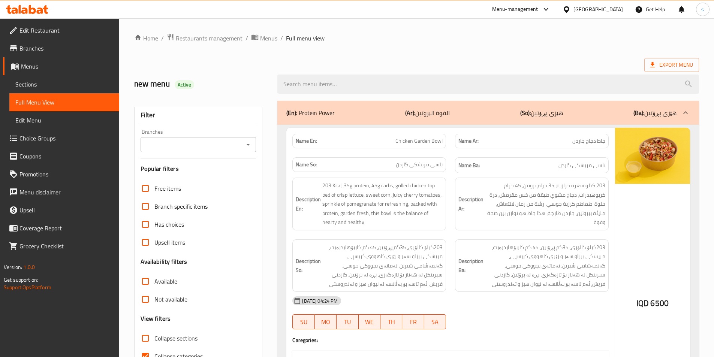
click at [245, 143] on icon "Open" at bounding box center [248, 144] width 9 height 9
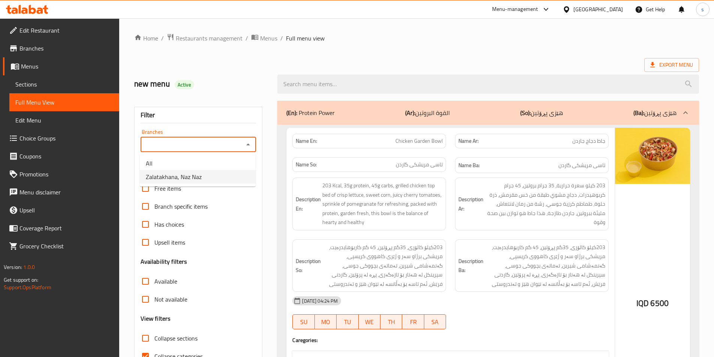
click at [232, 171] on li "Zalatakhana, Naz Naz" at bounding box center [198, 176] width 116 height 13
type input "Zalatakhana, Naz Naz"
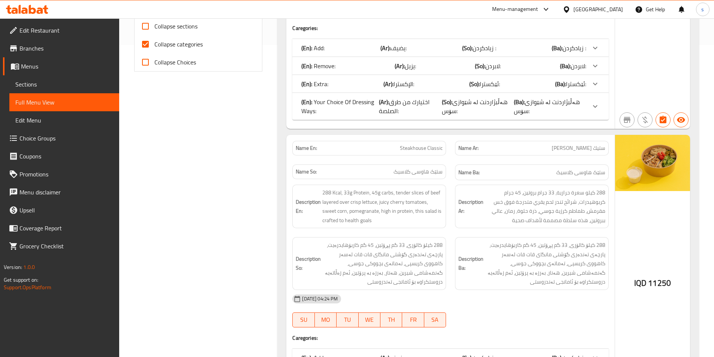
scroll to position [102, 0]
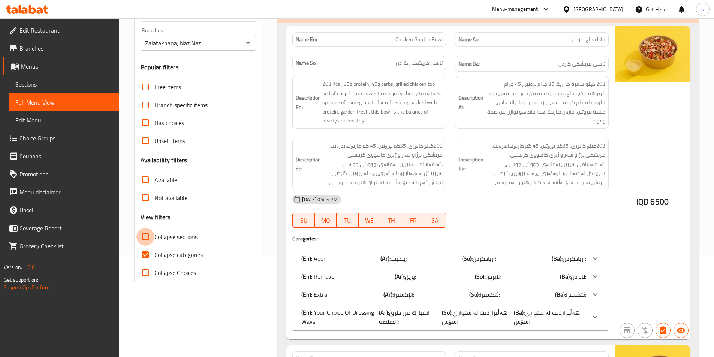
click at [147, 244] on input "Collapse sections" at bounding box center [145, 237] width 18 height 18
checkbox input "true"
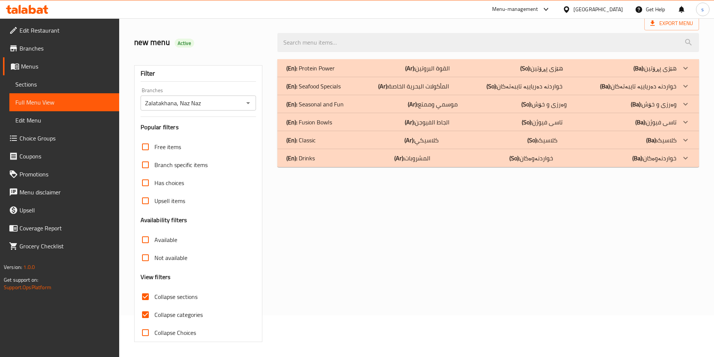
click at [150, 306] on input "Collapse categories" at bounding box center [145, 315] width 18 height 18
checkbox input "false"
click at [352, 157] on div "(En): Drinks (Ar): المشروبات (So): خواردنەوەکان (Ba): خواردنەوەکان" at bounding box center [481, 158] width 390 height 9
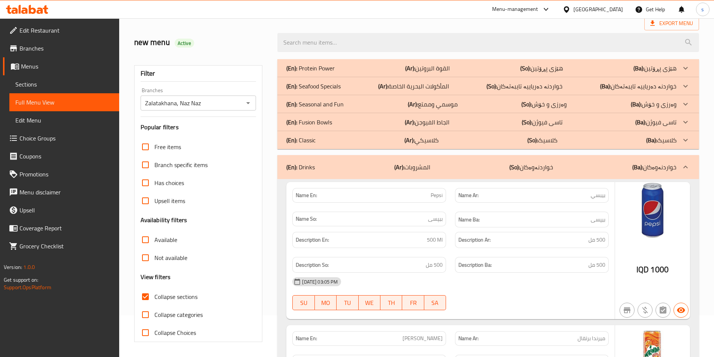
scroll to position [80, 0]
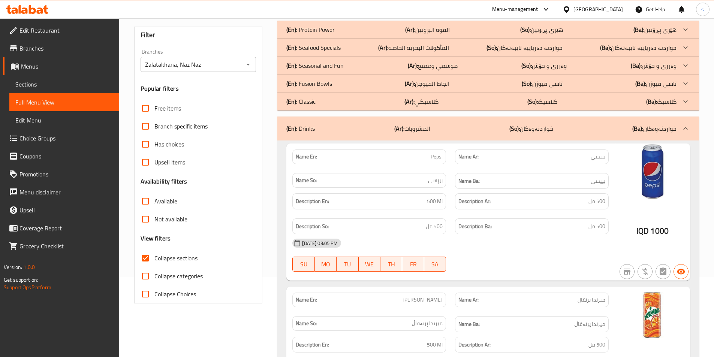
click at [382, 105] on div "(En): Classic (Ar): كلاسيكي (So): کلاسیک (Ba): کلاسیک" at bounding box center [481, 101] width 390 height 9
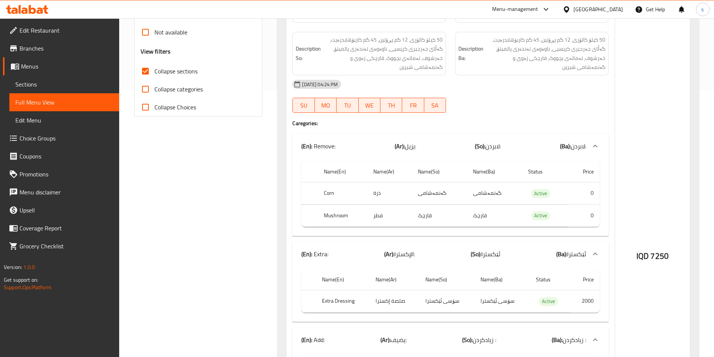
scroll to position [0, 0]
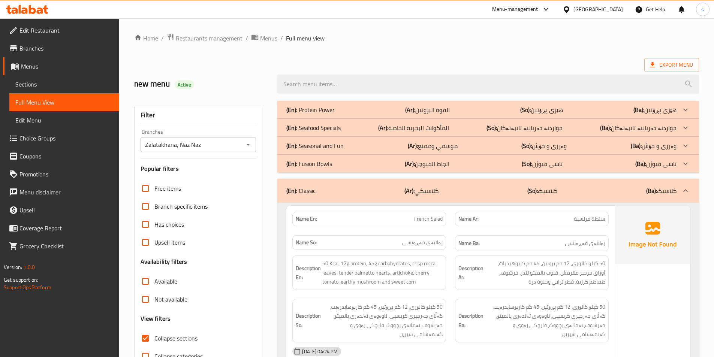
click at [360, 170] on div "(En): Fusion Bowls (Ar): الجاط الفيوجن (So): تاسی فیوژن (Ba): تاسی فیوژن" at bounding box center [488, 164] width 422 height 18
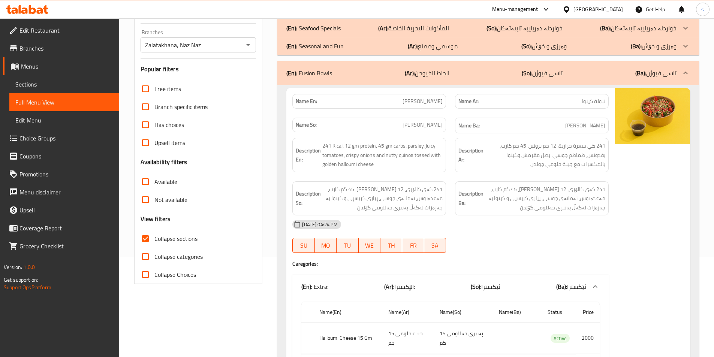
scroll to position [81, 0]
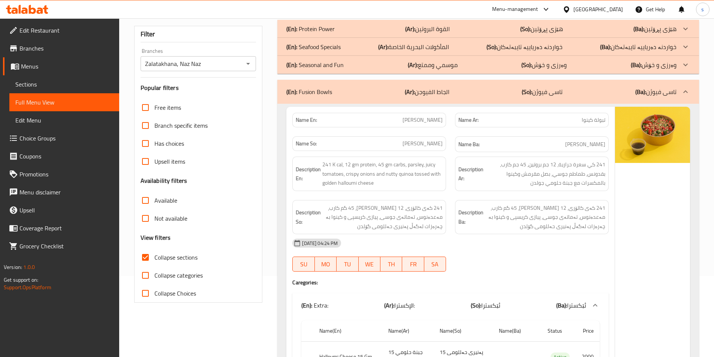
click at [150, 255] on input "Collapse sections" at bounding box center [145, 258] width 18 height 18
checkbox input "false"
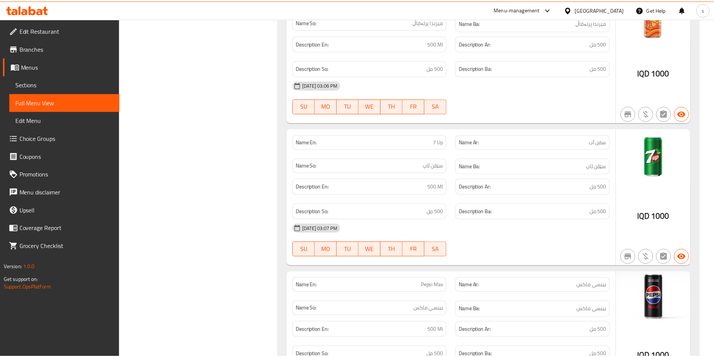
scroll to position [14859, 0]
